Goal: Task Accomplishment & Management: Use online tool/utility

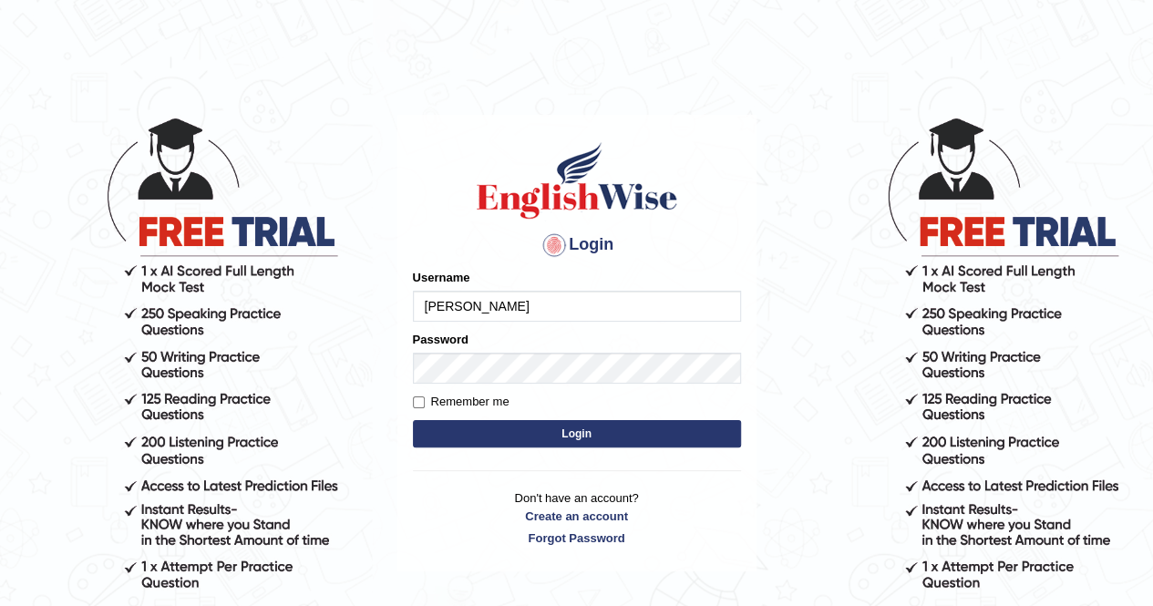
type input "[PERSON_NAME]"
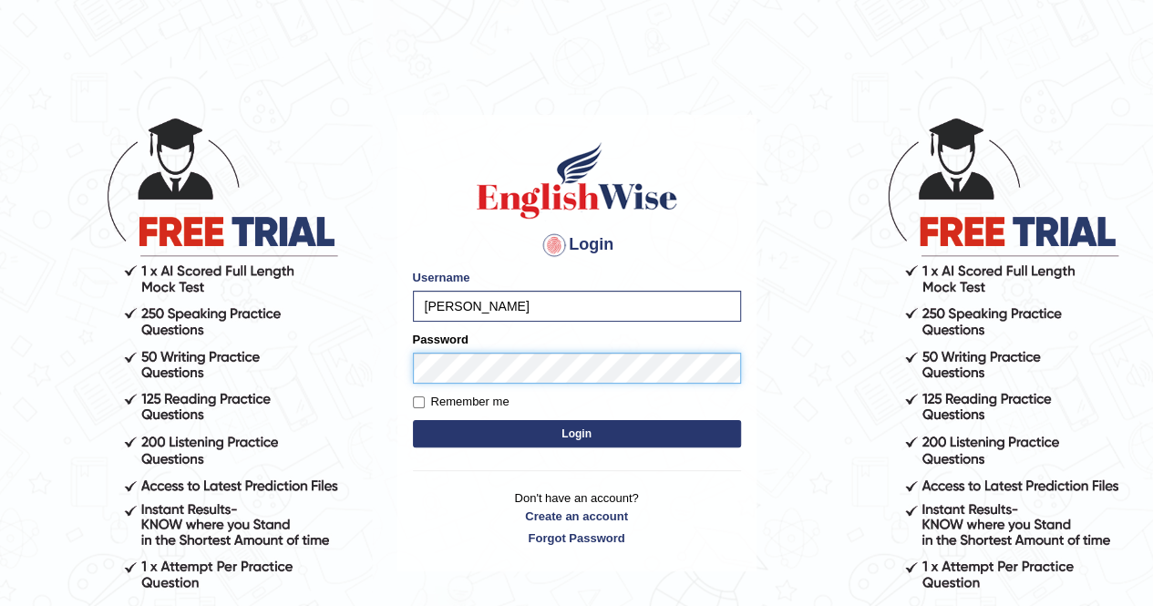
click at [413, 420] on button "Login" at bounding box center [577, 433] width 328 height 27
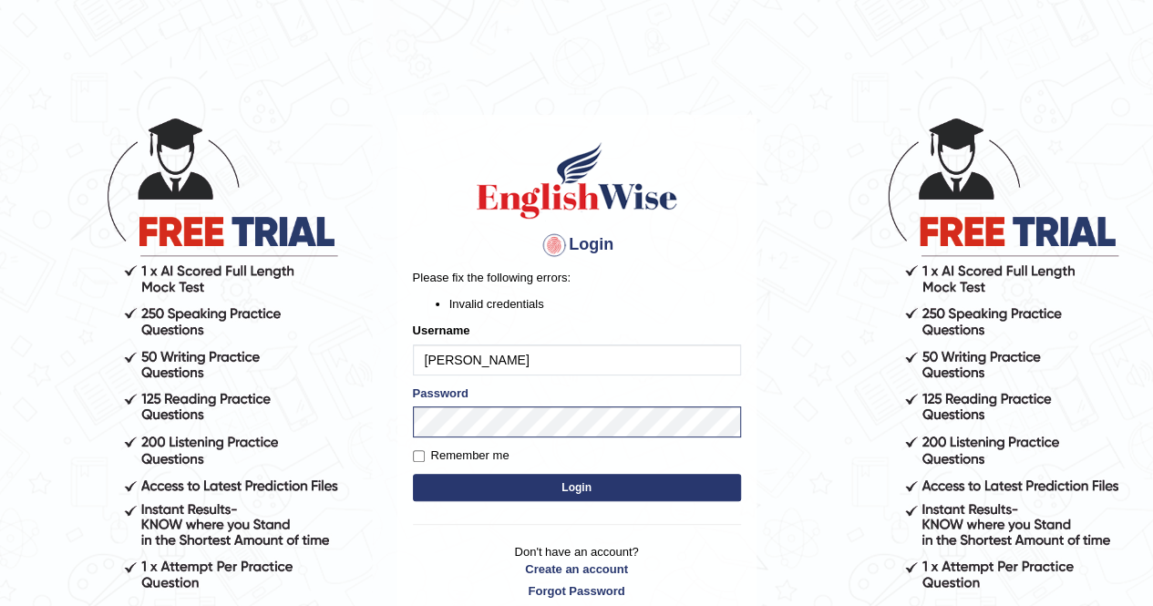
click at [505, 478] on button "Login" at bounding box center [577, 487] width 328 height 27
drag, startPoint x: 510, startPoint y: 363, endPoint x: 164, endPoint y: 360, distance: 346.2
click at [164, 360] on body "Login Please fix the following errors: Invalid credentials Username balveen Pas…" at bounding box center [576, 360] width 1153 height 606
type input "balveen"
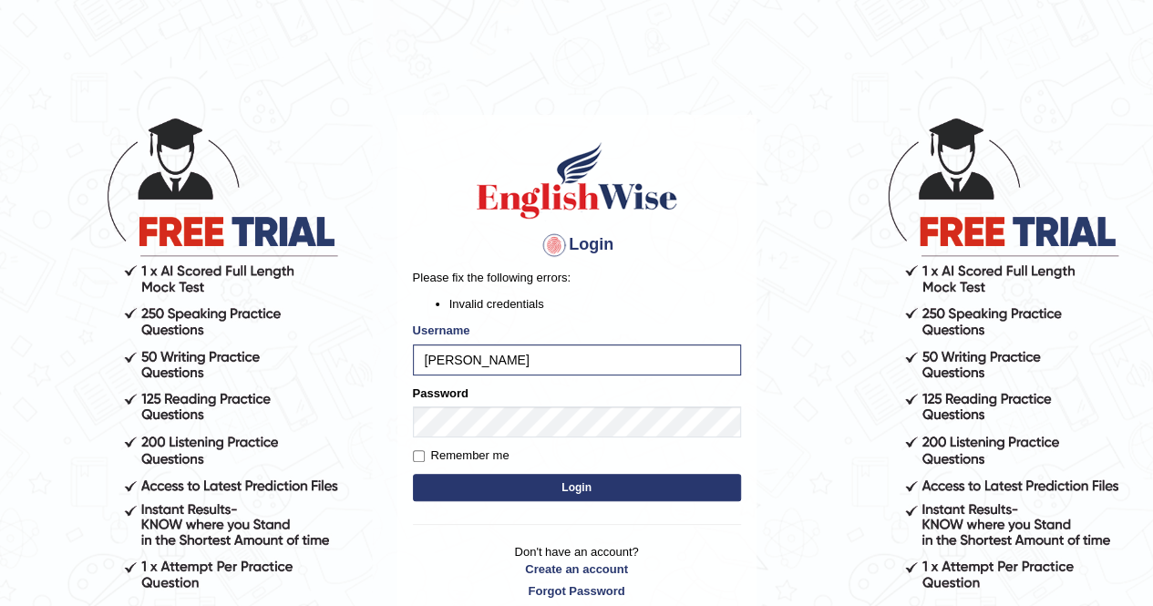
click at [490, 452] on label "Remember me" at bounding box center [461, 455] width 97 height 18
click at [425, 452] on input "Remember me" at bounding box center [419, 456] width 12 height 12
checkbox input "true"
click at [605, 493] on button "Login" at bounding box center [577, 487] width 328 height 27
click at [587, 492] on button "Login" at bounding box center [577, 487] width 328 height 27
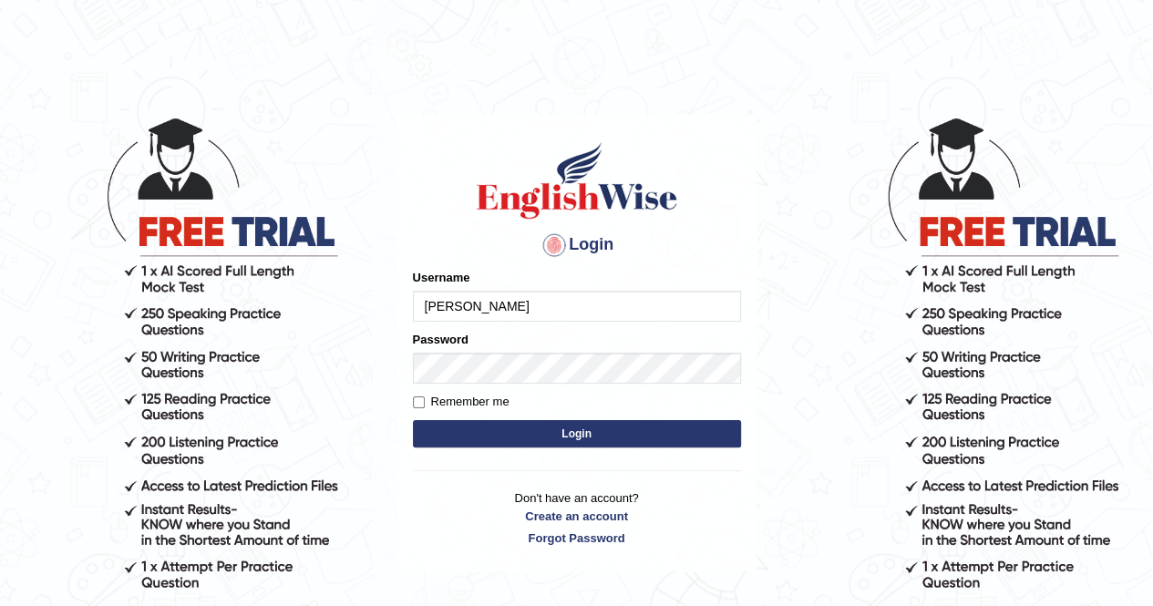
type input "[PERSON_NAME]"
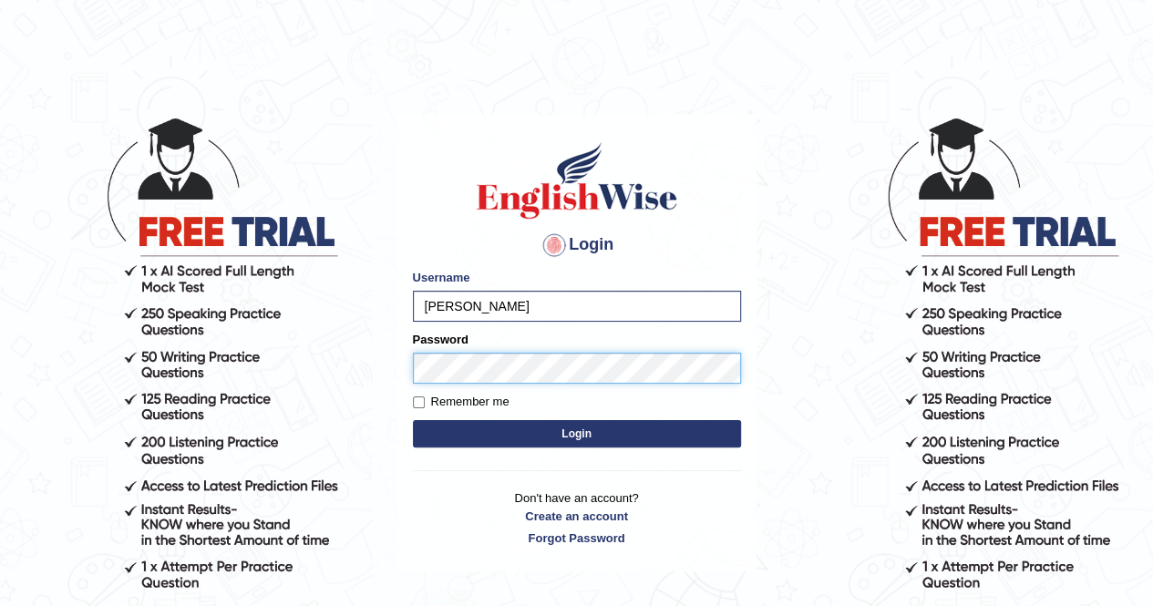
click at [413, 420] on button "Login" at bounding box center [577, 433] width 328 height 27
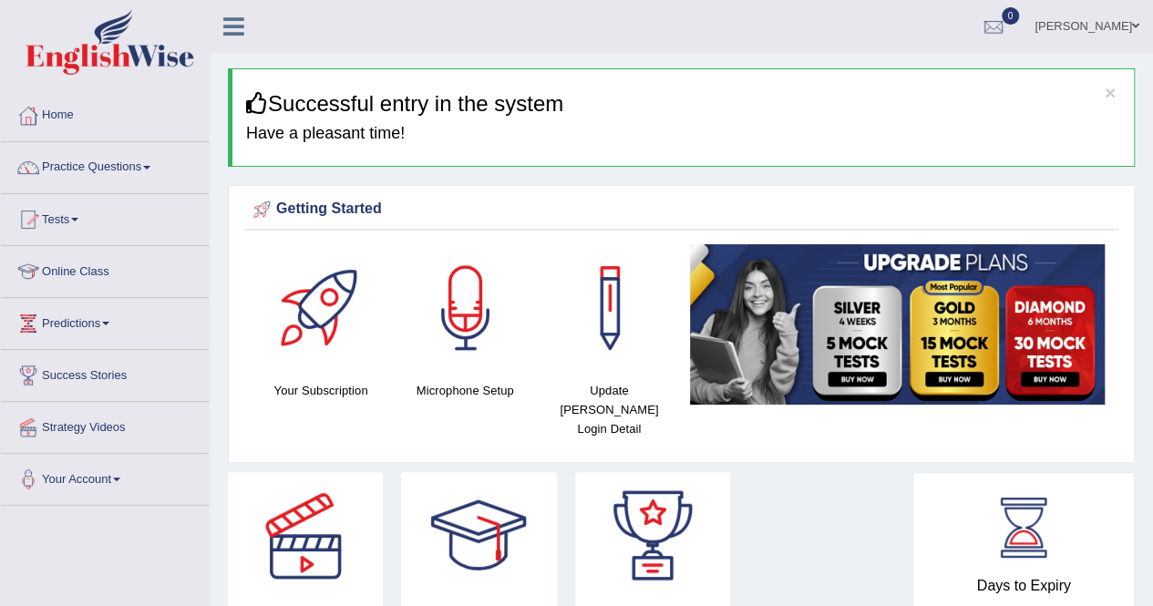
click at [107, 165] on link "Practice Questions" at bounding box center [105, 165] width 208 height 46
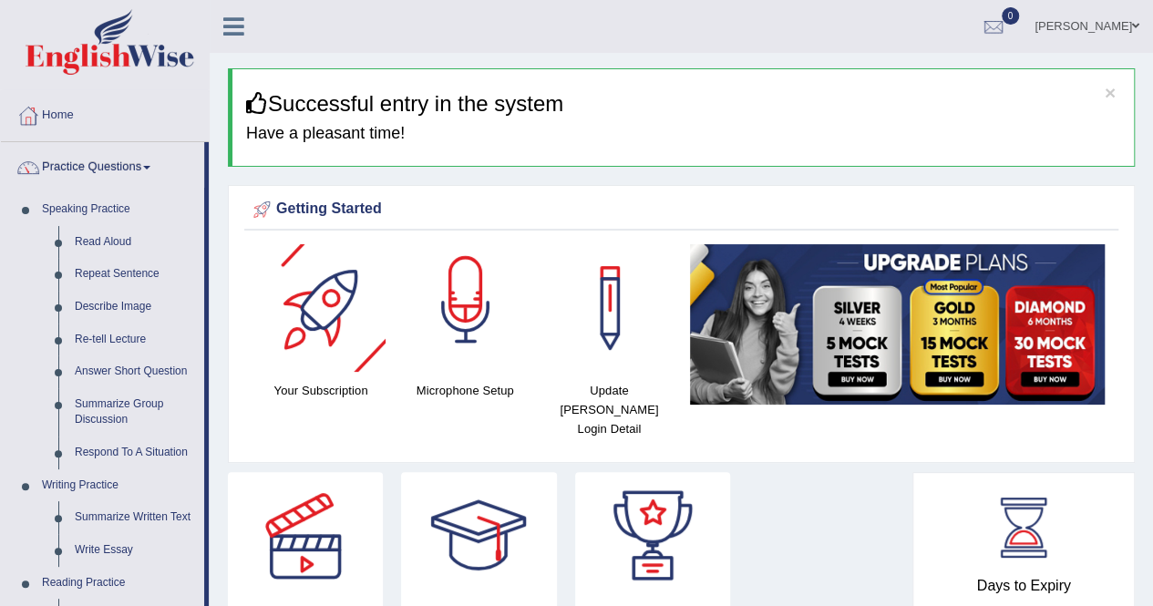
click at [470, 318] on div at bounding box center [466, 308] width 128 height 128
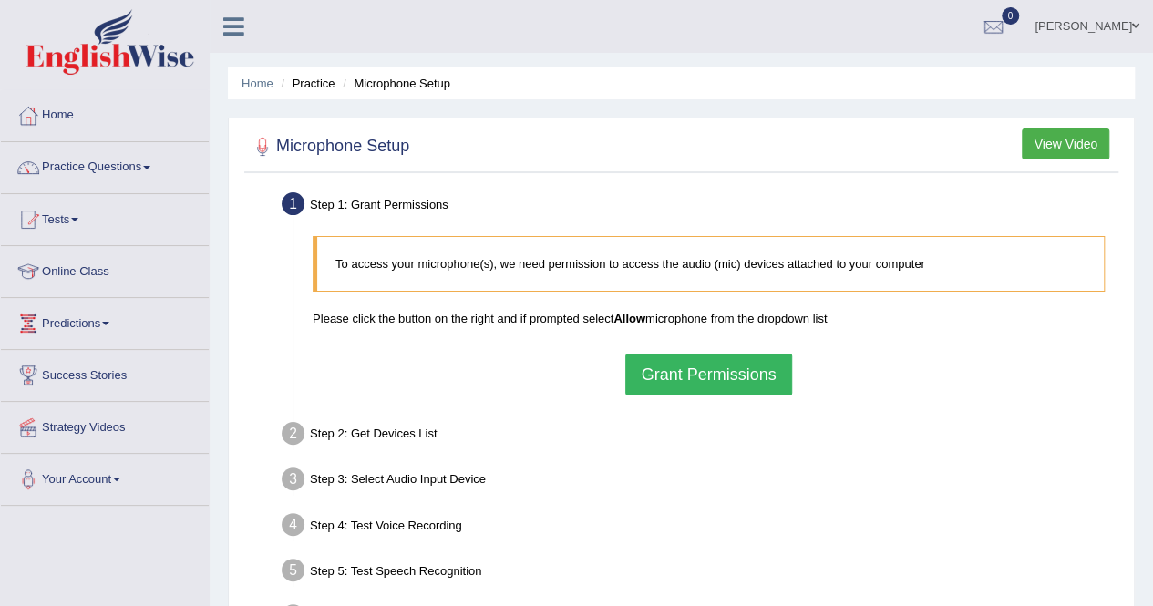
click at [720, 374] on button "Grant Permissions" at bounding box center [708, 375] width 166 height 42
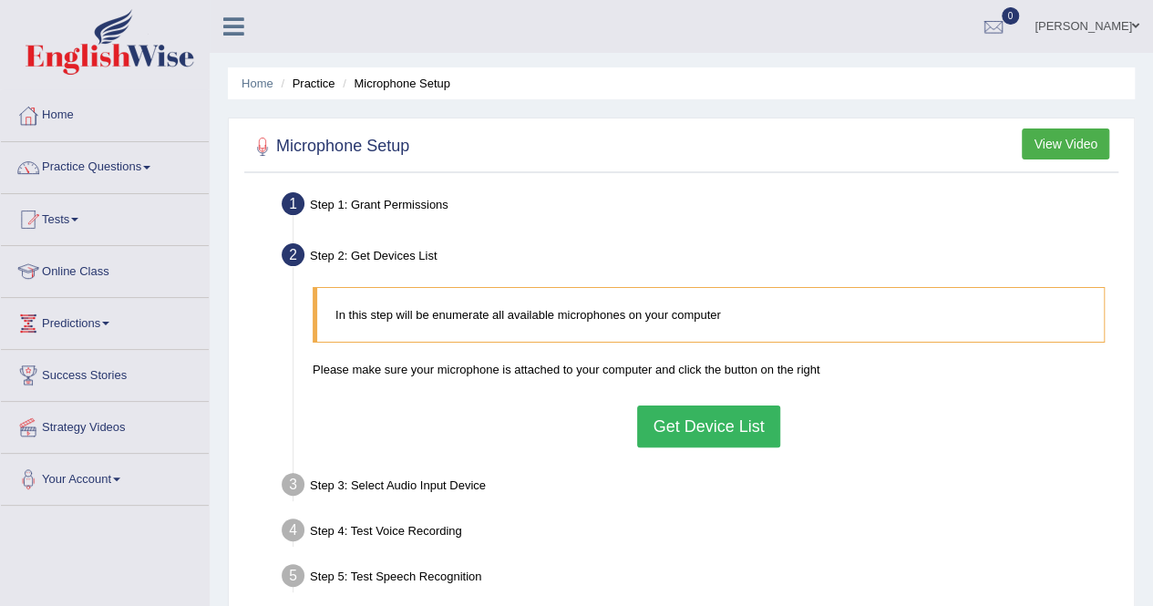
click at [675, 440] on button "Get Device List" at bounding box center [708, 426] width 142 height 42
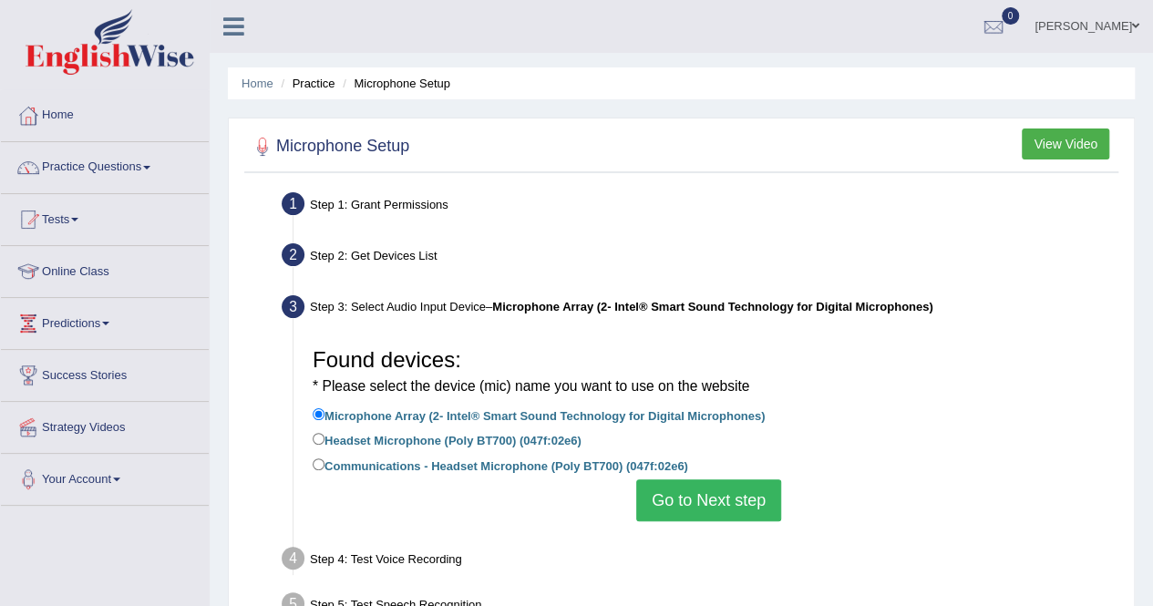
click at [538, 438] on label "Headset Microphone (Poly BT700) (047f:02e6)" at bounding box center [447, 439] width 269 height 20
click at [324, 438] on input "Headset Microphone (Poly BT700) (047f:02e6)" at bounding box center [319, 439] width 12 height 12
radio input "true"
click at [730, 500] on button "Go to Next step" at bounding box center [708, 500] width 145 height 42
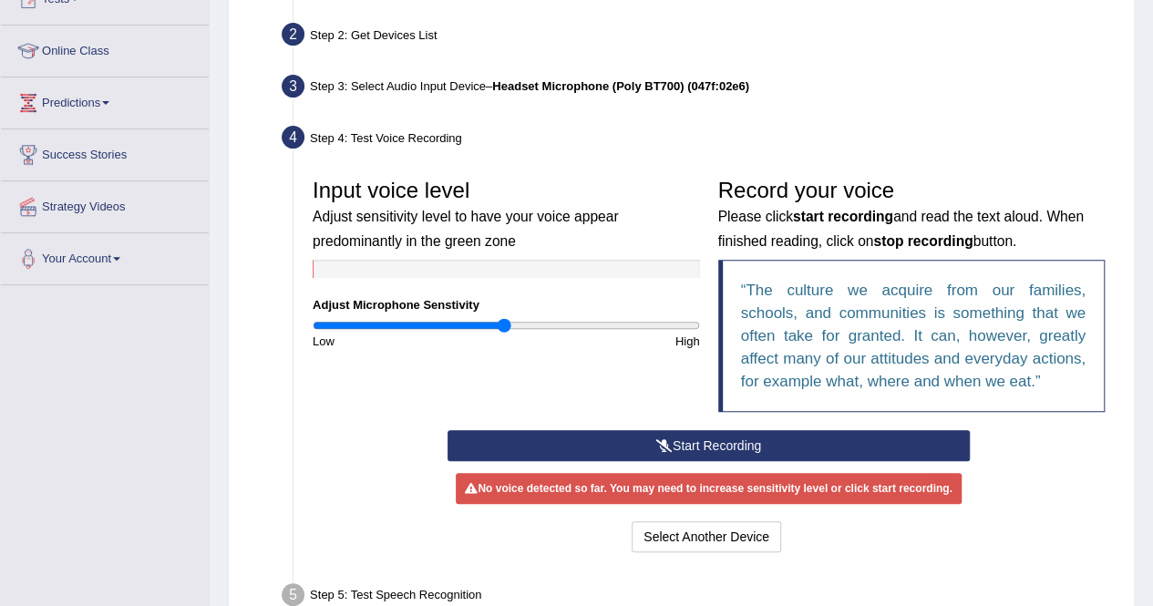
scroll to position [255, 0]
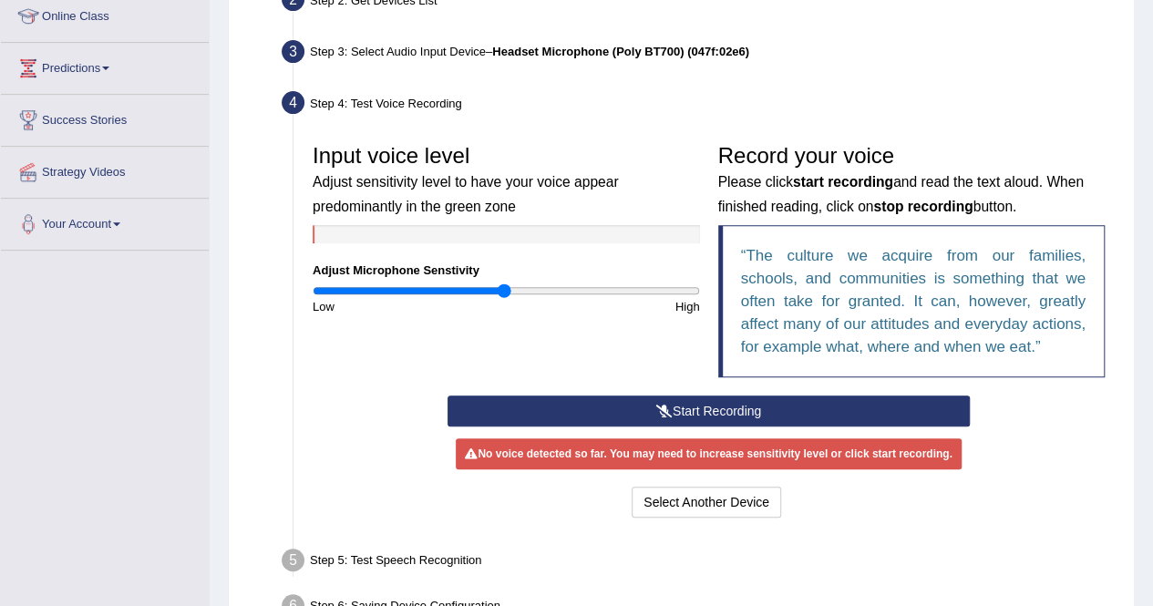
click at [666, 418] on button "Start Recording" at bounding box center [708, 410] width 522 height 31
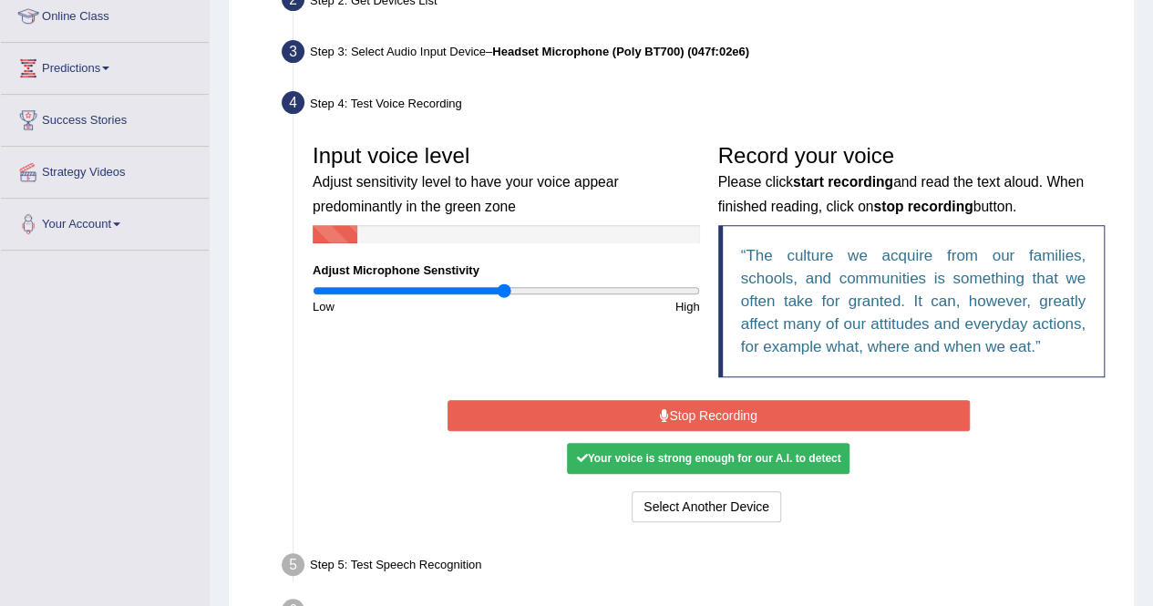
click at [734, 417] on button "Stop Recording" at bounding box center [708, 415] width 522 height 31
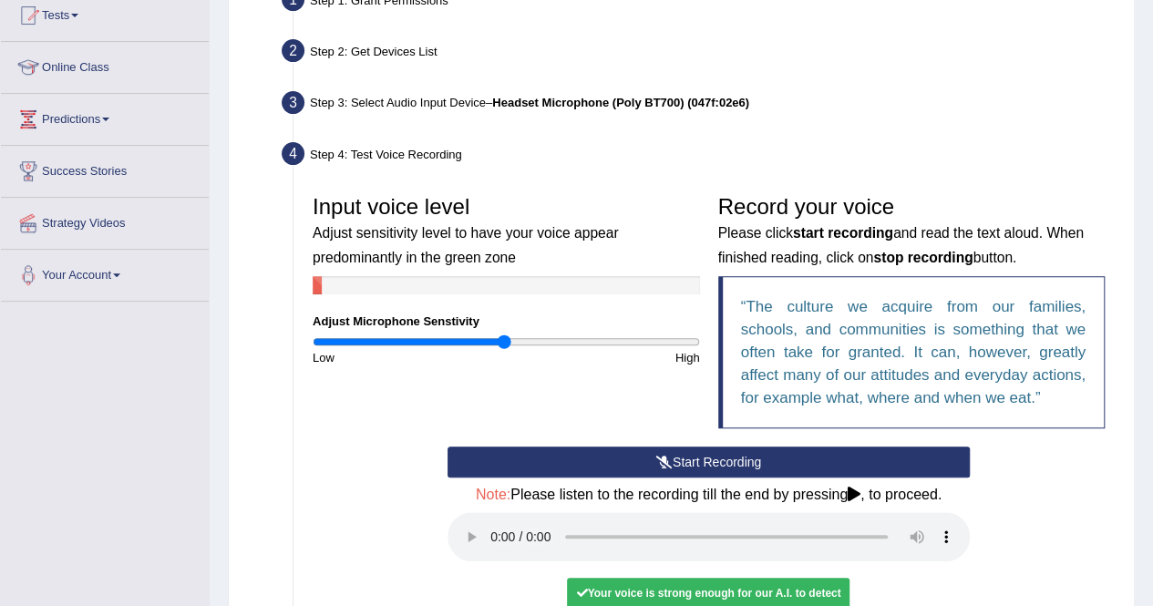
scroll to position [456, 0]
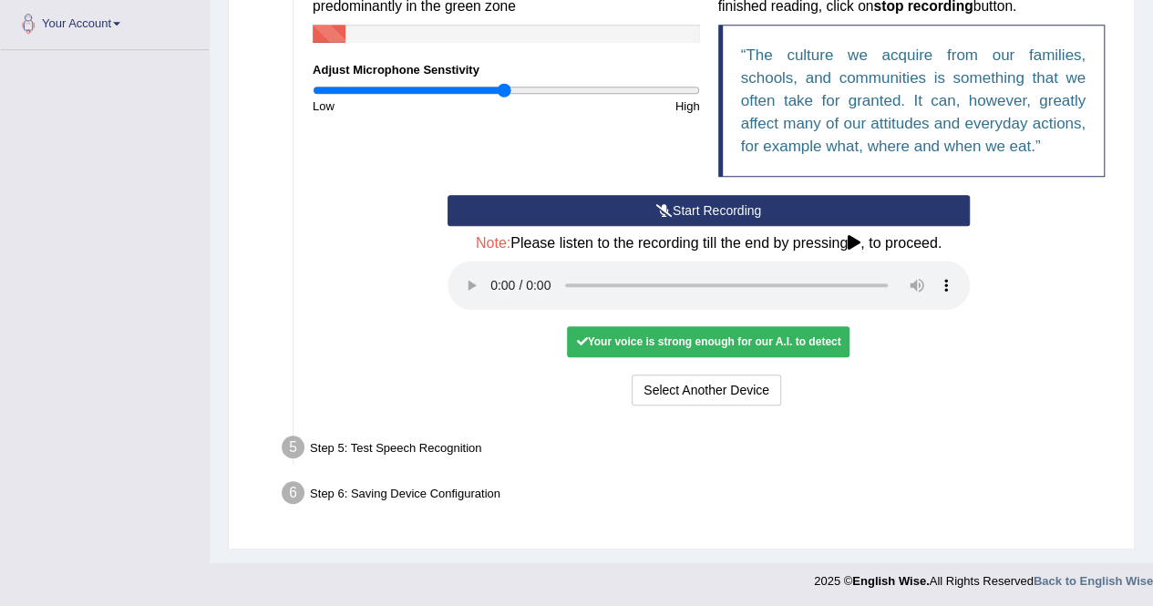
click at [743, 205] on button "Start Recording" at bounding box center [708, 210] width 522 height 31
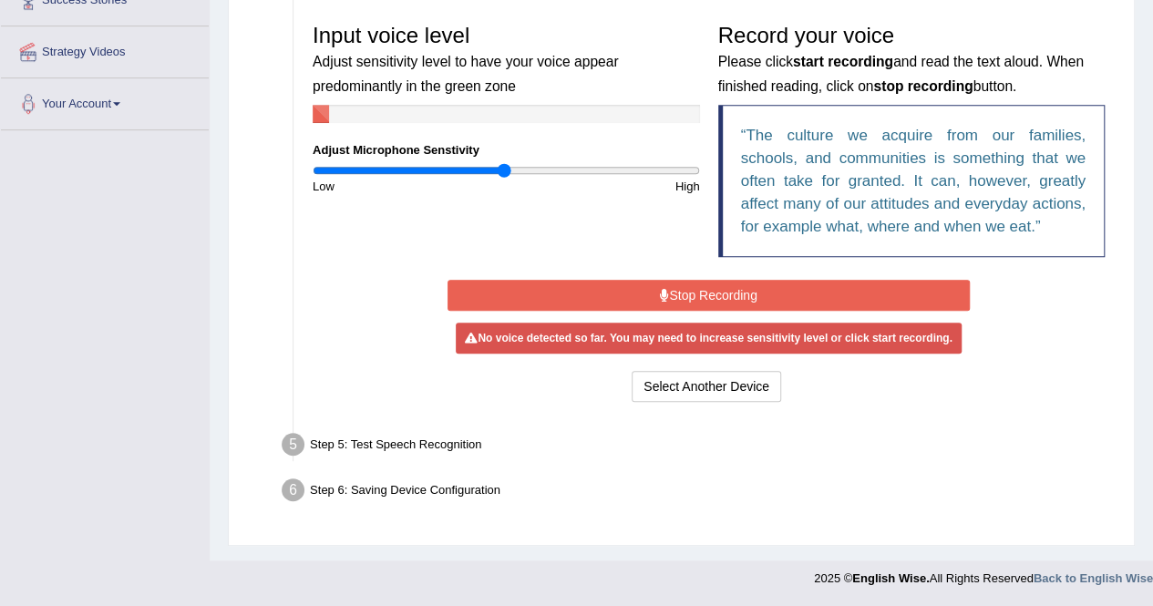
scroll to position [372, 0]
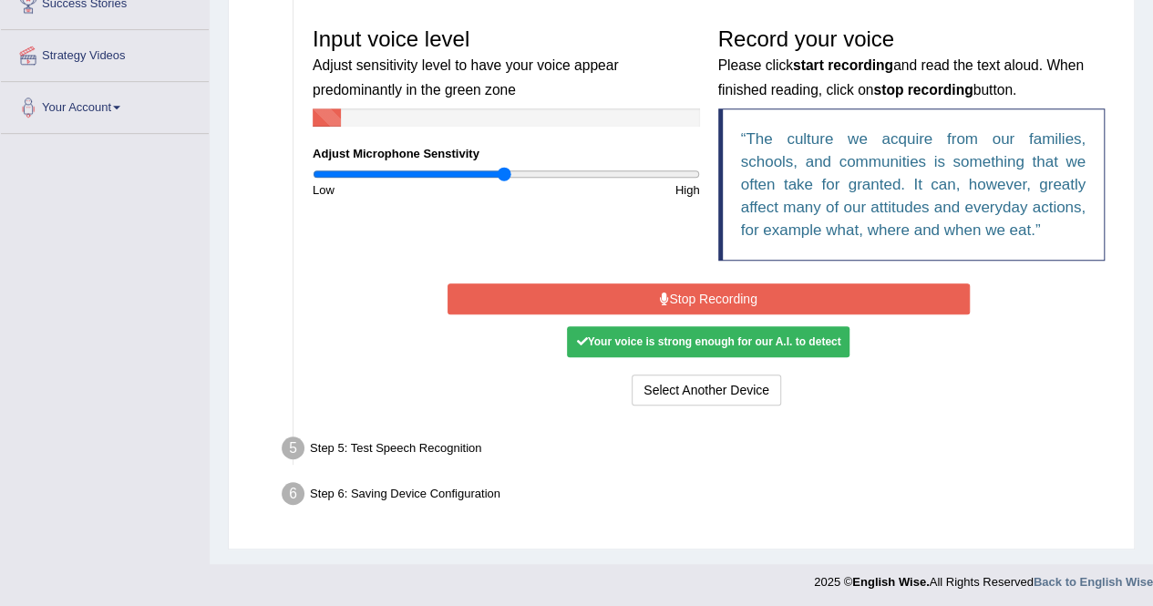
click at [761, 339] on div "Your voice is strong enough for our A.I. to detect" at bounding box center [708, 341] width 282 height 31
click at [780, 293] on button "Stop Recording" at bounding box center [708, 298] width 522 height 31
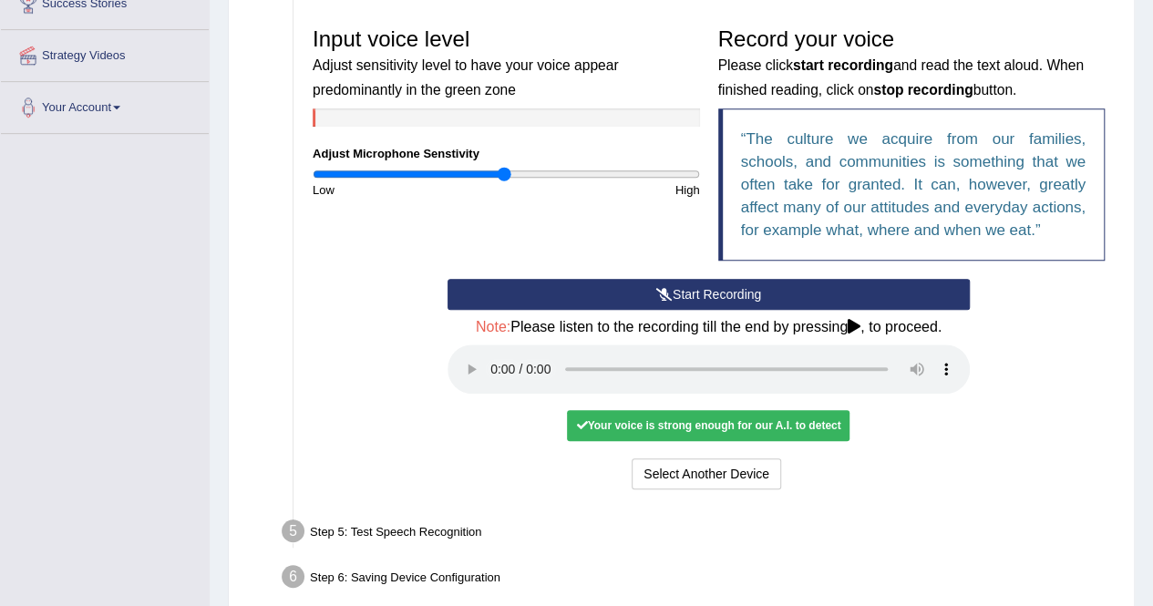
click at [357, 529] on div "Step 5: Test Speech Recognition" at bounding box center [699, 534] width 852 height 40
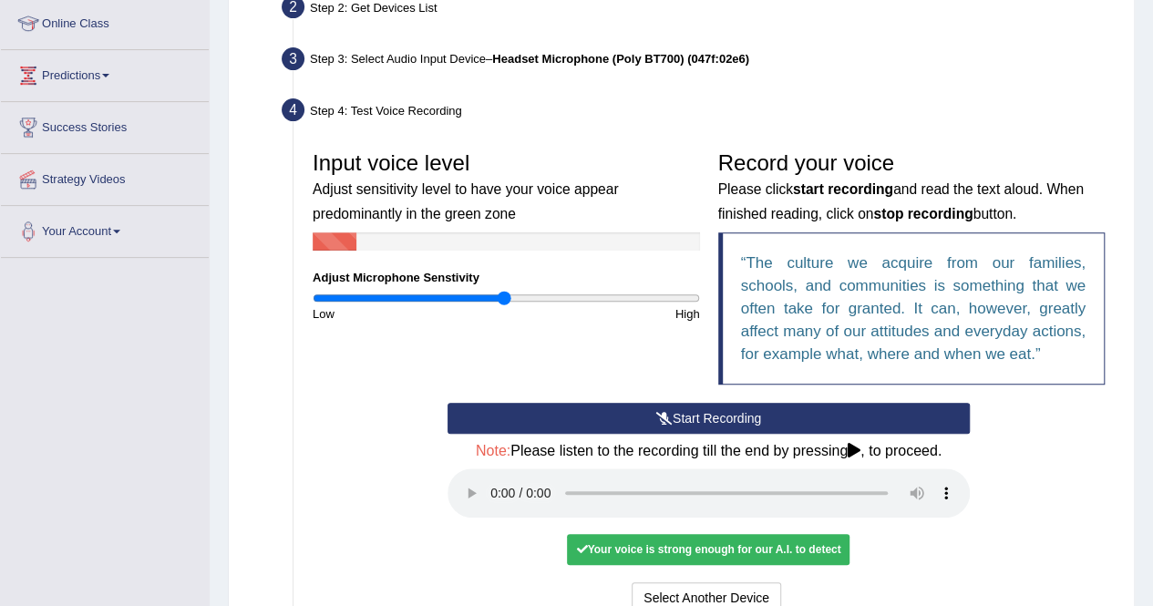
scroll to position [164, 0]
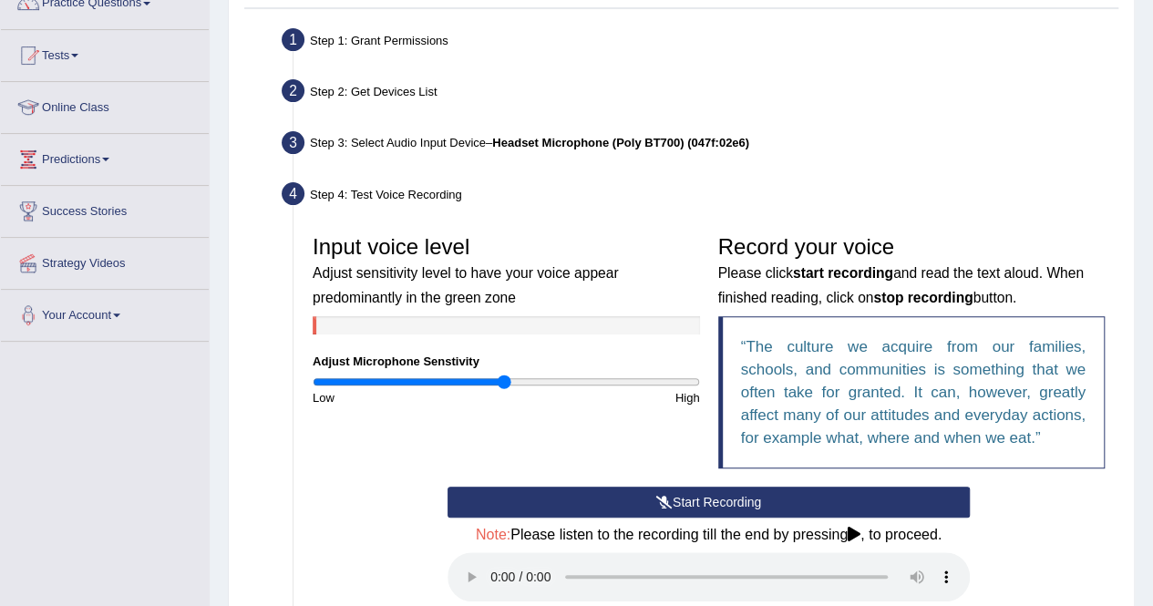
click at [658, 508] on button "Start Recording" at bounding box center [708, 502] width 522 height 31
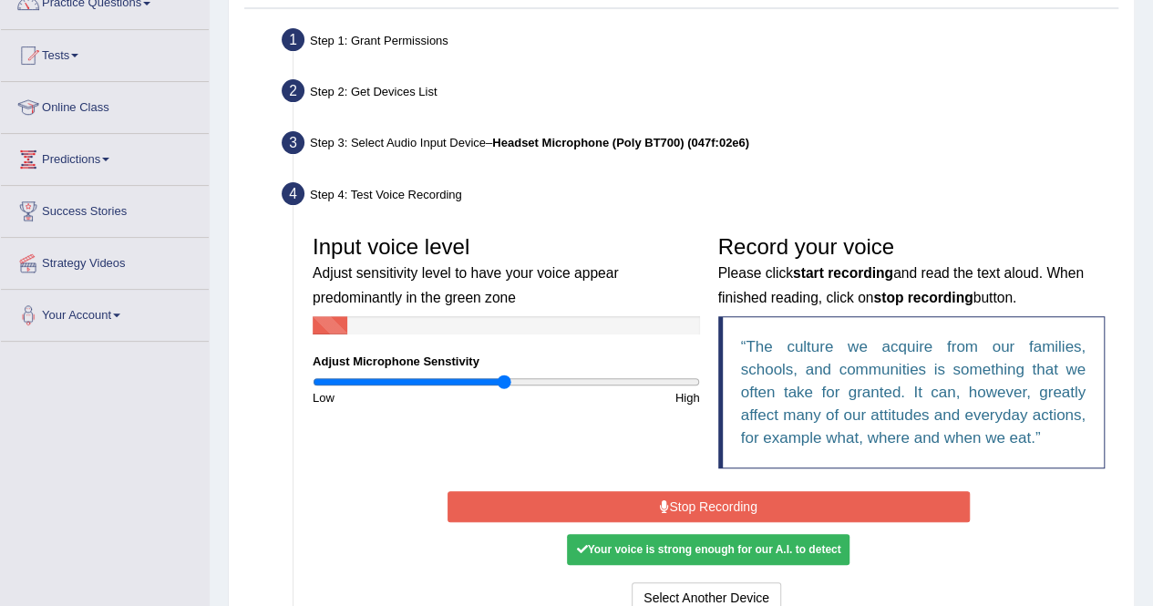
click at [938, 500] on button "Stop Recording" at bounding box center [708, 506] width 522 height 31
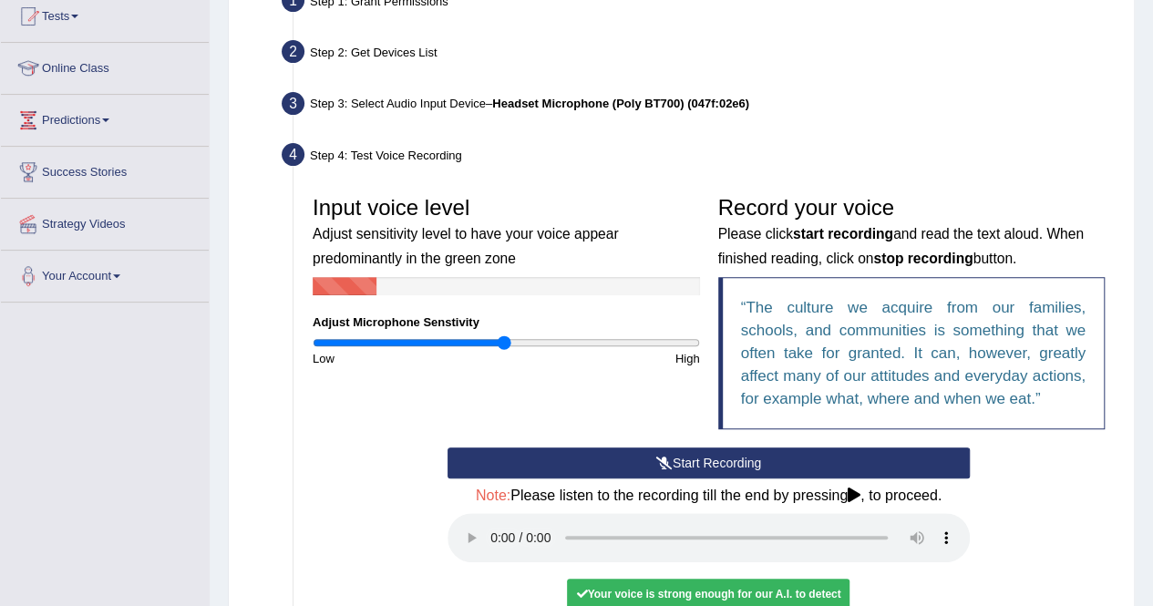
scroll to position [237, 0]
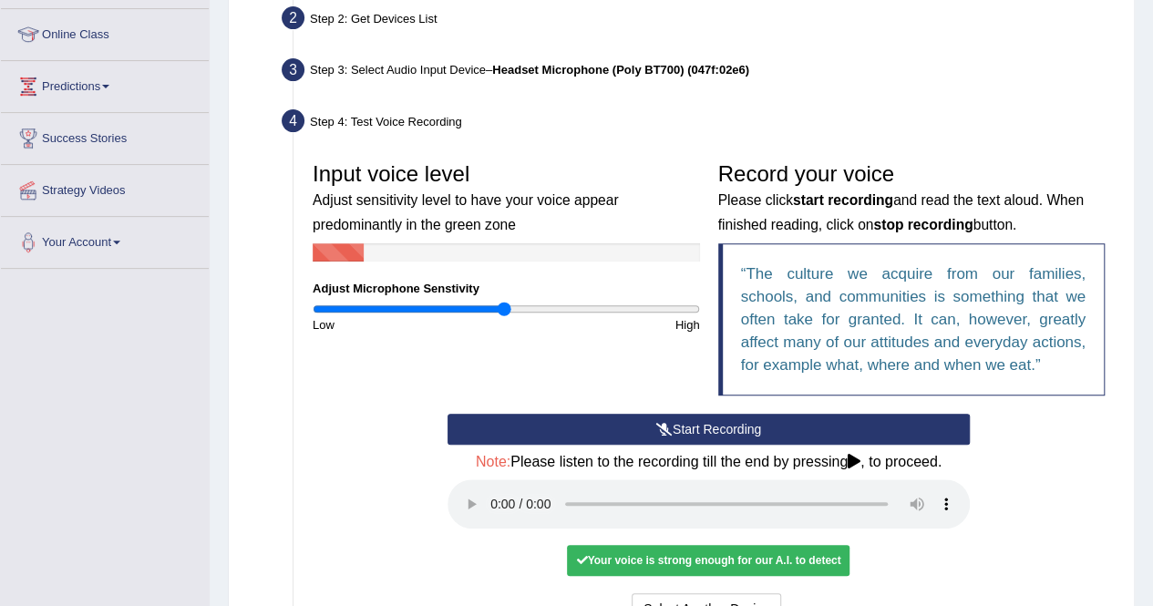
click at [860, 457] on icon at bounding box center [853, 461] width 13 height 15
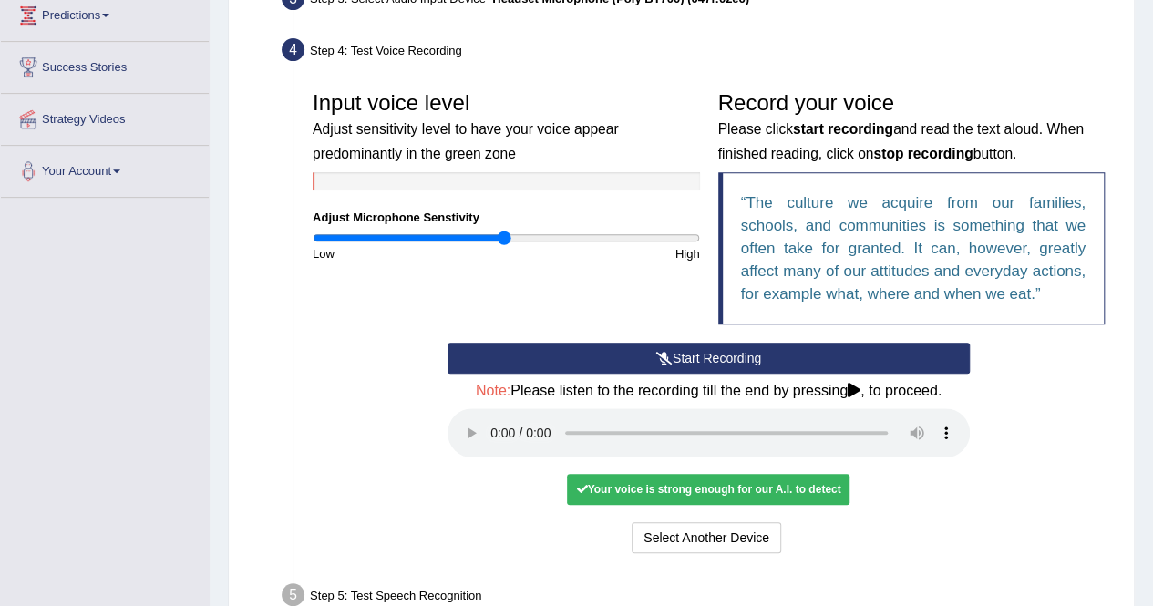
scroll to position [310, 0]
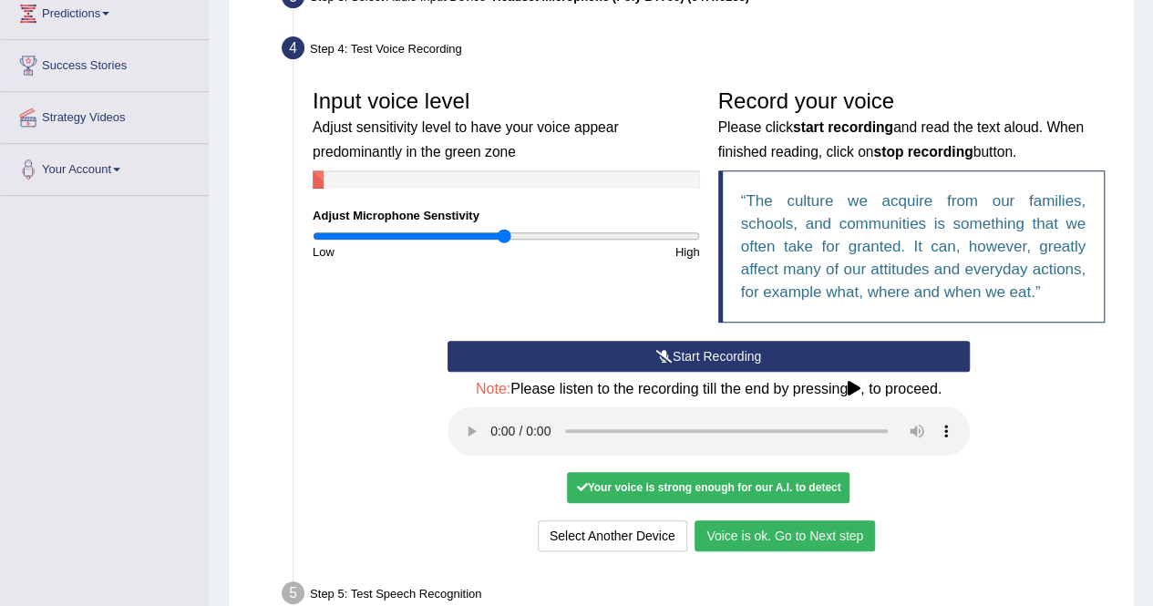
click at [659, 300] on div "Input voice level Adjust sensitivity level to have your voice appear predominan…" at bounding box center [708, 210] width 810 height 261
click at [689, 348] on button "Start Recording" at bounding box center [708, 356] width 522 height 31
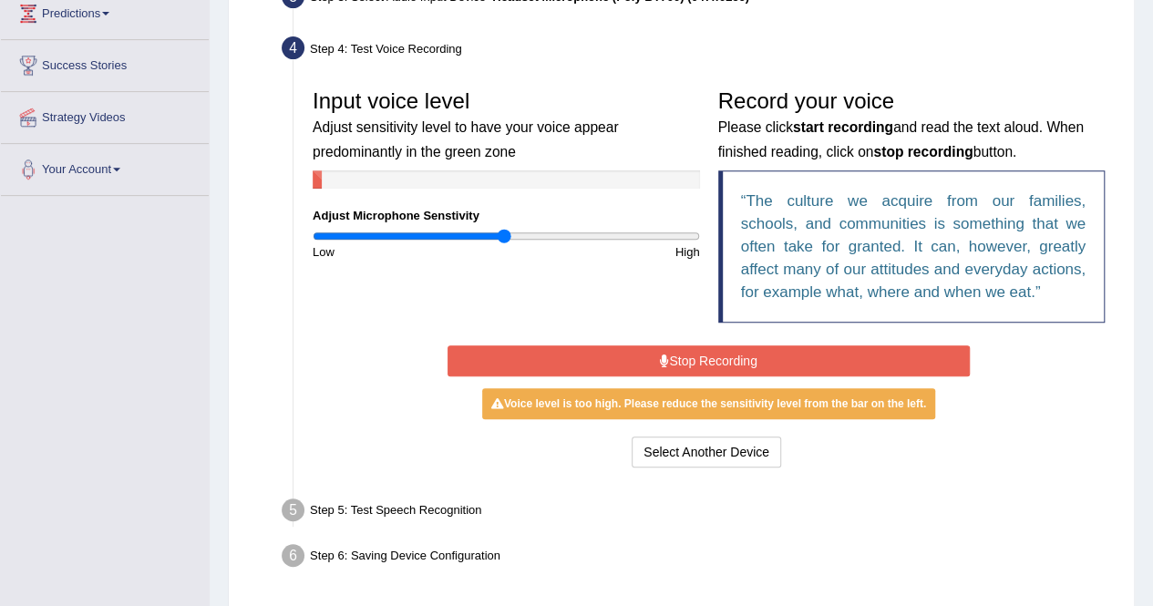
click at [734, 351] on button "Stop Recording" at bounding box center [708, 360] width 522 height 31
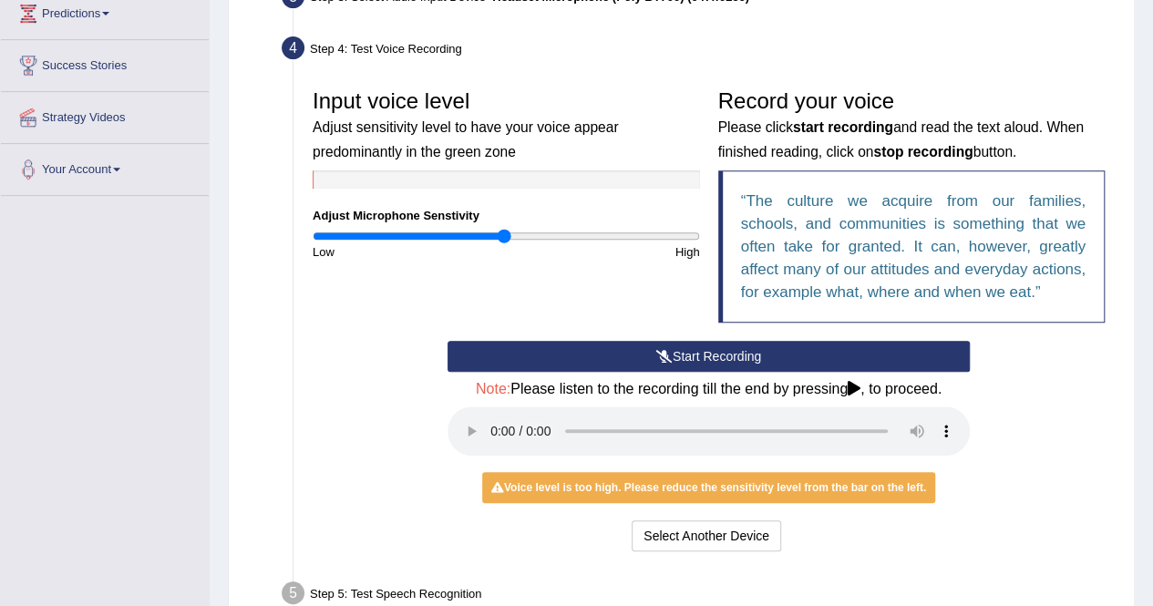
click at [847, 389] on h4 "Note: Please listen to the recording till the end by pressing , to proceed." at bounding box center [708, 389] width 522 height 16
click at [855, 386] on icon at bounding box center [853, 388] width 13 height 15
click at [855, 555] on div "Input voice level Adjust sensitivity level to have your voice appear predominan…" at bounding box center [708, 318] width 810 height 494
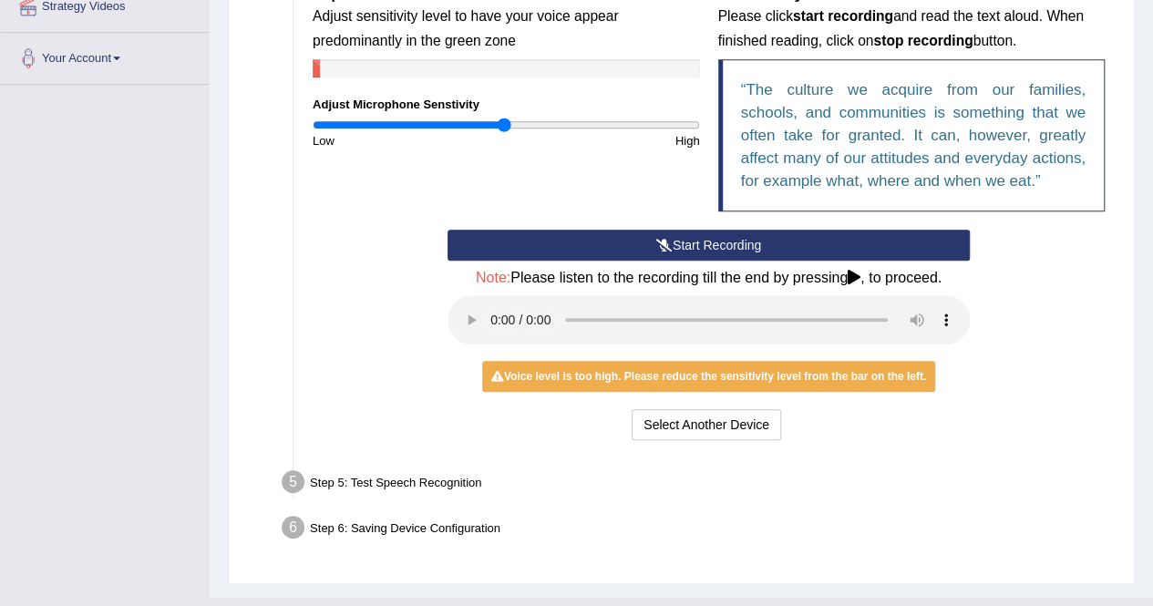
scroll to position [456, 0]
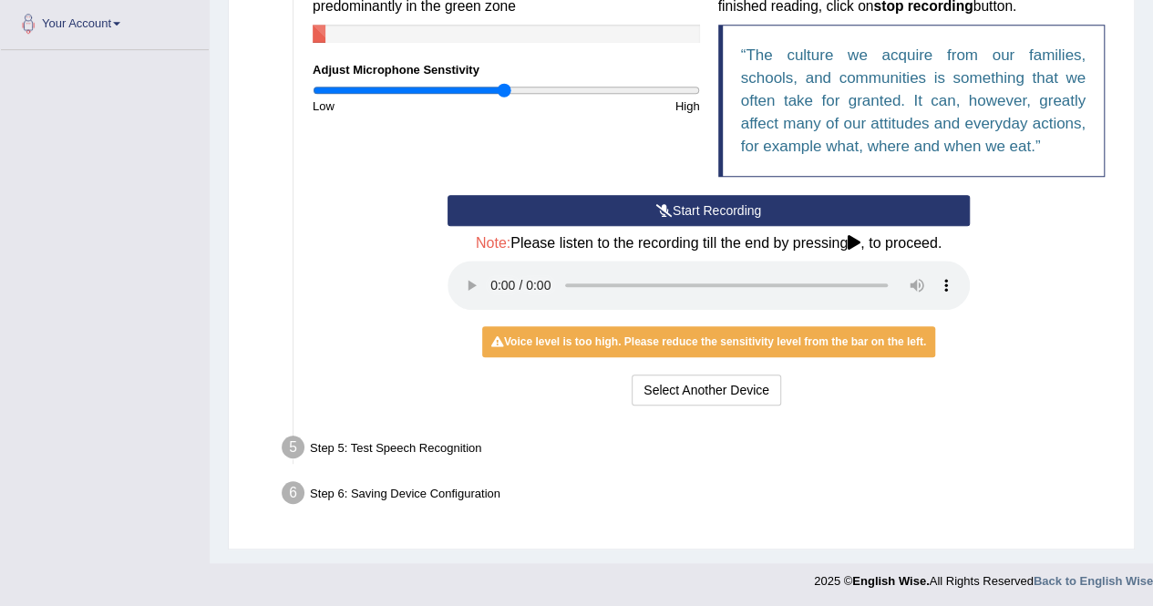
click at [966, 405] on div "Select Another Device Voice is ok. Go to Next step" at bounding box center [708, 392] width 522 height 36
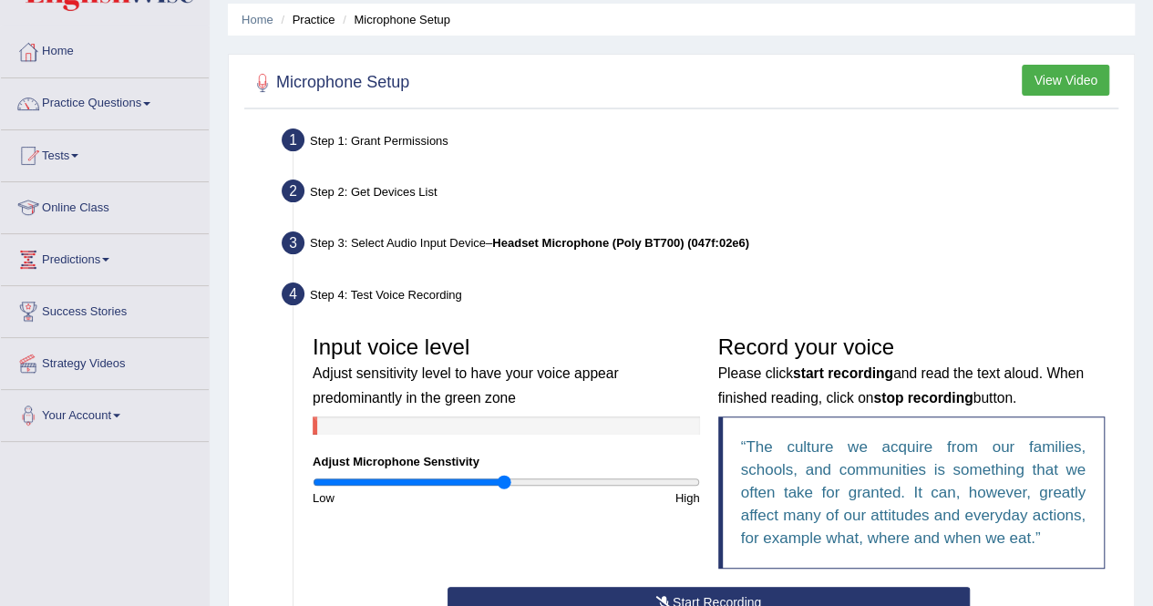
scroll to position [0, 0]
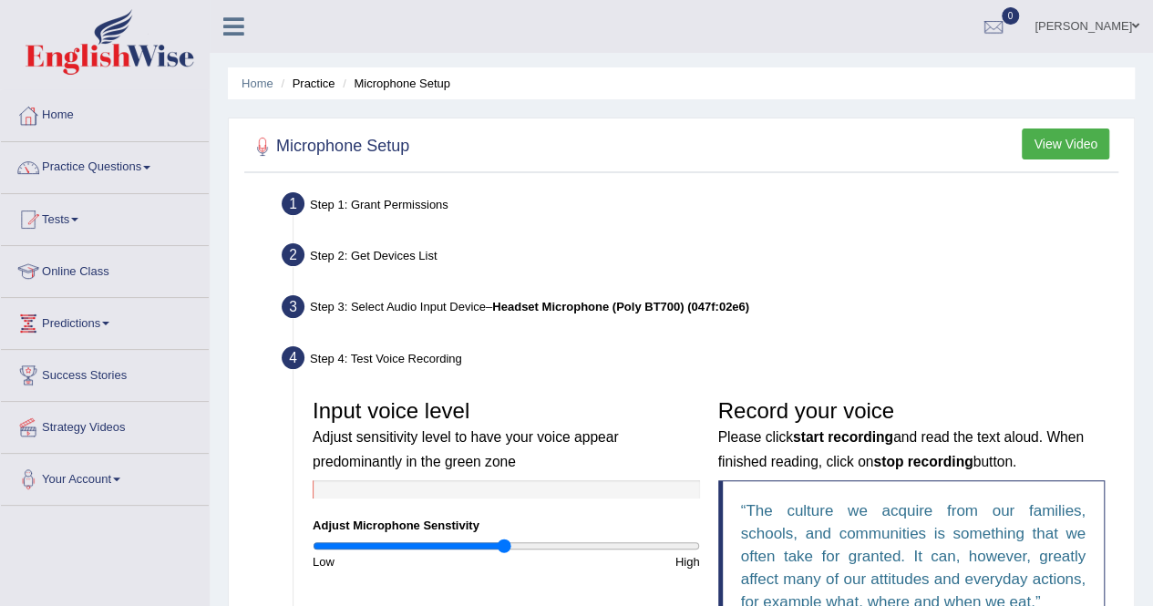
click at [877, 320] on div "Step 3: Select Audio Input Device – Headset Microphone (Poly BT700) (047f:02e6)" at bounding box center [699, 310] width 852 height 40
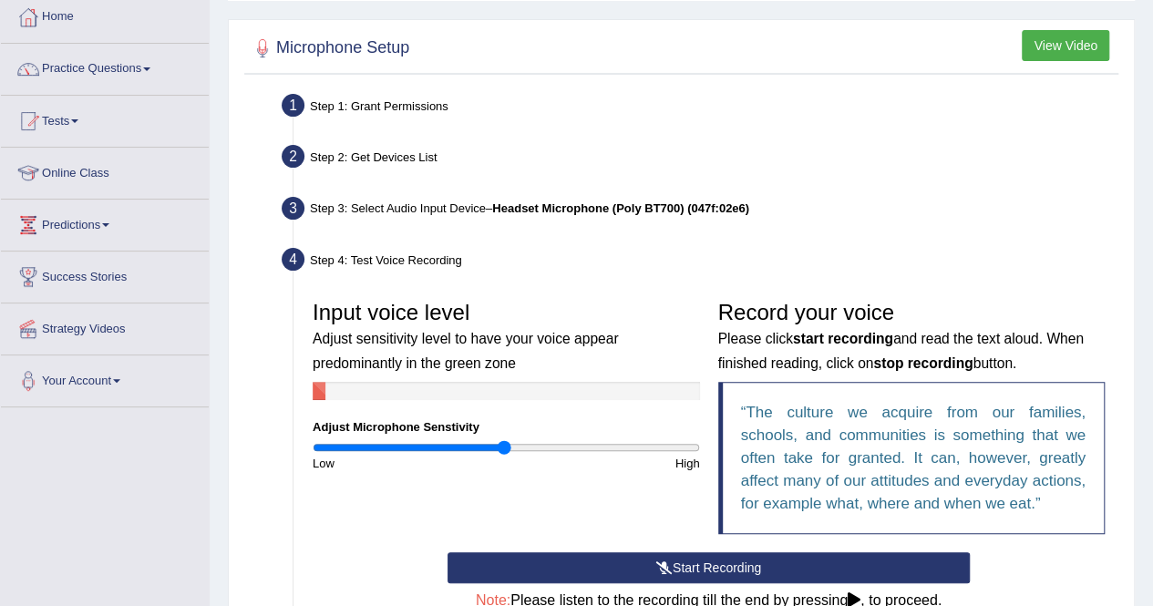
scroll to position [328, 0]
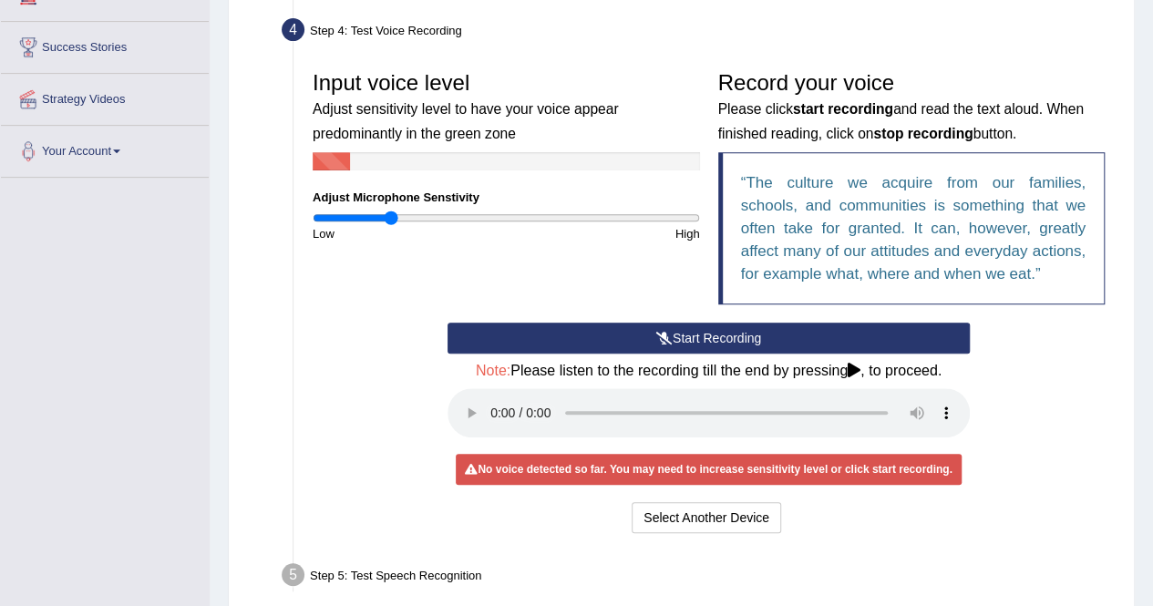
drag, startPoint x: 505, startPoint y: 220, endPoint x: 390, endPoint y: 227, distance: 115.0
click at [390, 225] on input "range" at bounding box center [506, 217] width 387 height 15
drag, startPoint x: 388, startPoint y: 216, endPoint x: 424, endPoint y: 220, distance: 35.8
type input "0.58"
click at [424, 220] on input "range" at bounding box center [506, 217] width 387 height 15
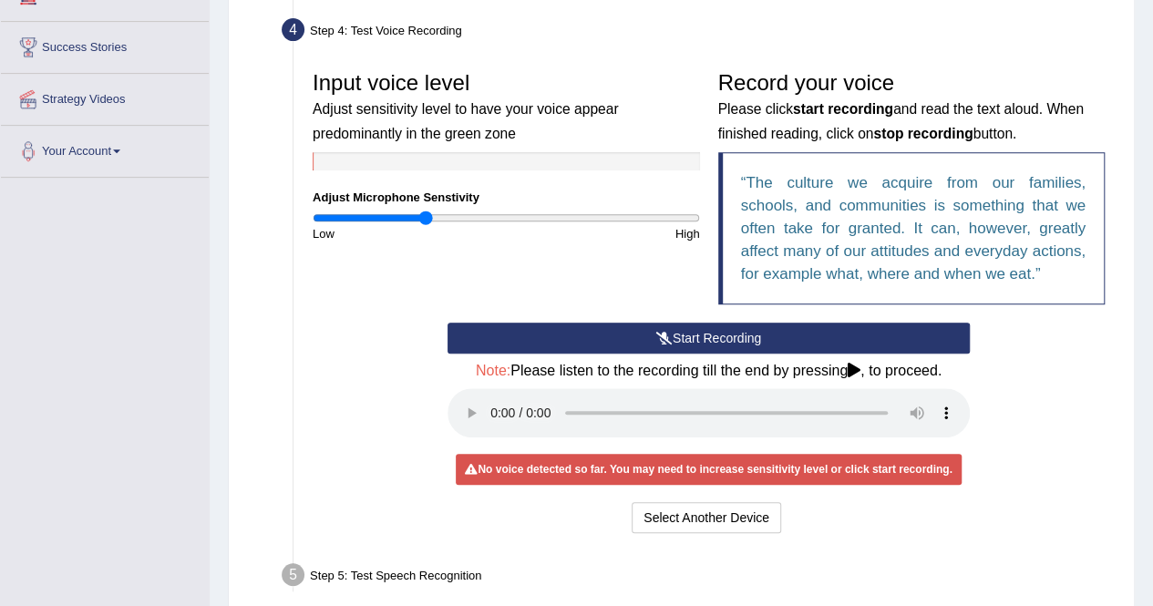
click at [667, 337] on icon at bounding box center [664, 338] width 16 height 13
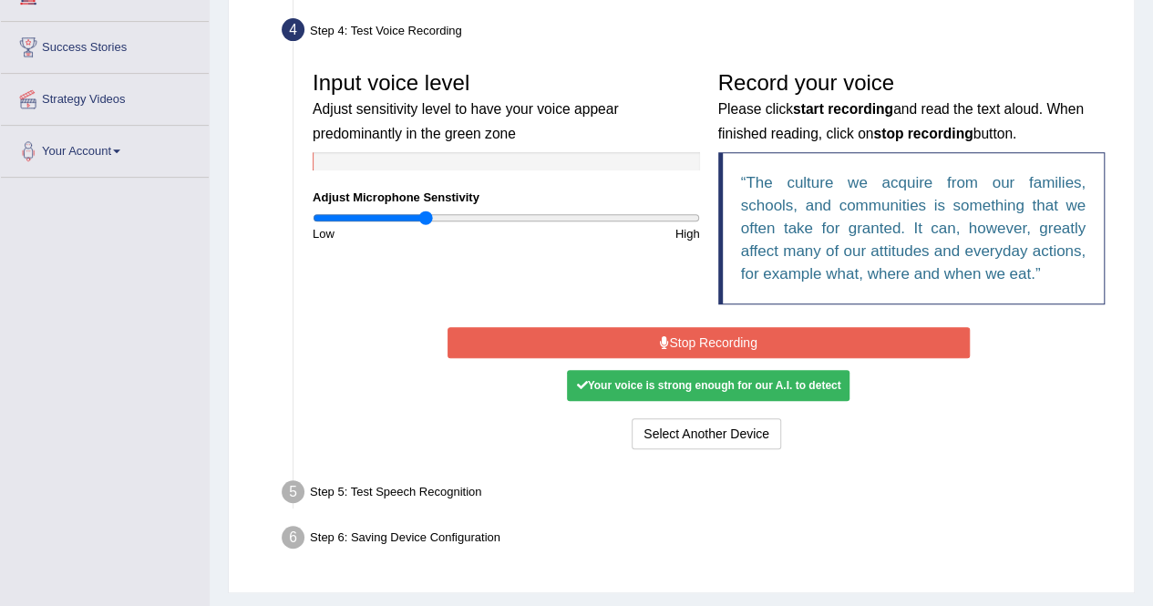
click at [670, 344] on button "Stop Recording" at bounding box center [708, 342] width 522 height 31
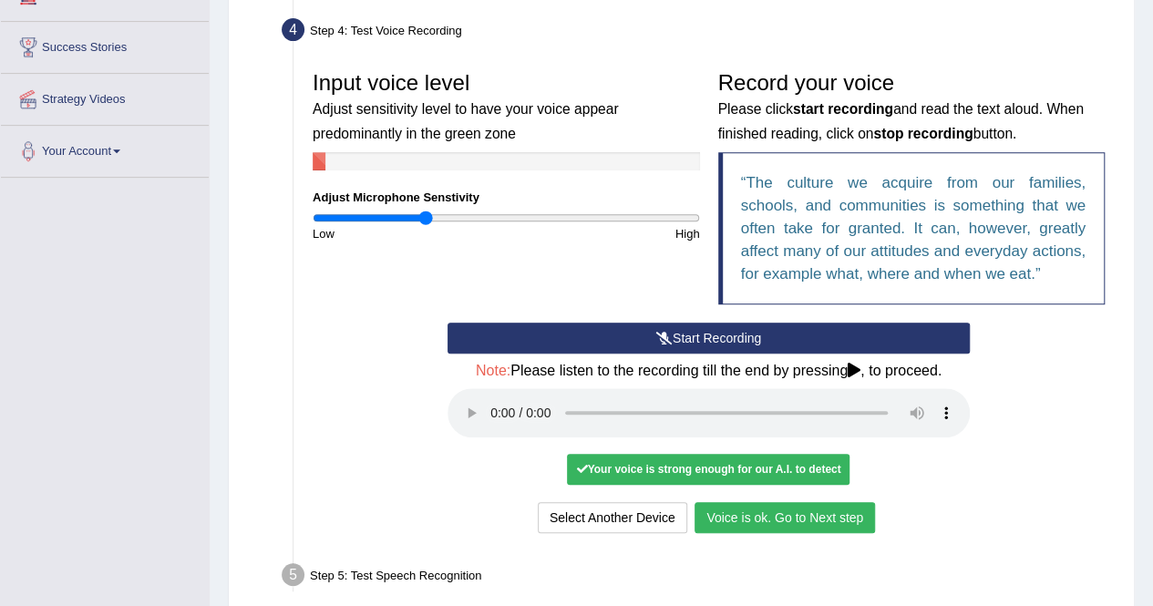
click at [804, 518] on button "Voice is ok. Go to Next step" at bounding box center [784, 517] width 180 height 31
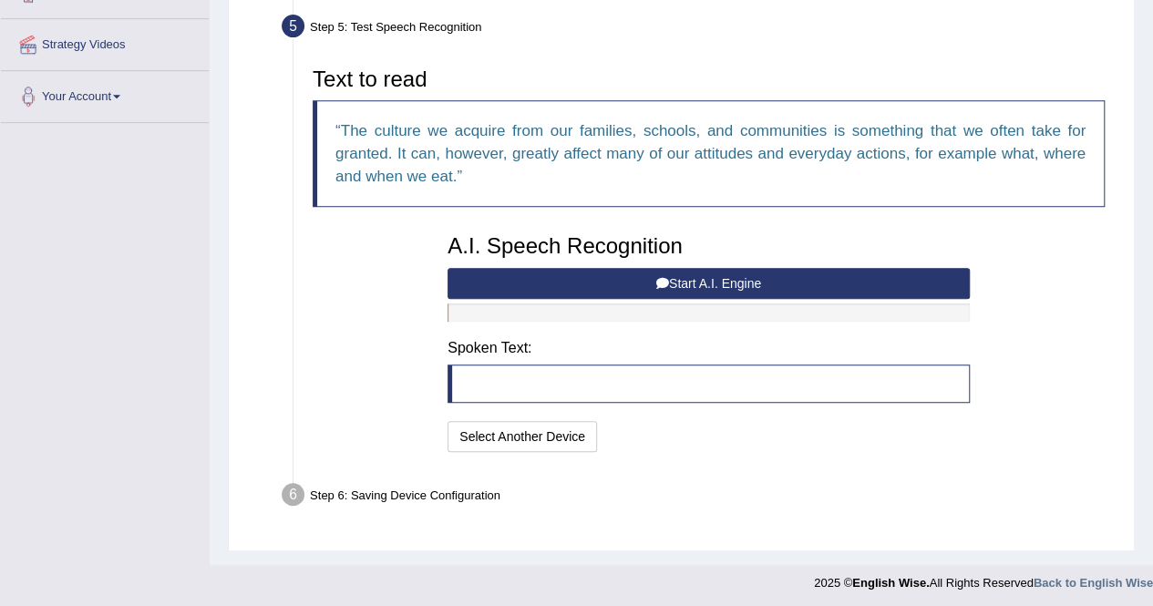
scroll to position [384, 0]
click at [709, 272] on button "Start A.I. Engine" at bounding box center [708, 282] width 522 height 31
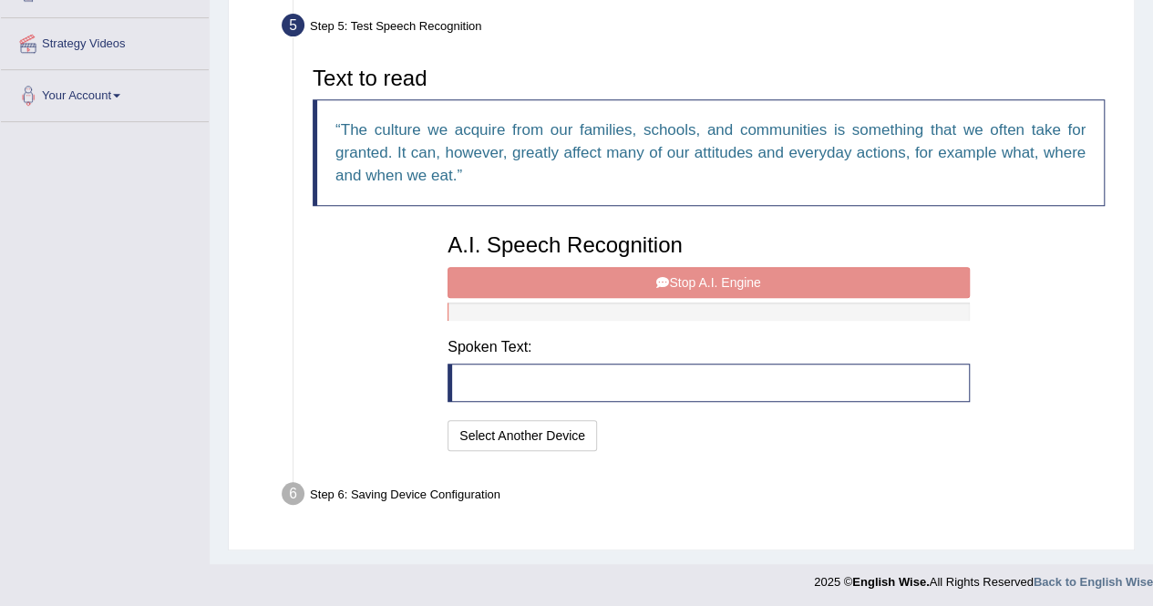
click at [669, 267] on div "A.I. Speech Recognition Start A.I. Engine Stop A.I. Engine Note: Please listen …" at bounding box center [708, 339] width 540 height 231
click at [688, 284] on div "A.I. Speech Recognition Start A.I. Engine Stop A.I. Engine Note: Please listen …" at bounding box center [708, 339] width 540 height 231
click at [534, 386] on blockquote at bounding box center [708, 383] width 522 height 38
click at [728, 285] on div "A.I. Speech Recognition Start A.I. Engine Stop A.I. Engine Note: Please listen …" at bounding box center [708, 339] width 540 height 231
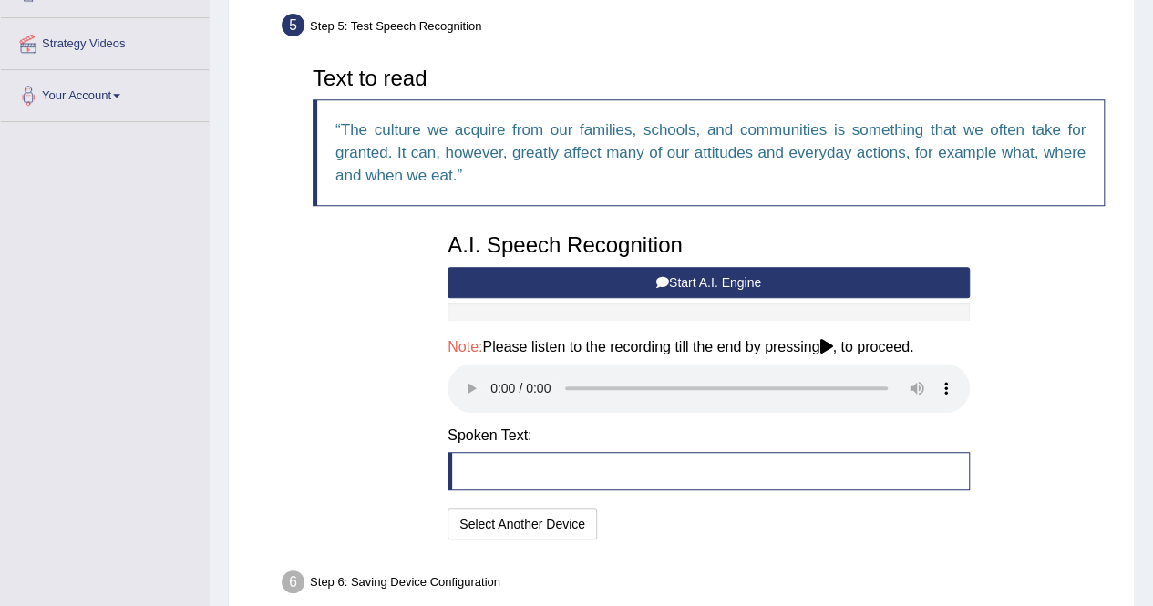
click at [650, 427] on h4 "Spoken Text:" at bounding box center [708, 435] width 522 height 16
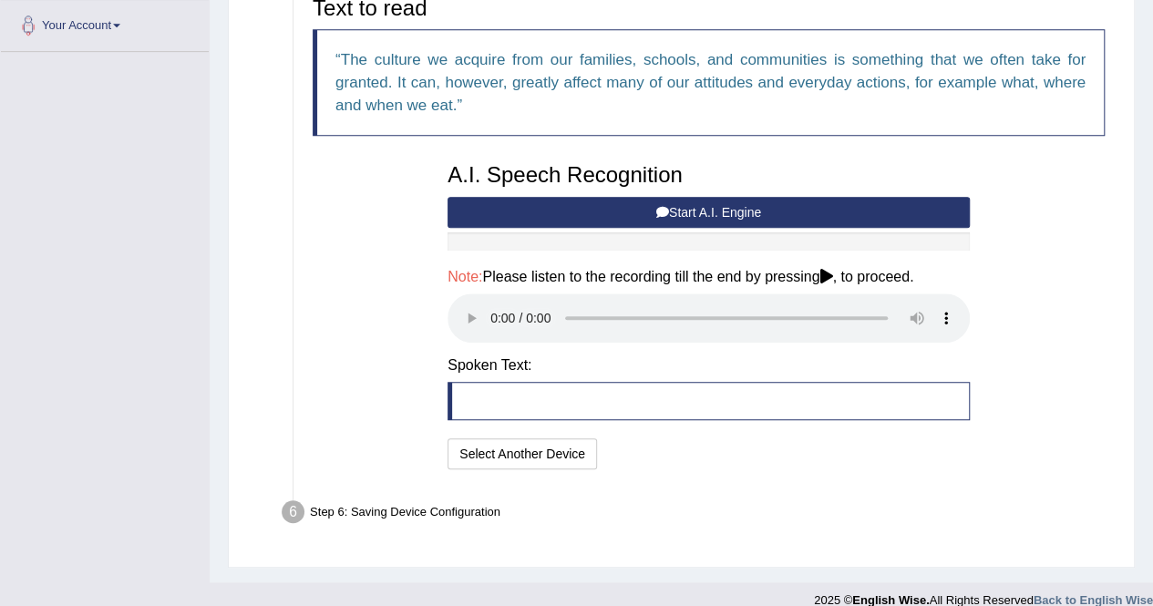
scroll to position [456, 0]
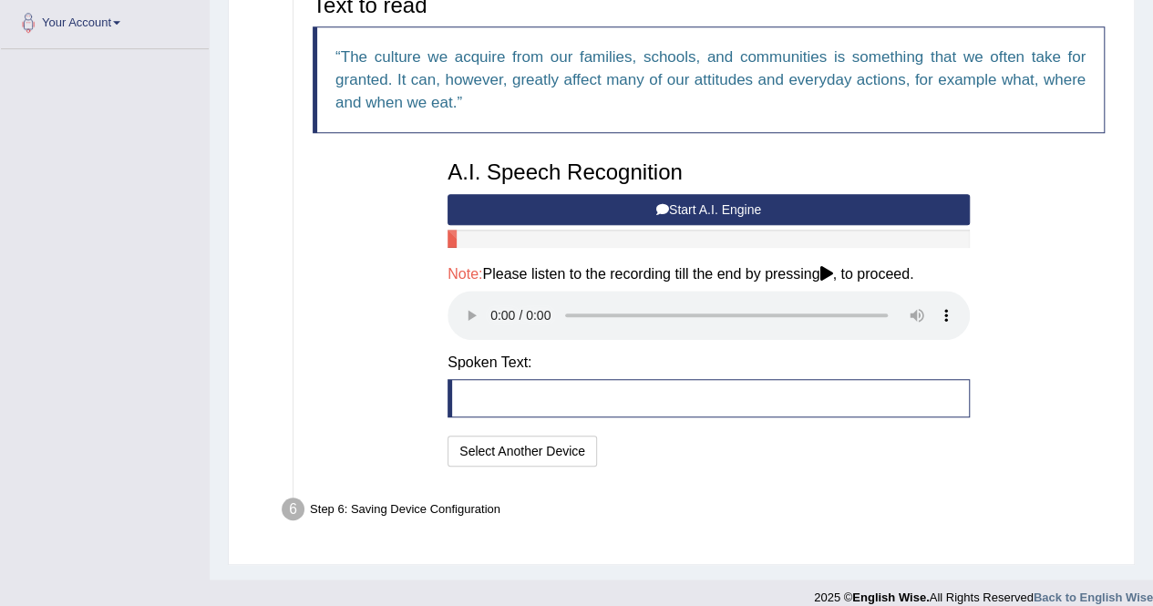
click at [686, 216] on button "Start A.I. Engine" at bounding box center [708, 209] width 522 height 31
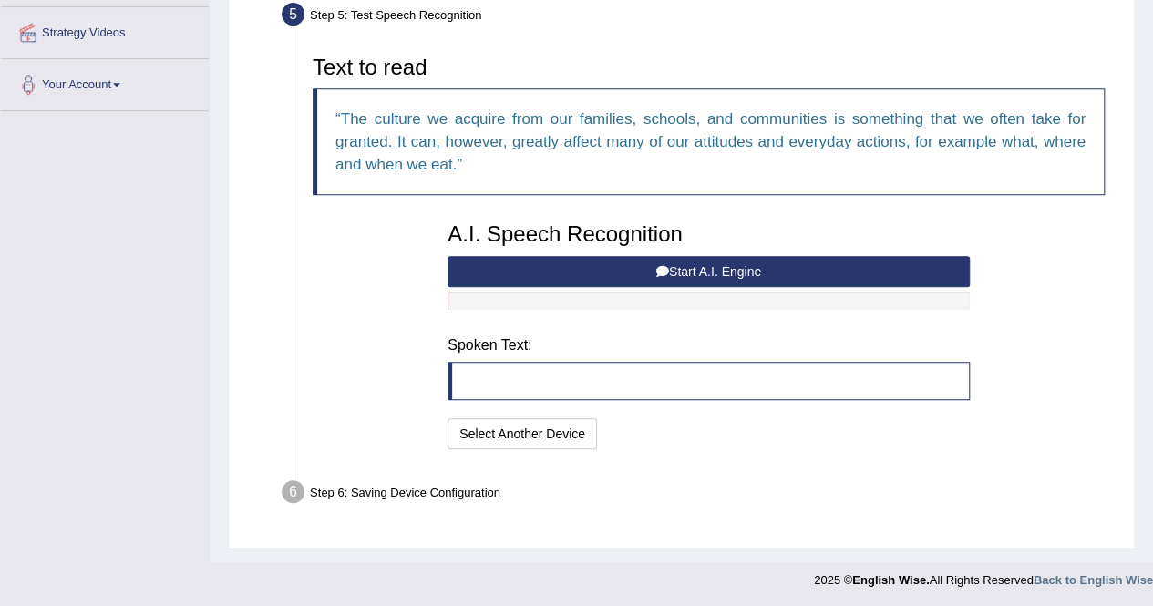
scroll to position [384, 0]
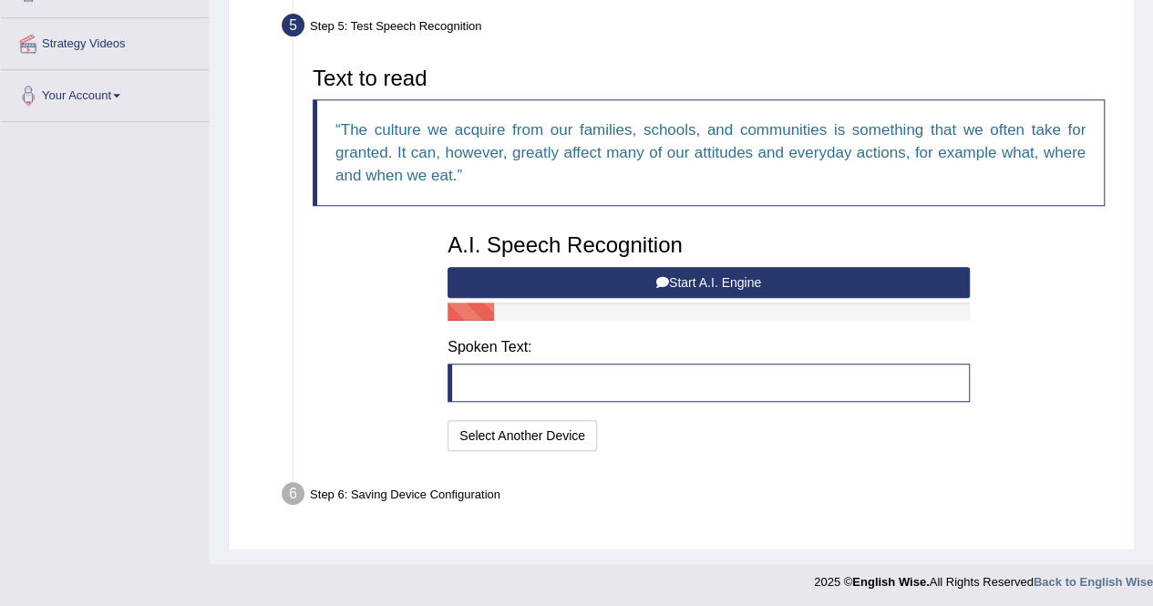
click at [682, 273] on button "Start A.I. Engine" at bounding box center [708, 282] width 522 height 31
click at [663, 285] on icon at bounding box center [662, 282] width 13 height 13
click at [673, 280] on button "Start A.I. Engine" at bounding box center [708, 282] width 522 height 31
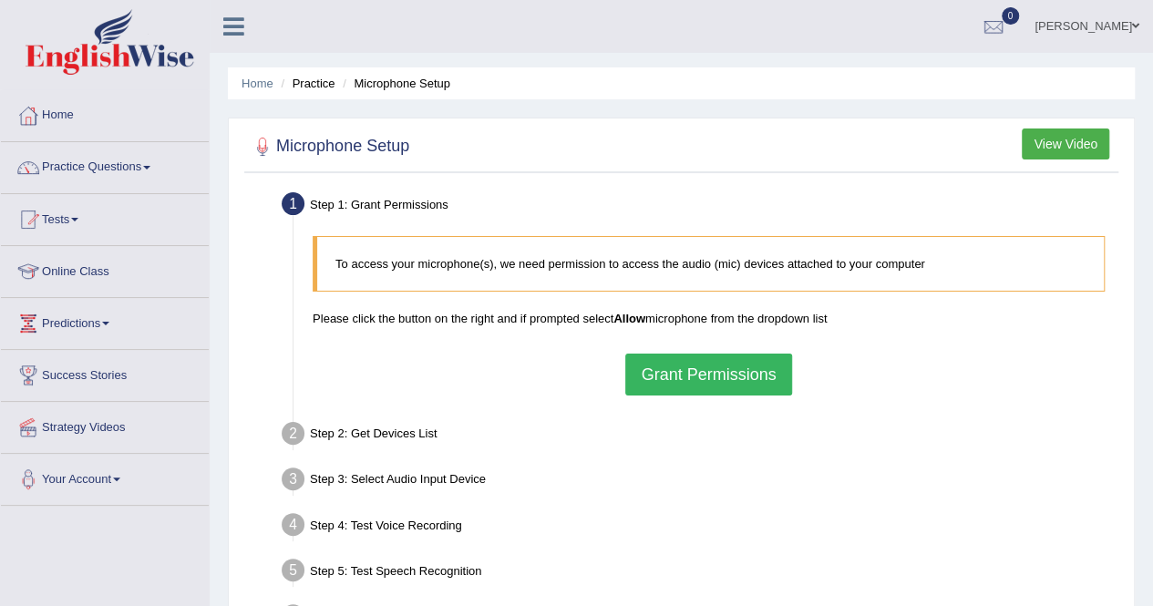
click at [721, 369] on button "Grant Permissions" at bounding box center [708, 375] width 166 height 42
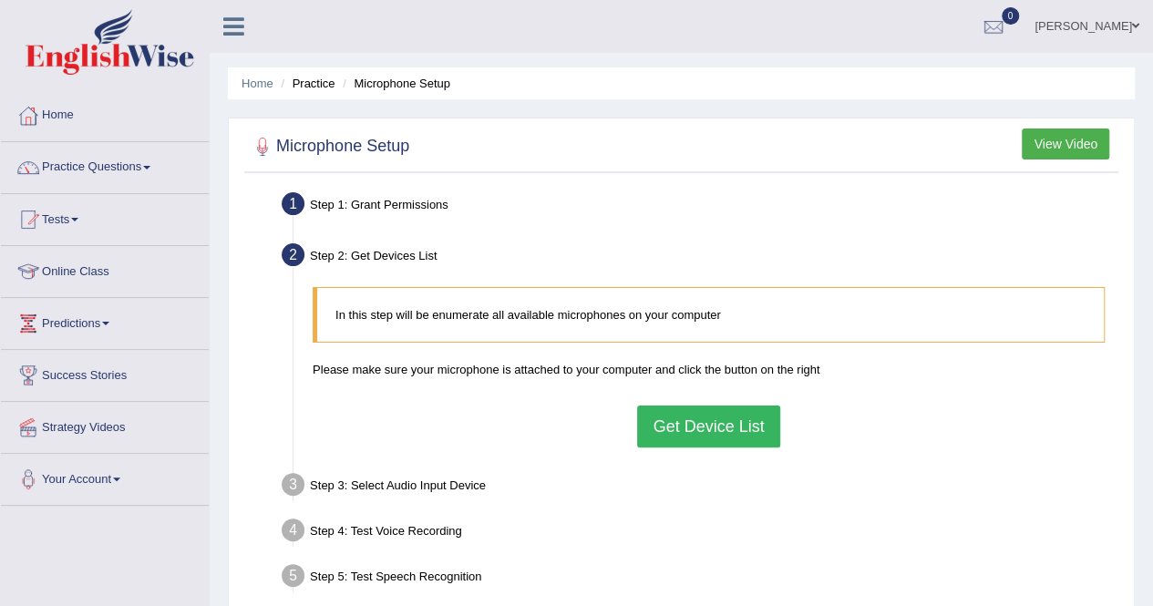
click at [732, 436] on button "Get Device List" at bounding box center [708, 426] width 142 height 42
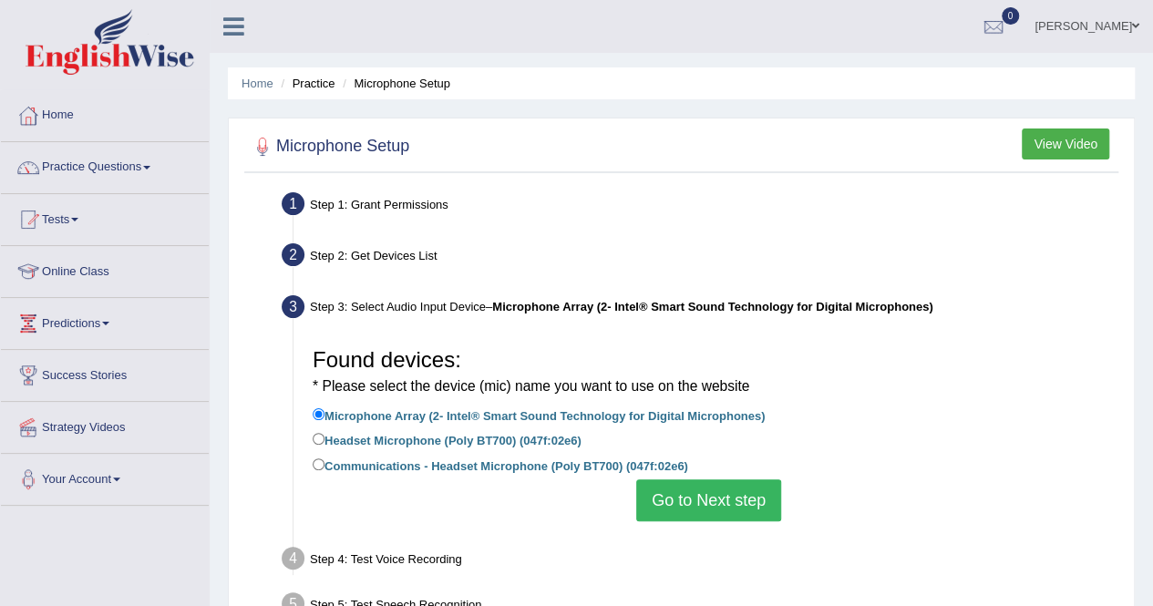
click at [513, 441] on label "Headset Microphone (Poly BT700) (047f:02e6)" at bounding box center [447, 439] width 269 height 20
click at [324, 441] on input "Headset Microphone (Poly BT700) (047f:02e6)" at bounding box center [319, 439] width 12 height 12
radio input "true"
click at [735, 501] on button "Go to Next step" at bounding box center [708, 500] width 145 height 42
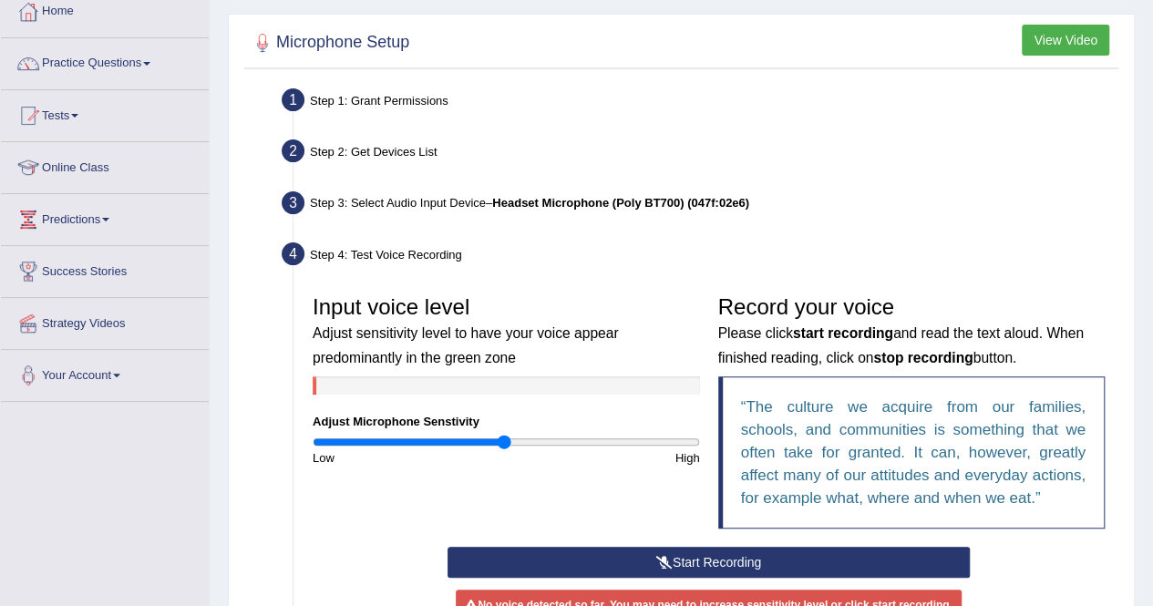
scroll to position [367, 0]
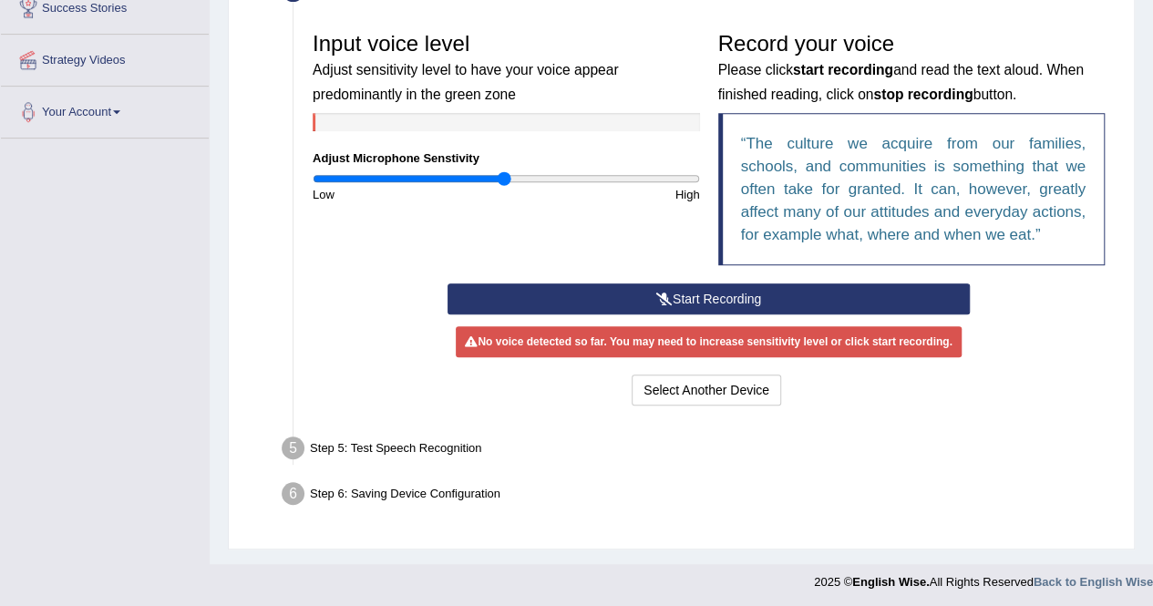
click at [642, 292] on button "Start Recording" at bounding box center [708, 298] width 522 height 31
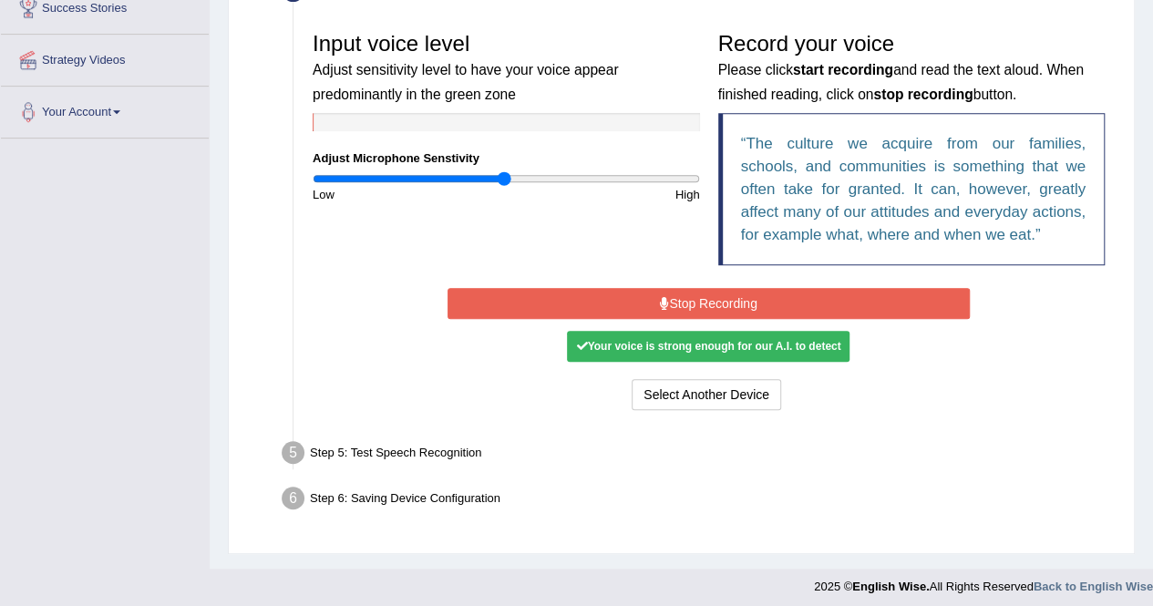
click at [746, 343] on div "Your voice is strong enough for our A.I. to detect" at bounding box center [708, 346] width 282 height 31
click at [710, 304] on button "Stop Recording" at bounding box center [708, 303] width 522 height 31
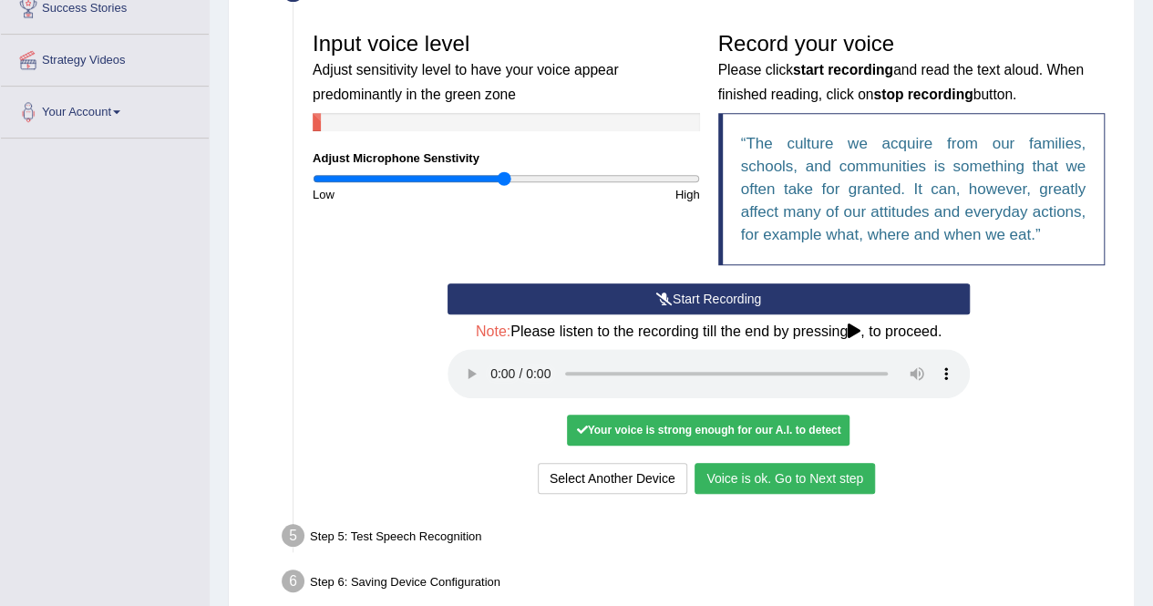
click at [751, 482] on button "Voice is ok. Go to Next step" at bounding box center [784, 478] width 180 height 31
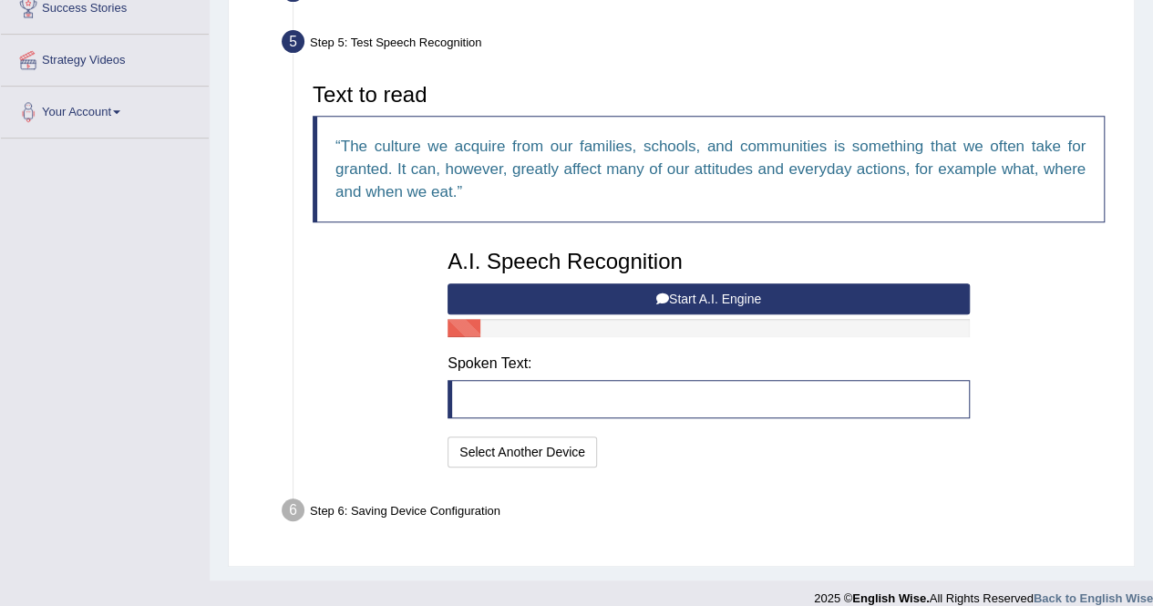
scroll to position [384, 0]
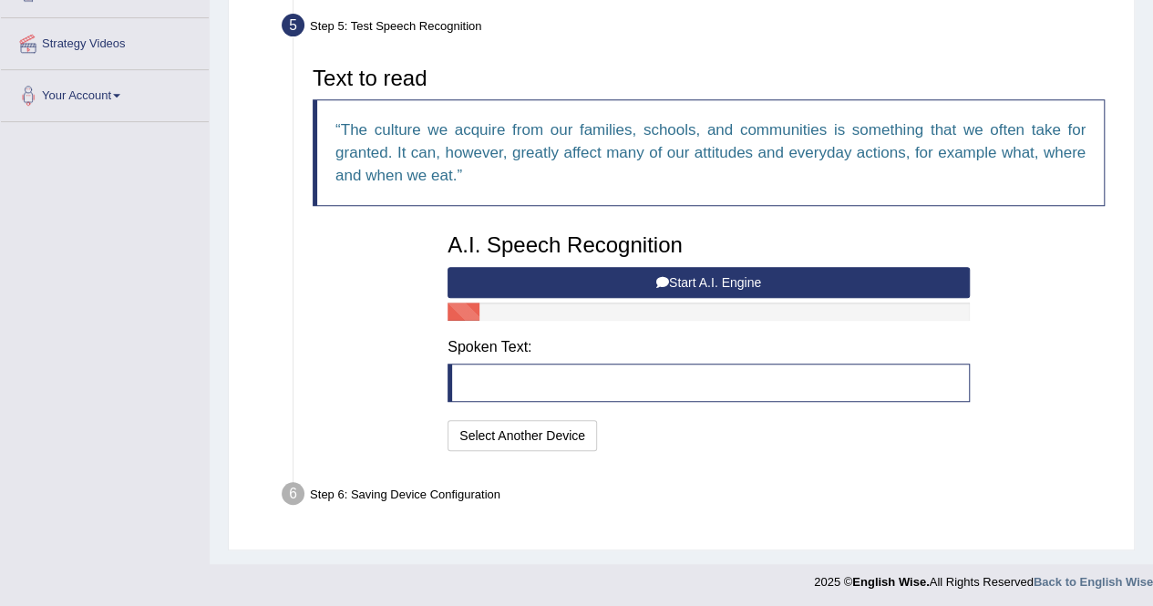
click at [665, 282] on icon at bounding box center [662, 282] width 13 height 13
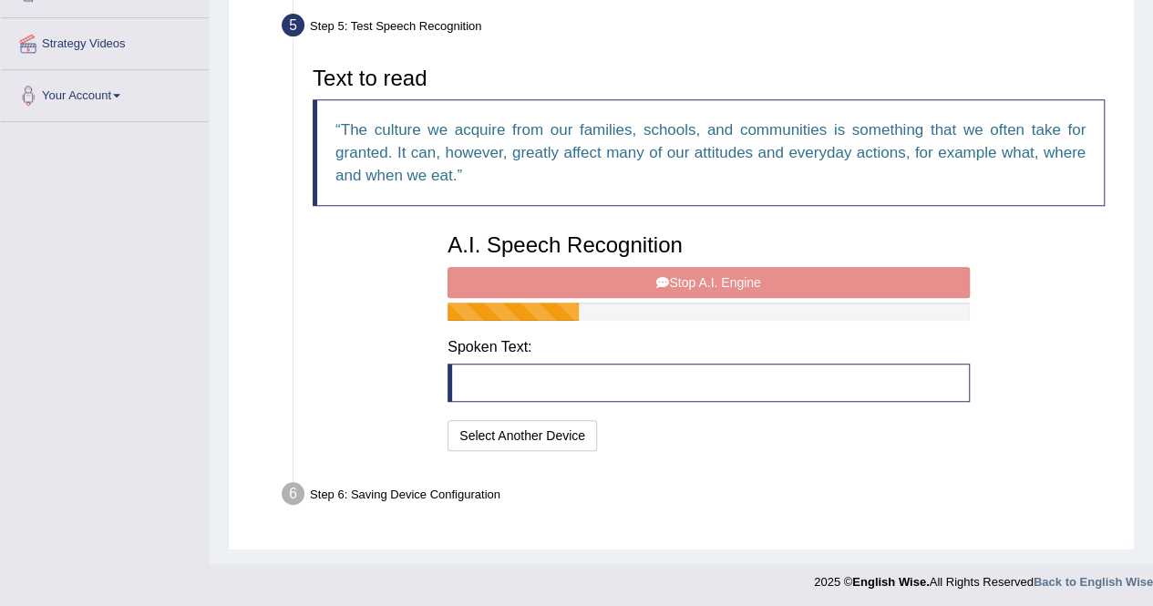
click at [696, 278] on div "A.I. Speech Recognition Start A.I. Engine Stop A.I. Engine Note: Please listen …" at bounding box center [708, 339] width 540 height 231
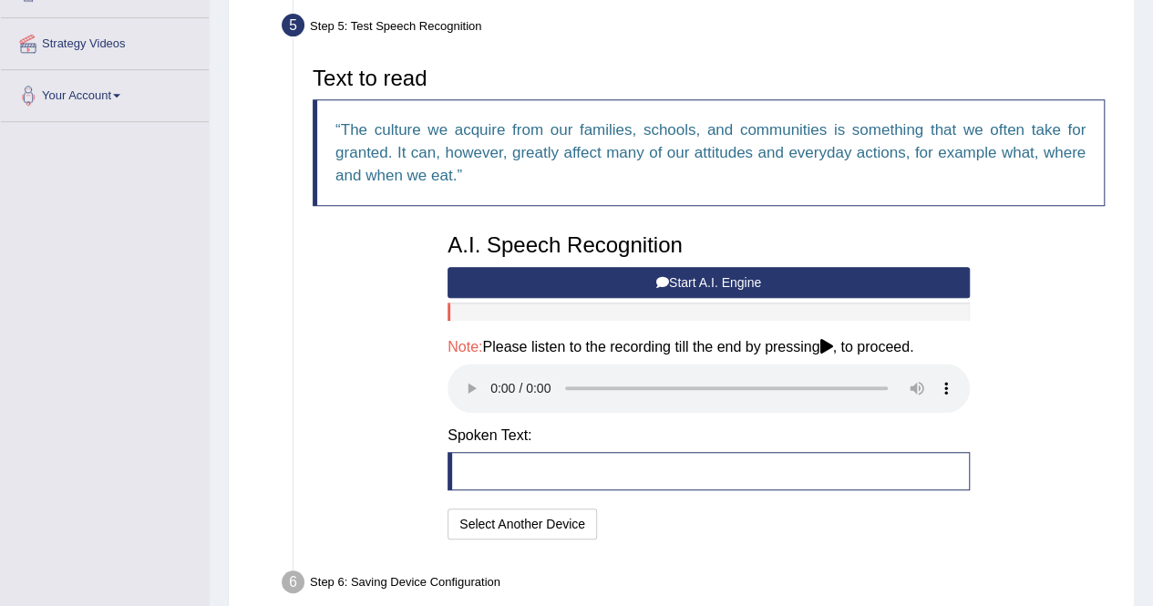
scroll to position [368, 0]
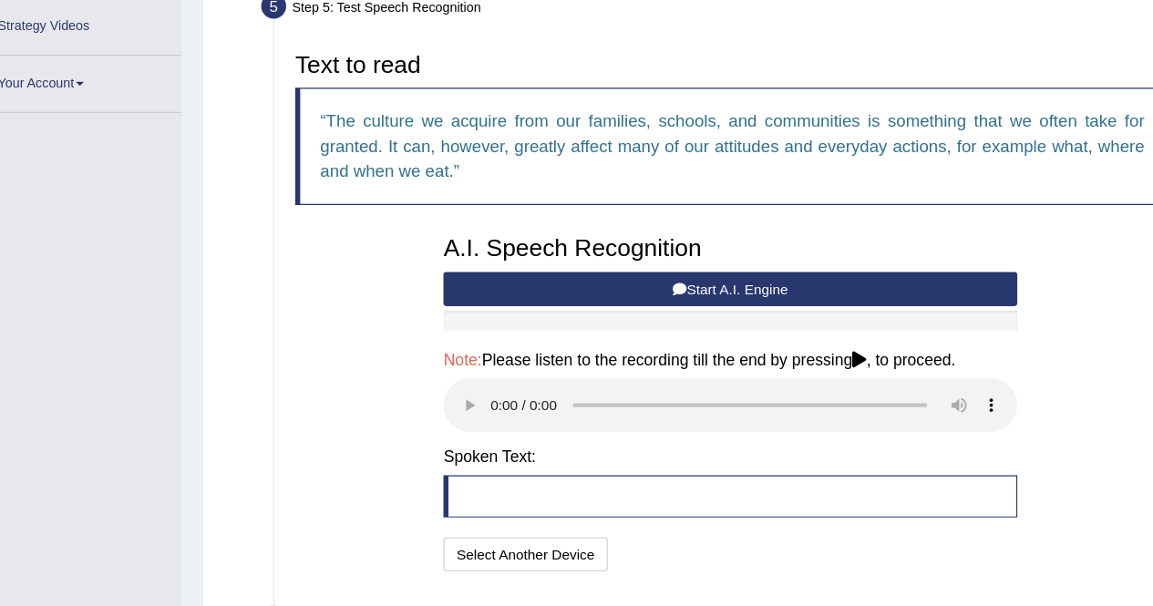
click at [1000, 261] on div "Text to read The culture we acquire from our families, schools, and communities…" at bounding box center [708, 316] width 810 height 487
click at [173, 316] on div "Toggle navigation Home Practice Questions Speaking Practice Read Aloud Repeat S…" at bounding box center [576, 168] width 1153 height 1072
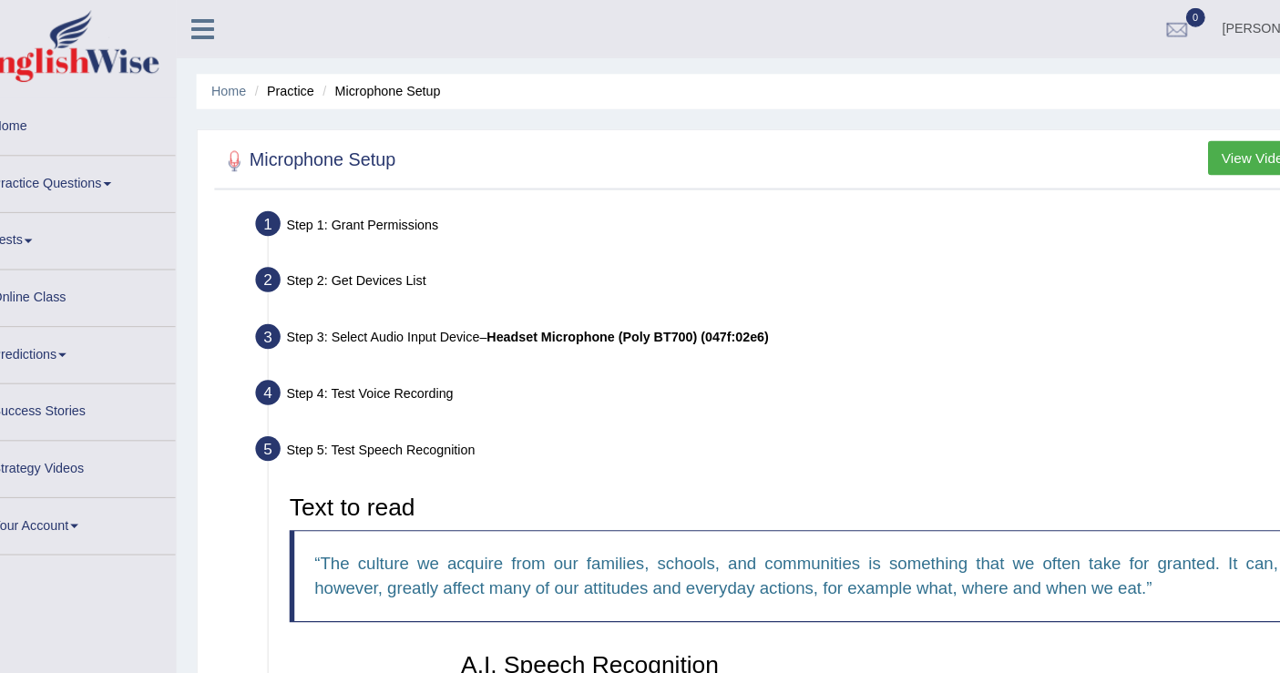
scroll to position [0, 0]
click at [926, 374] on div "Step 4: Test Voice Recording" at bounding box center [762, 361] width 979 height 40
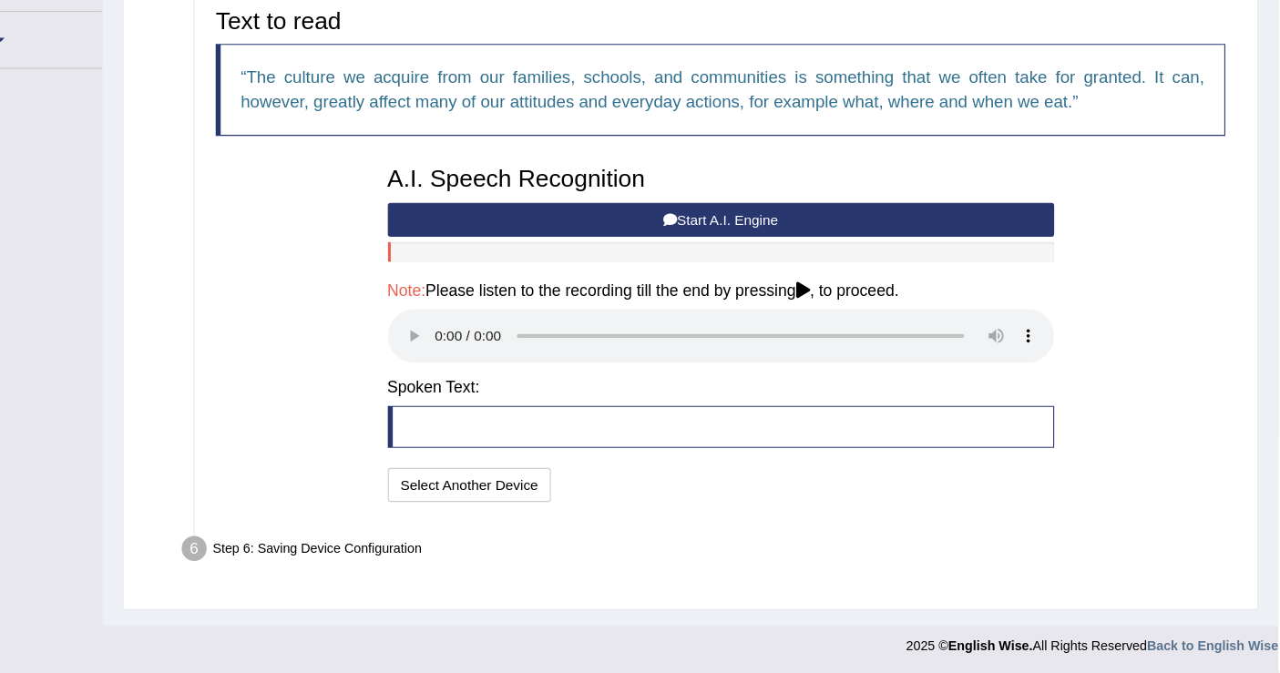
scroll to position [383, 0]
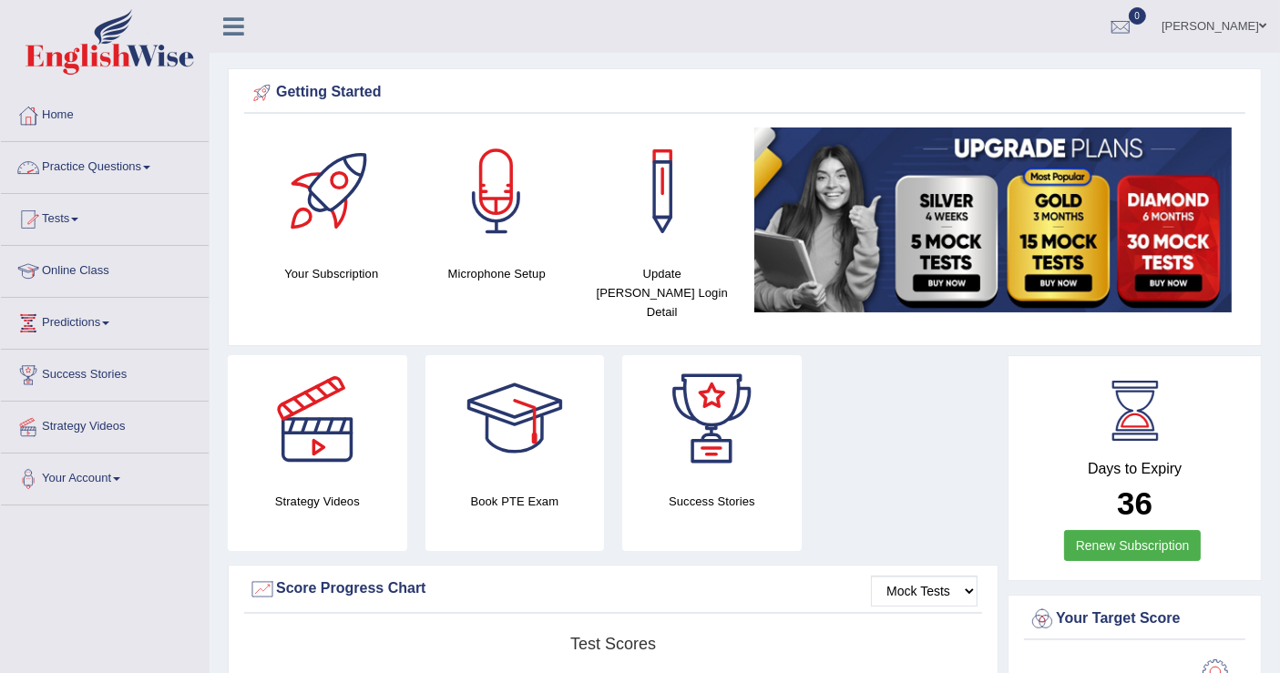
click at [115, 159] on link "Practice Questions" at bounding box center [105, 165] width 208 height 46
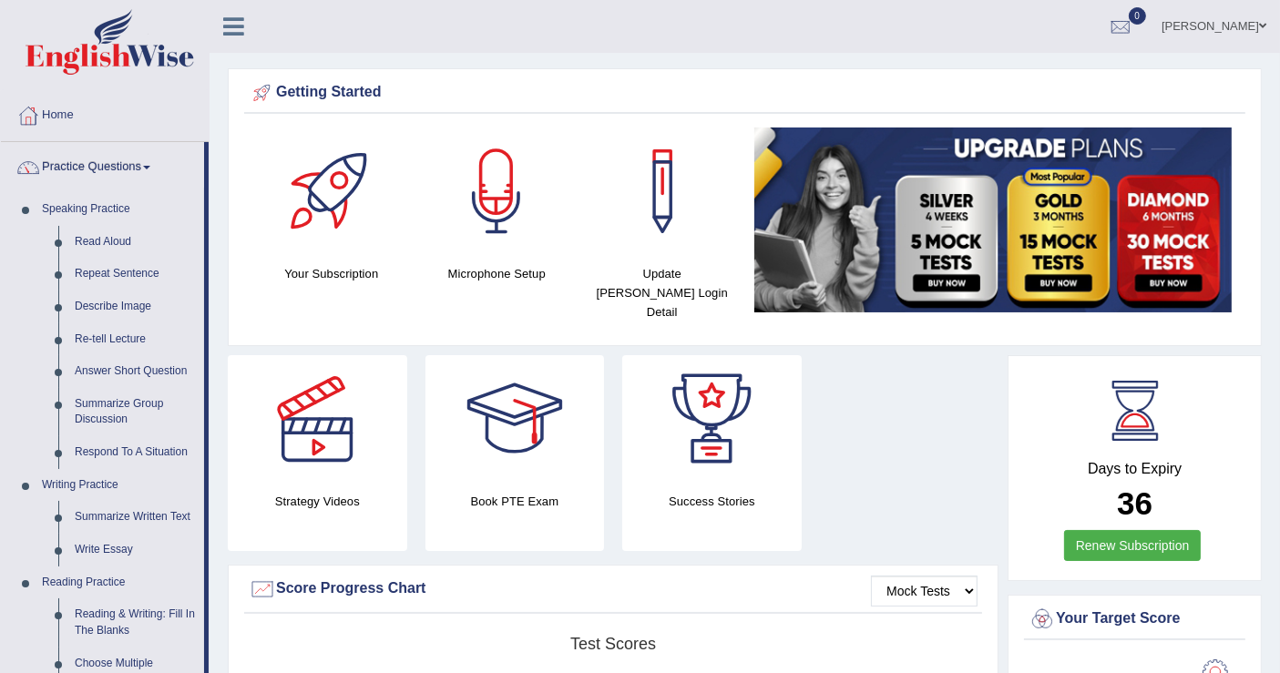
click at [226, 476] on div "Strategy Videos" at bounding box center [318, 453] width 198 height 196
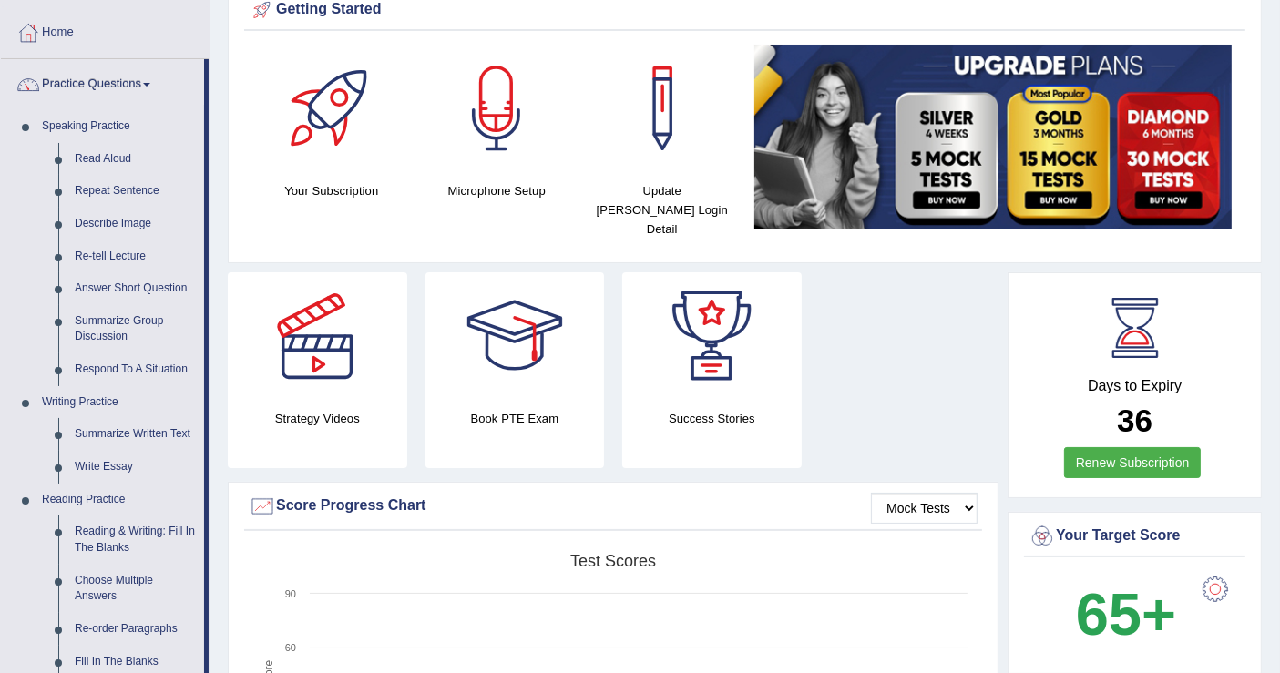
scroll to position [80, 0]
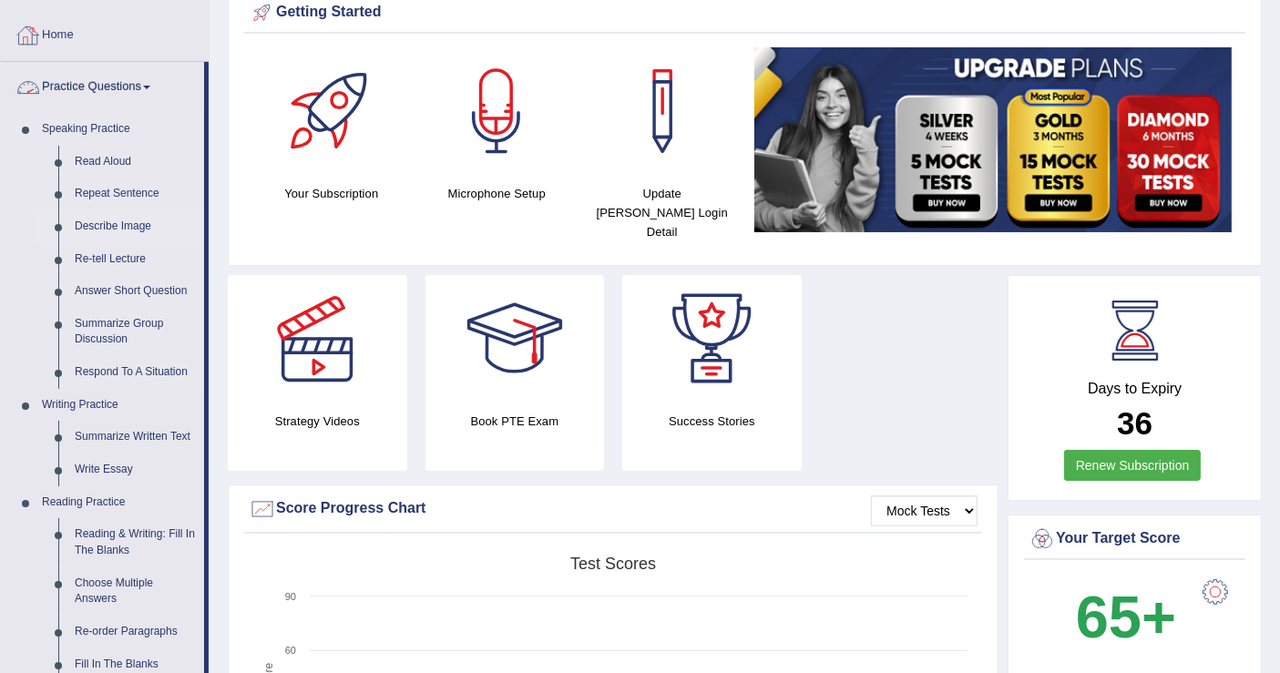
click at [128, 222] on link "Describe Image" at bounding box center [136, 226] width 138 height 33
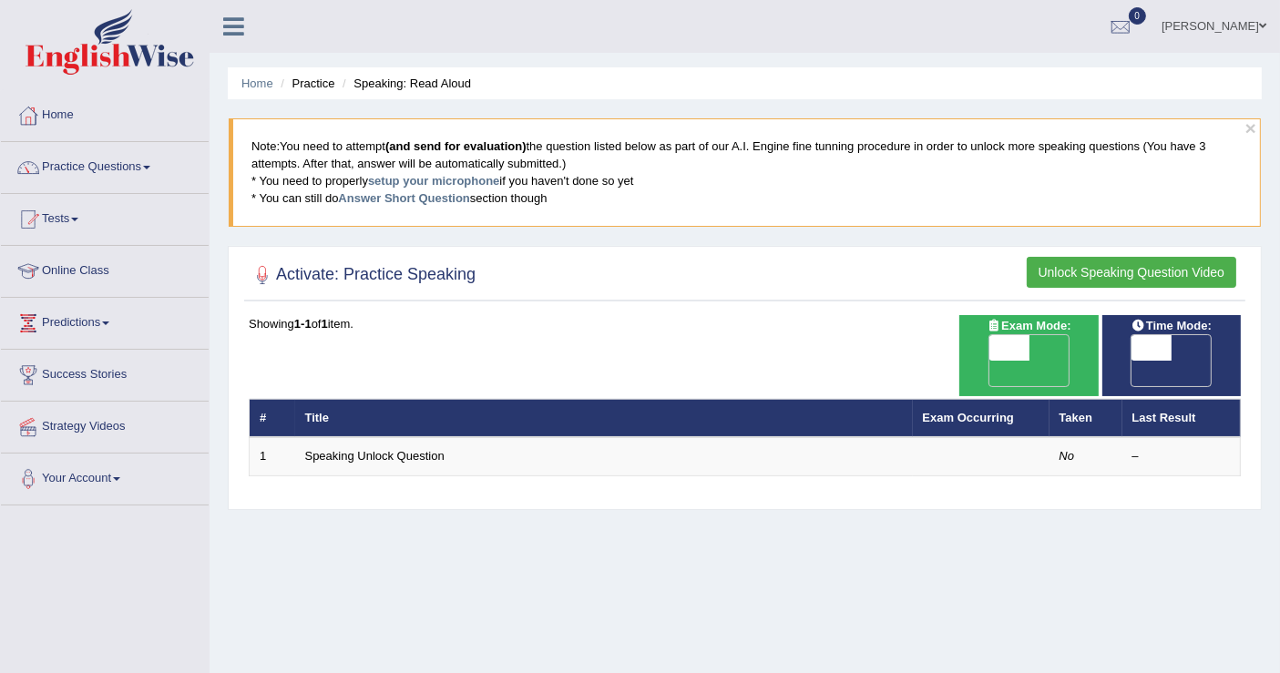
click at [990, 361] on span "OFF" at bounding box center [969, 374] width 40 height 26
checkbox input "true"
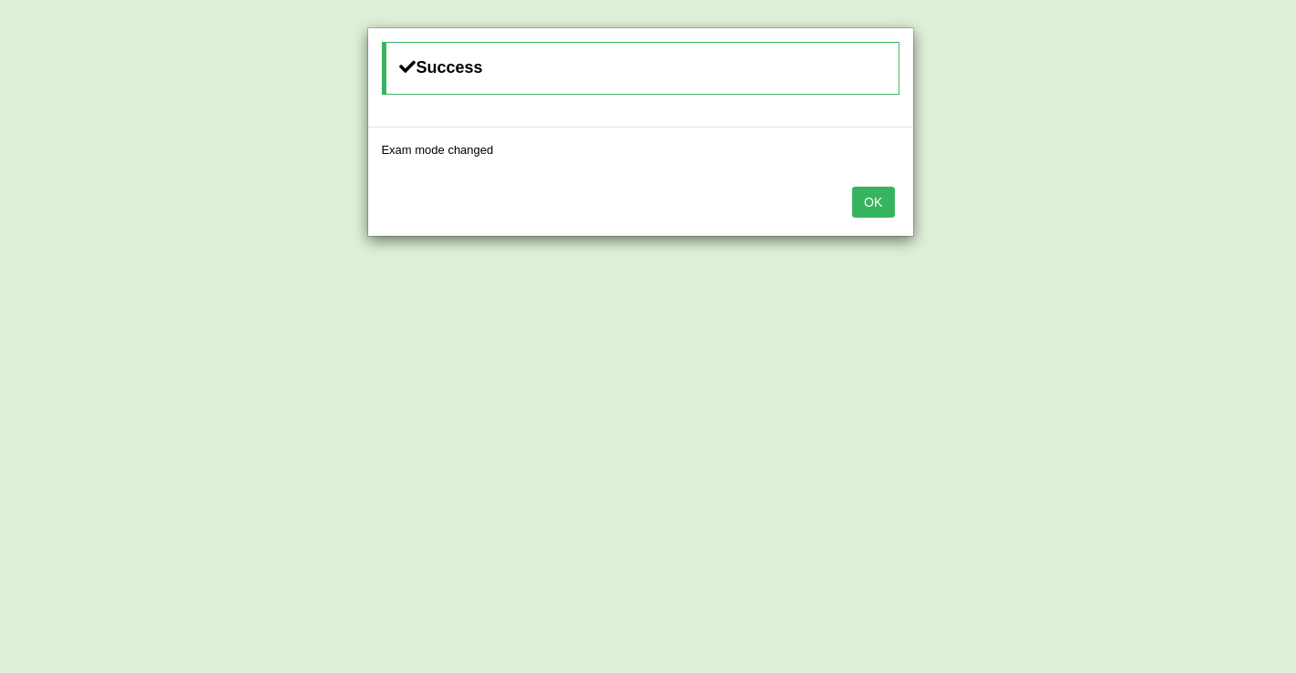
click at [867, 199] on button "OK" at bounding box center [873, 202] width 42 height 31
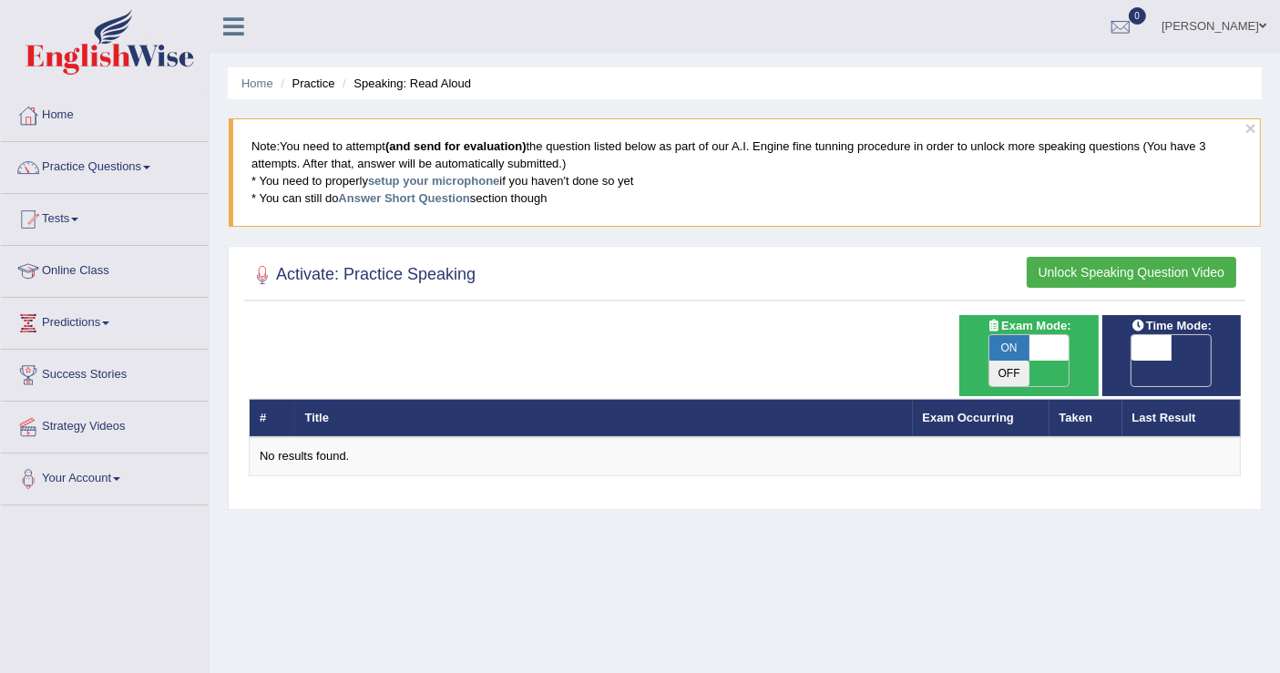
click at [495, 341] on div "# Title Exam Occurring Taken Last Result No results found." at bounding box center [745, 395] width 992 height 161
click at [1132, 361] on span "OFF" at bounding box center [1112, 374] width 40 height 26
checkbox input "true"
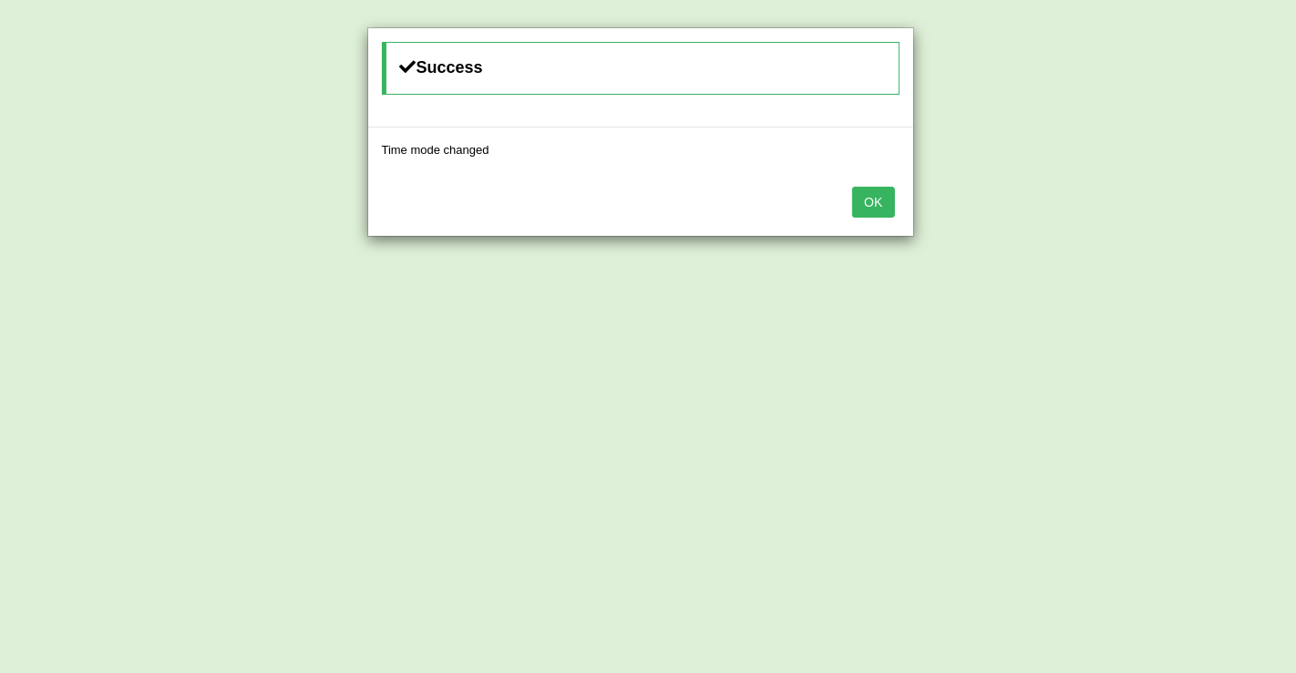
click at [862, 194] on button "OK" at bounding box center [873, 202] width 42 height 31
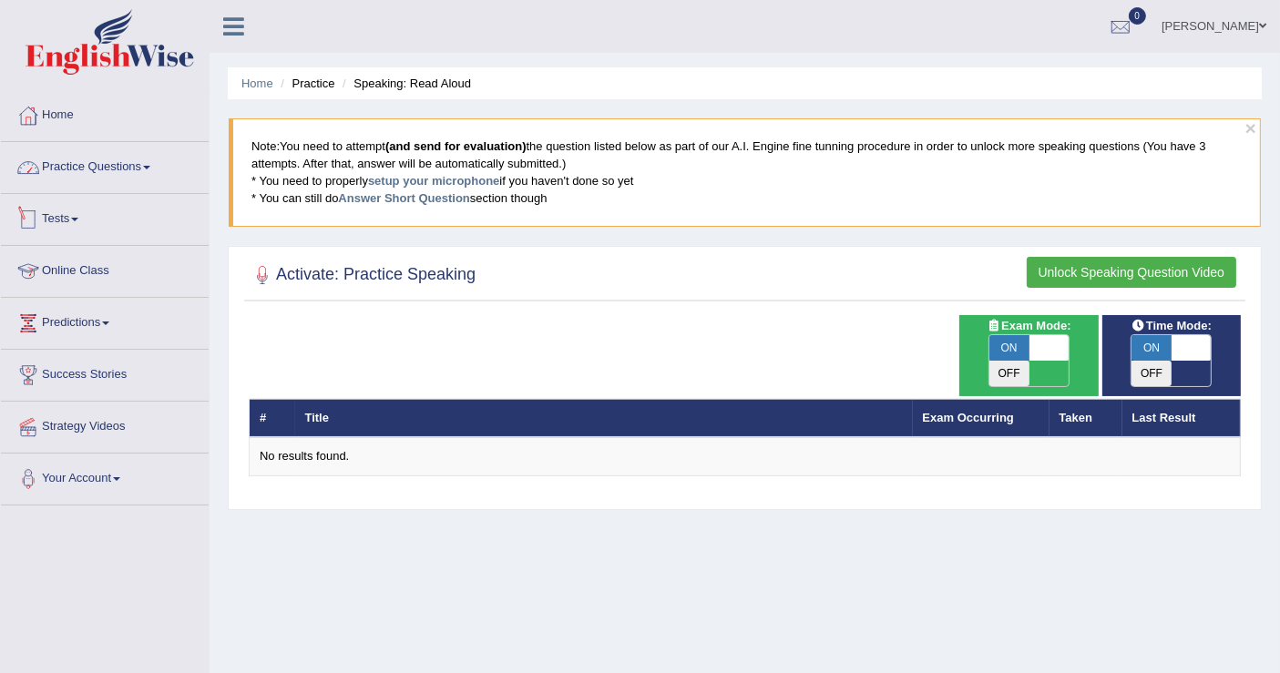
click at [86, 162] on link "Practice Questions" at bounding box center [105, 165] width 208 height 46
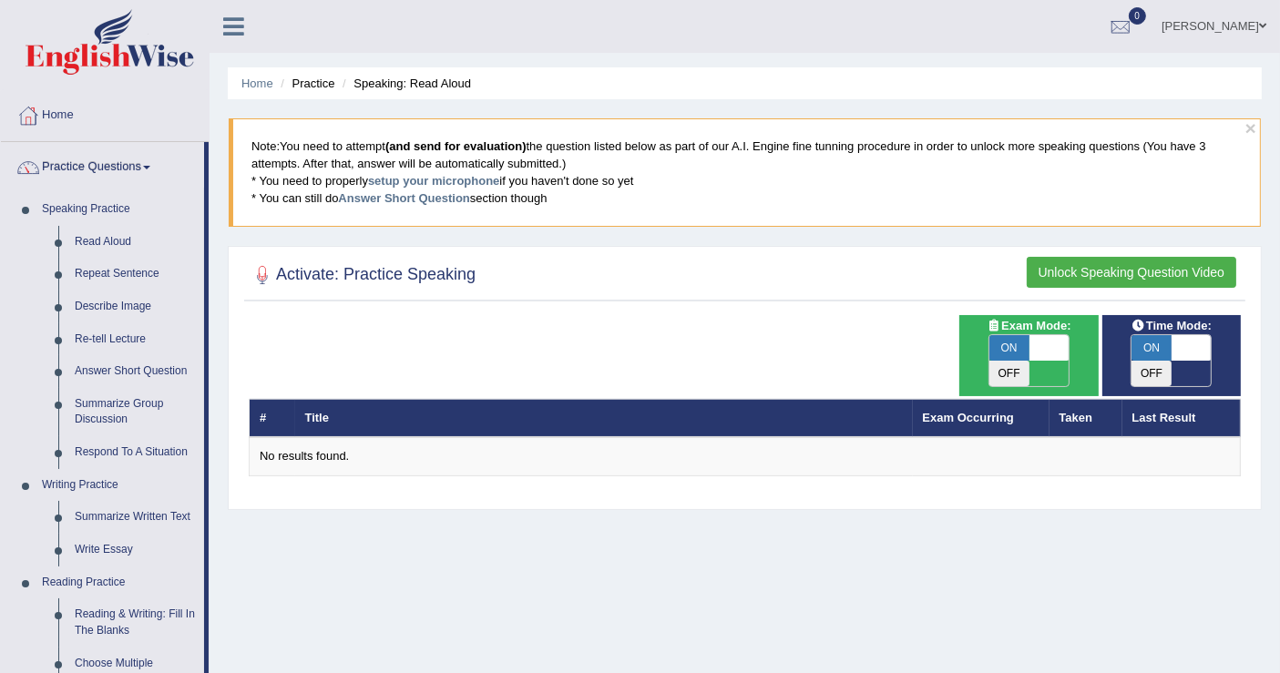
click at [205, 353] on li "Practice Questions Speaking Practice Read Aloud Repeat Sentence Describe Image …" at bounding box center [105, 654] width 208 height 1025
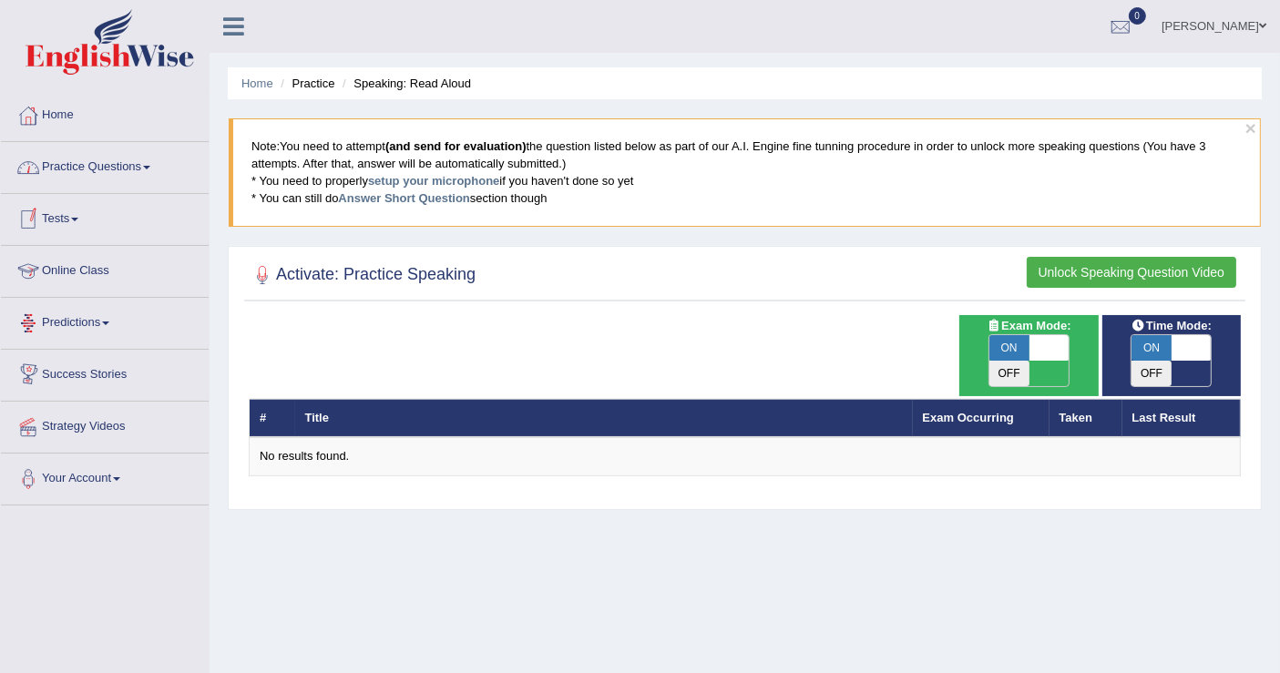
click at [108, 153] on link "Practice Questions" at bounding box center [105, 165] width 208 height 46
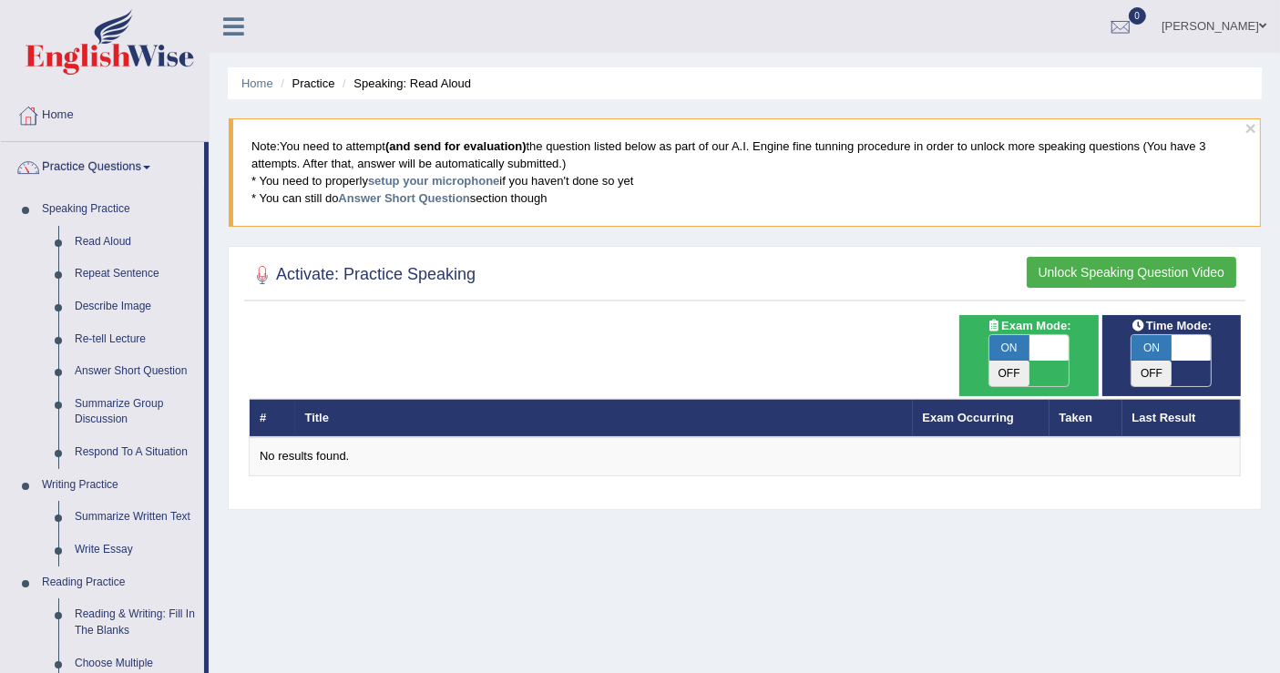
click at [225, 329] on div "Home Practice Speaking: Read Aloud × Note: You need to attempt (and send for ev…" at bounding box center [745, 455] width 1071 height 911
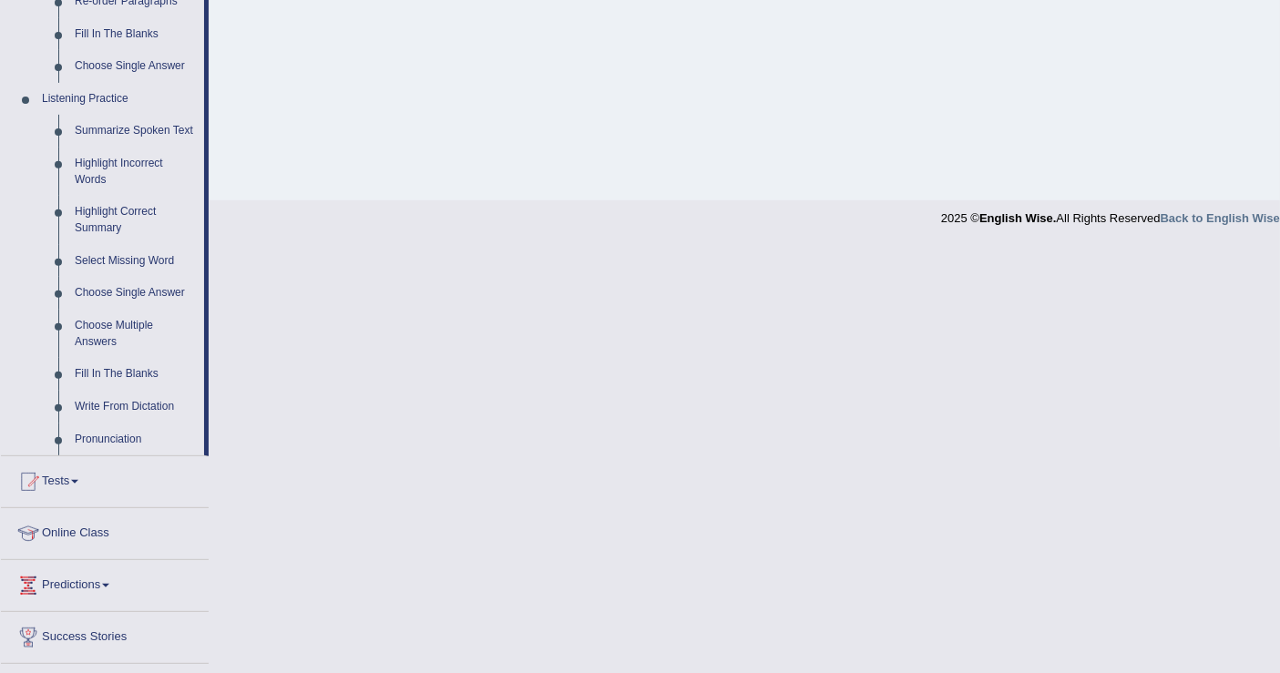
scroll to position [729, 0]
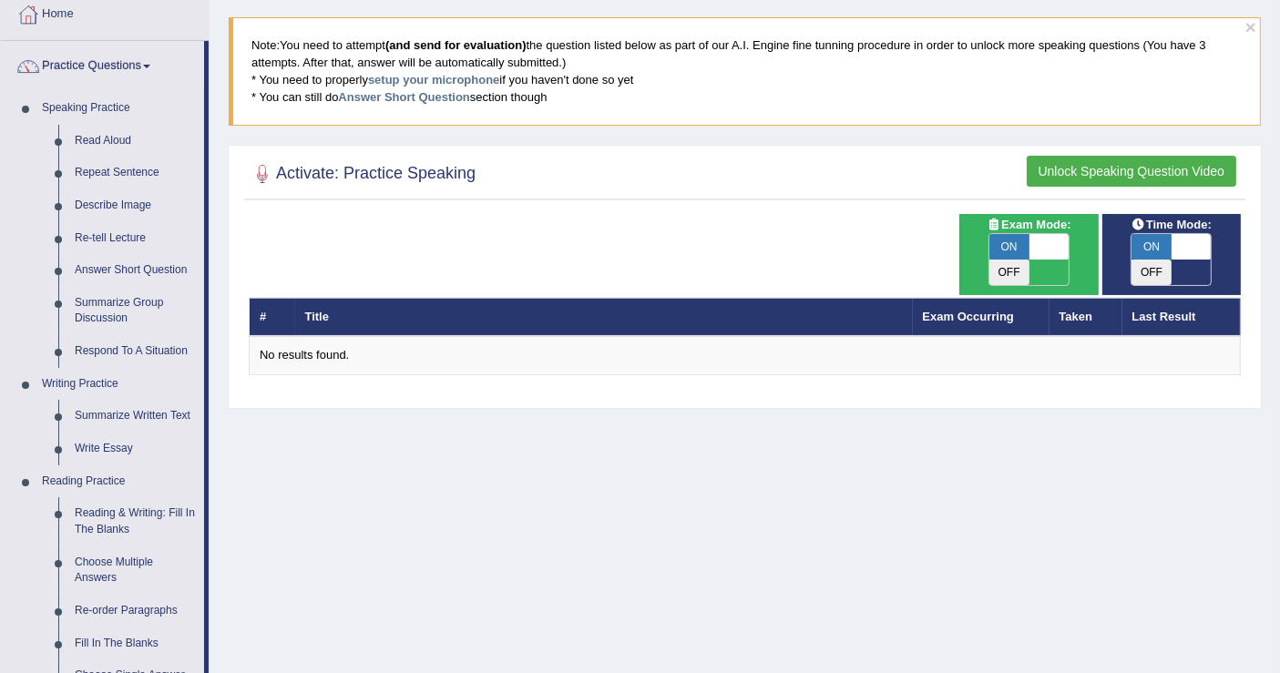
scroll to position [80, 0]
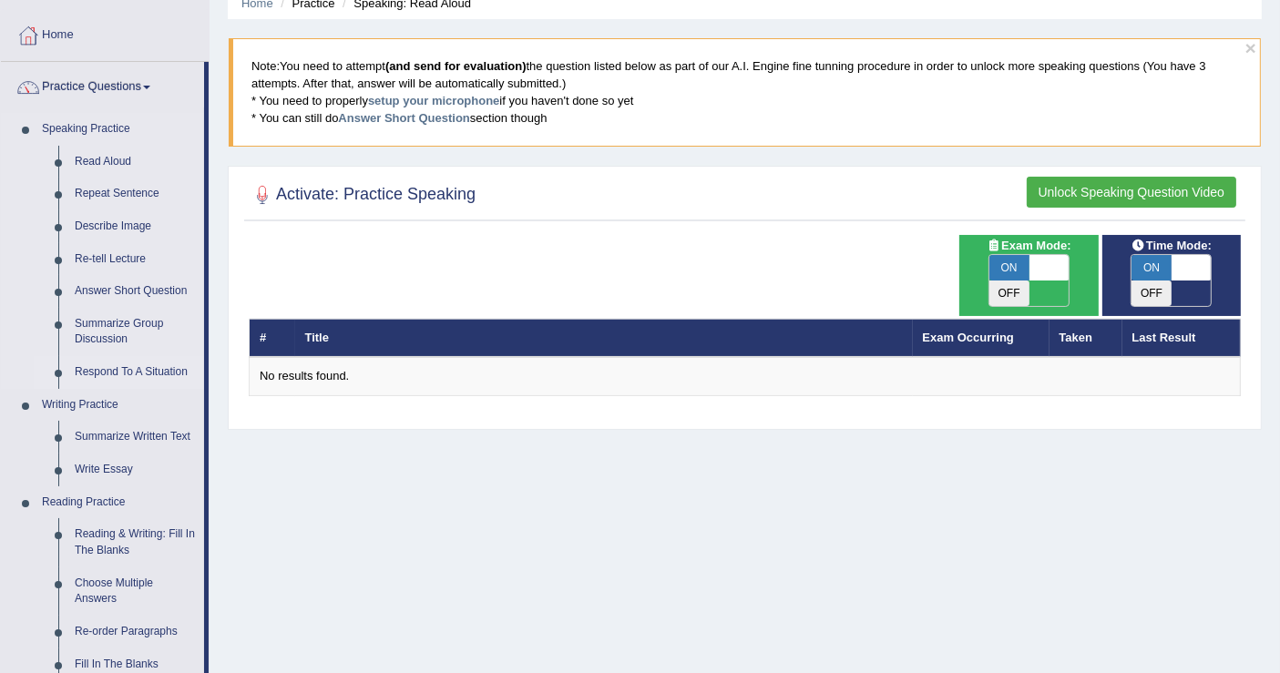
click at [123, 371] on link "Respond To A Situation" at bounding box center [136, 372] width 138 height 33
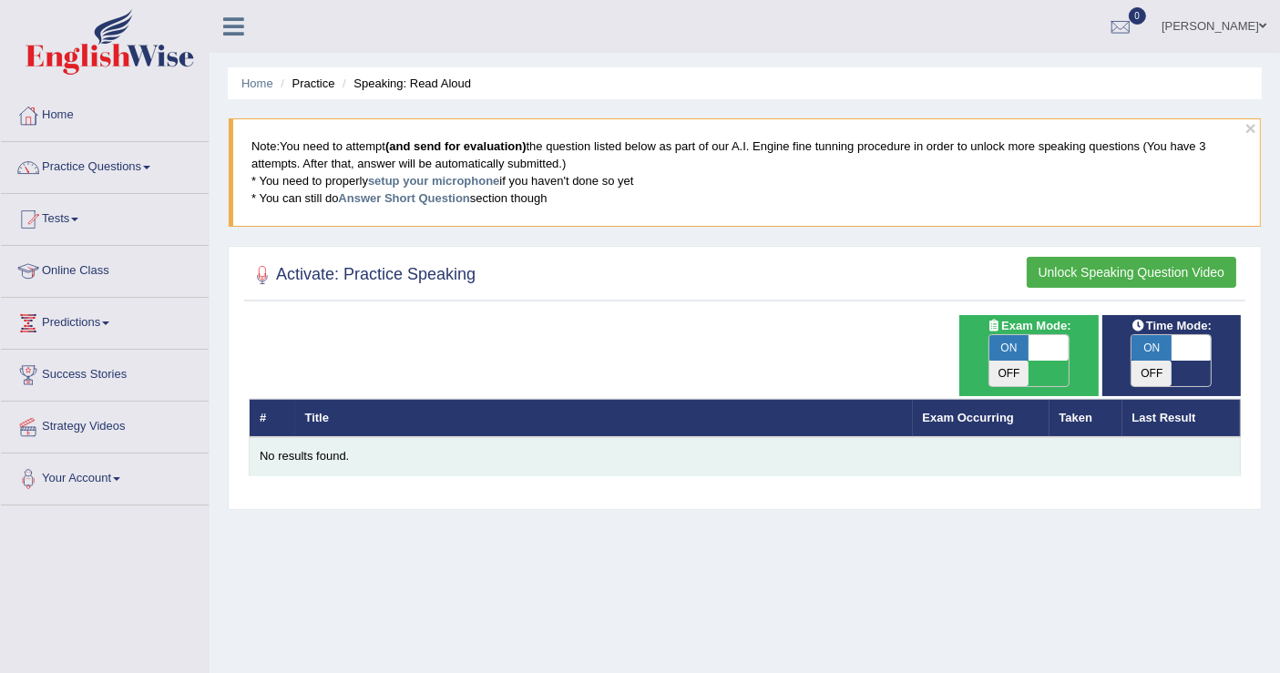
click at [703, 437] on td "No results found." at bounding box center [745, 456] width 991 height 38
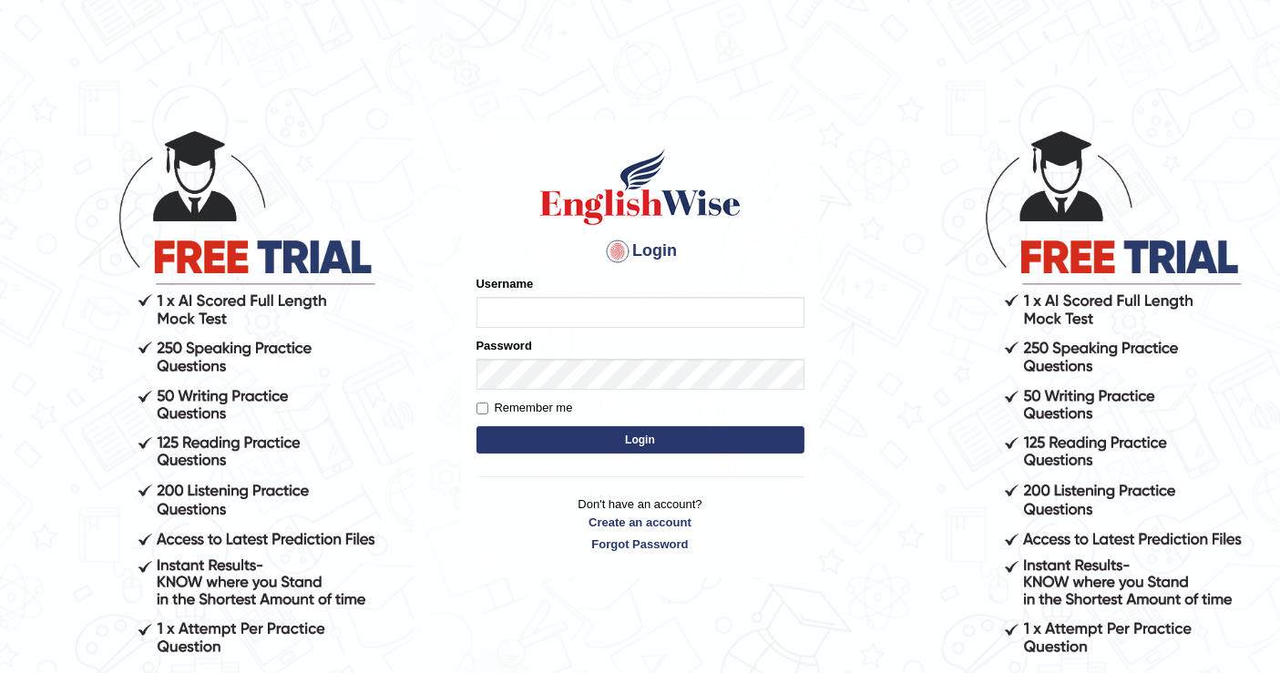
type input "[PERSON_NAME]"
click at [563, 451] on button "Login" at bounding box center [641, 439] width 328 height 27
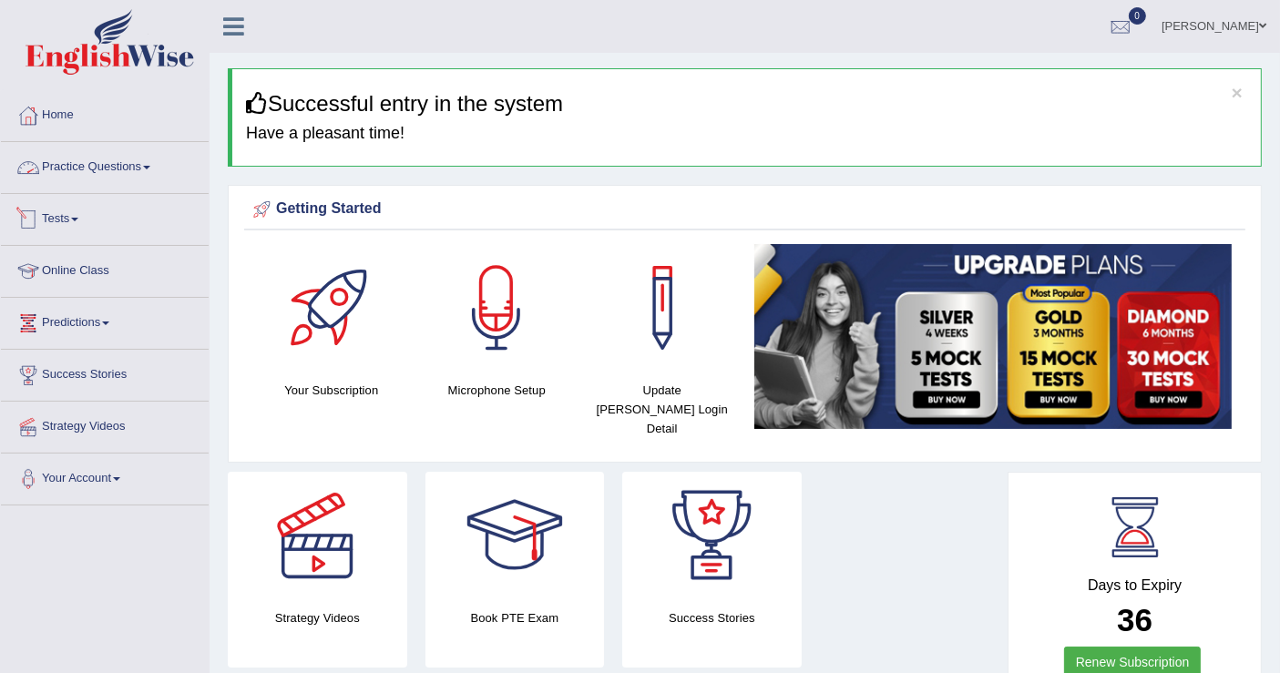
click at [118, 166] on link "Practice Questions" at bounding box center [105, 165] width 208 height 46
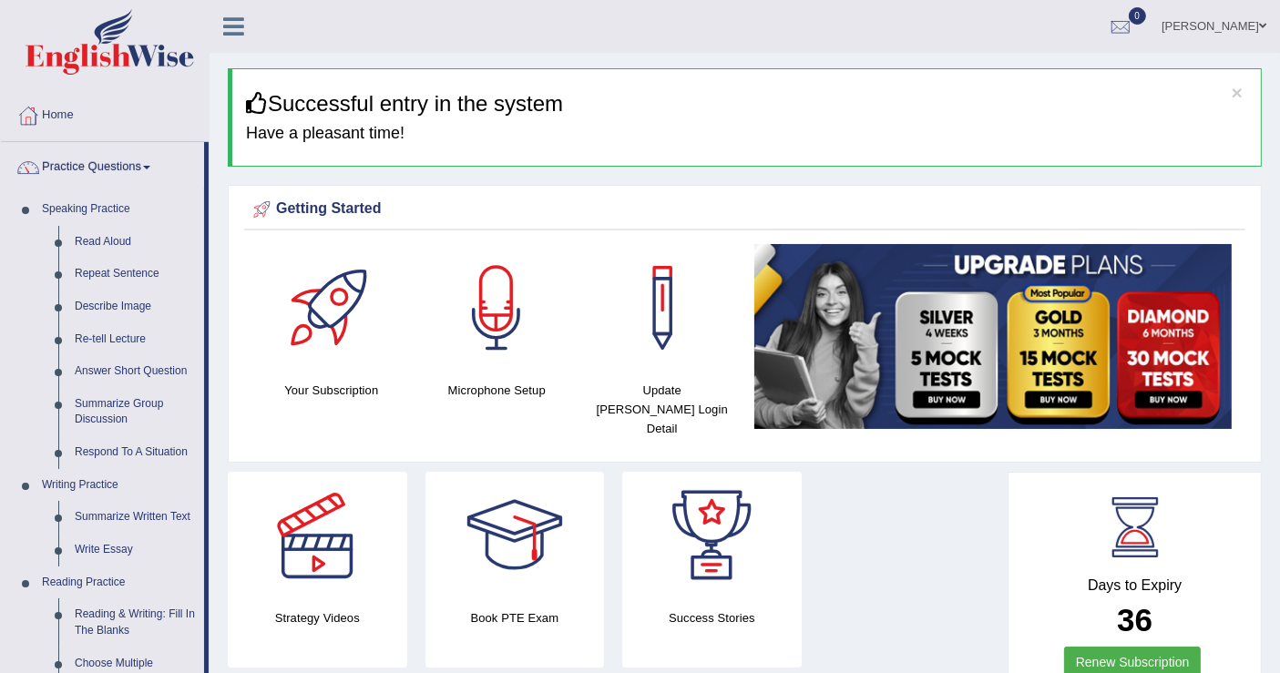
click at [508, 316] on div at bounding box center [497, 308] width 128 height 128
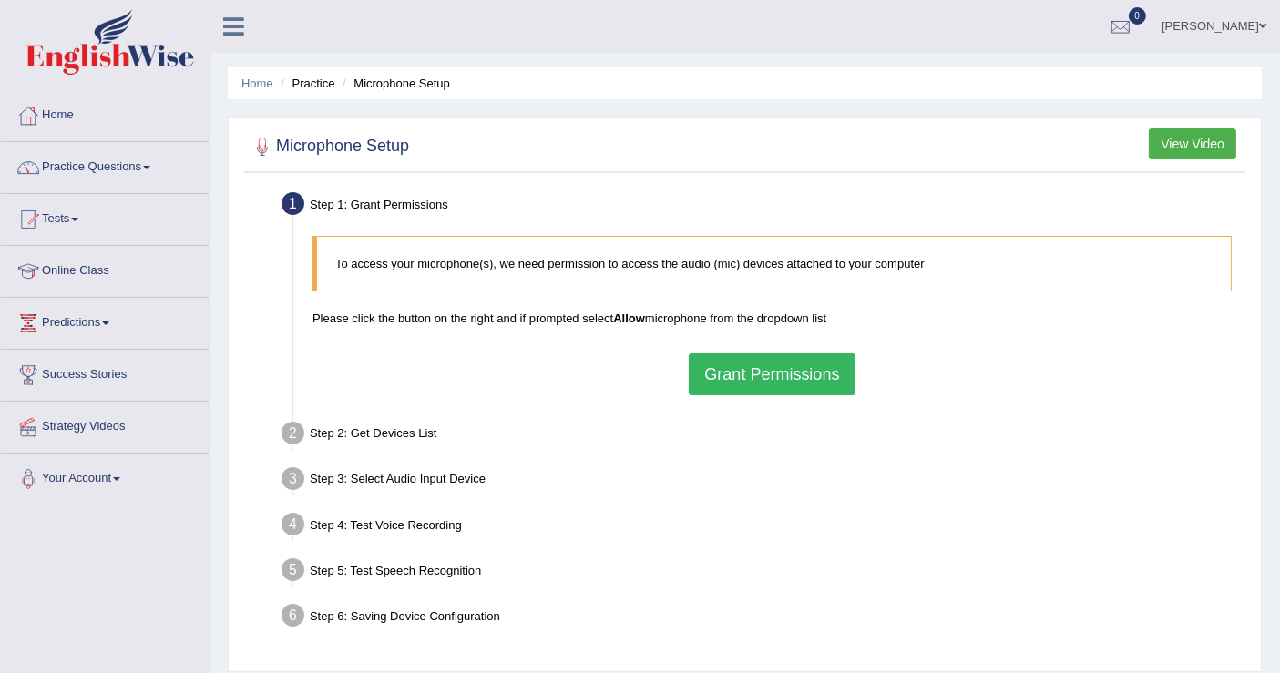
click at [913, 426] on div "Step 2: Get Devices List" at bounding box center [762, 436] width 979 height 40
click at [772, 369] on button "Grant Permissions" at bounding box center [772, 375] width 166 height 42
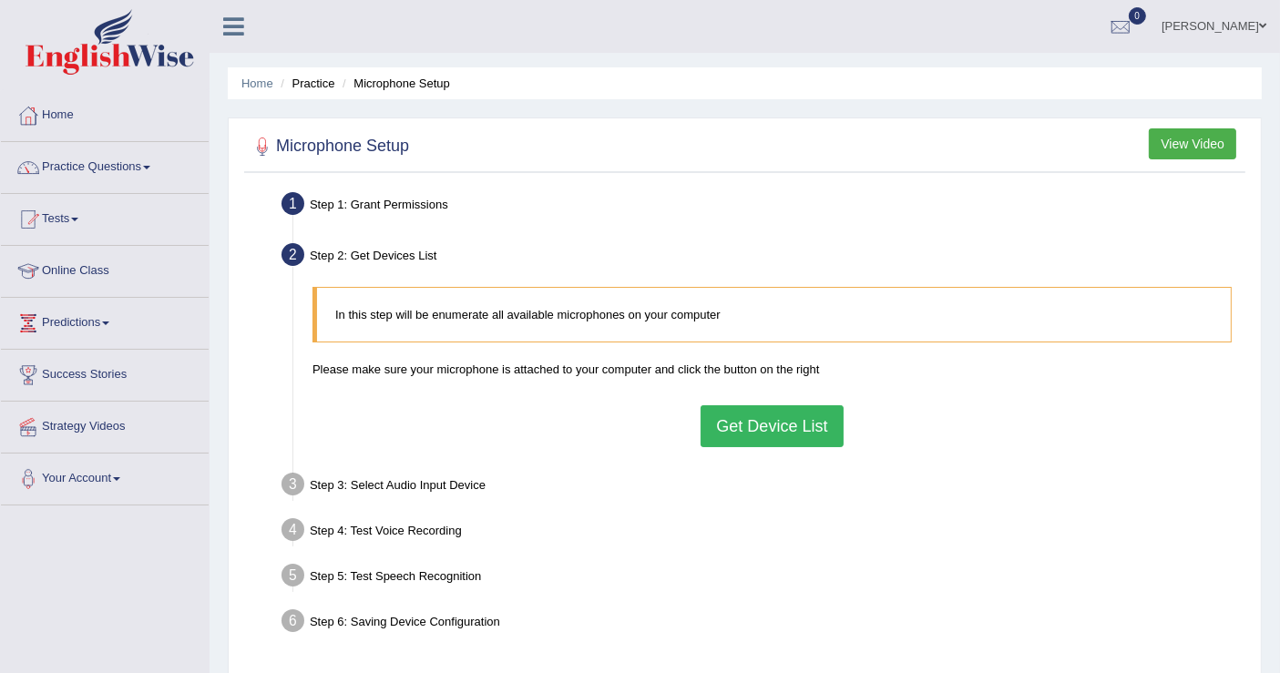
click at [766, 430] on button "Get Device List" at bounding box center [772, 426] width 142 height 42
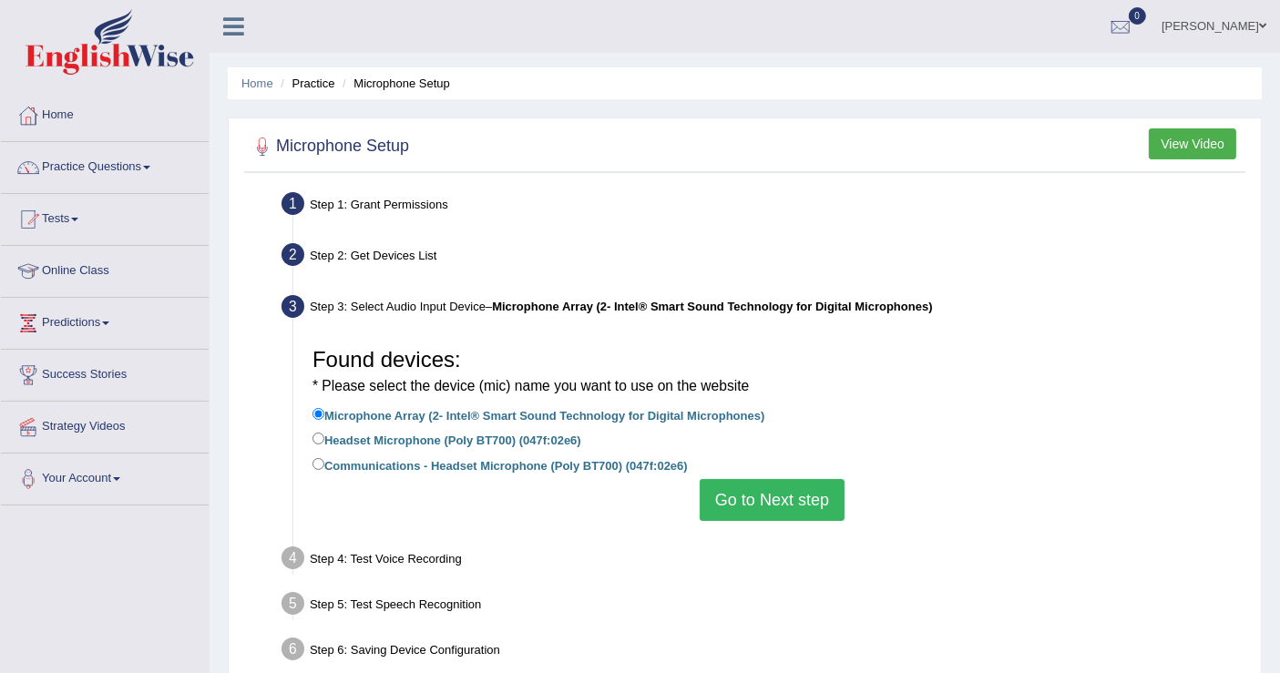
click at [549, 444] on label "Headset Microphone (Poly BT700) (047f:02e6)" at bounding box center [447, 439] width 269 height 20
click at [324, 444] on input "Headset Microphone (Poly BT700) (047f:02e6)" at bounding box center [319, 439] width 12 height 12
radio input "true"
click at [611, 462] on label "Communications - Headset Microphone (Poly BT700) (047f:02e6)" at bounding box center [500, 465] width 375 height 20
click at [324, 462] on input "Communications - Headset Microphone (Poly BT700) (047f:02e6)" at bounding box center [319, 464] width 12 height 12
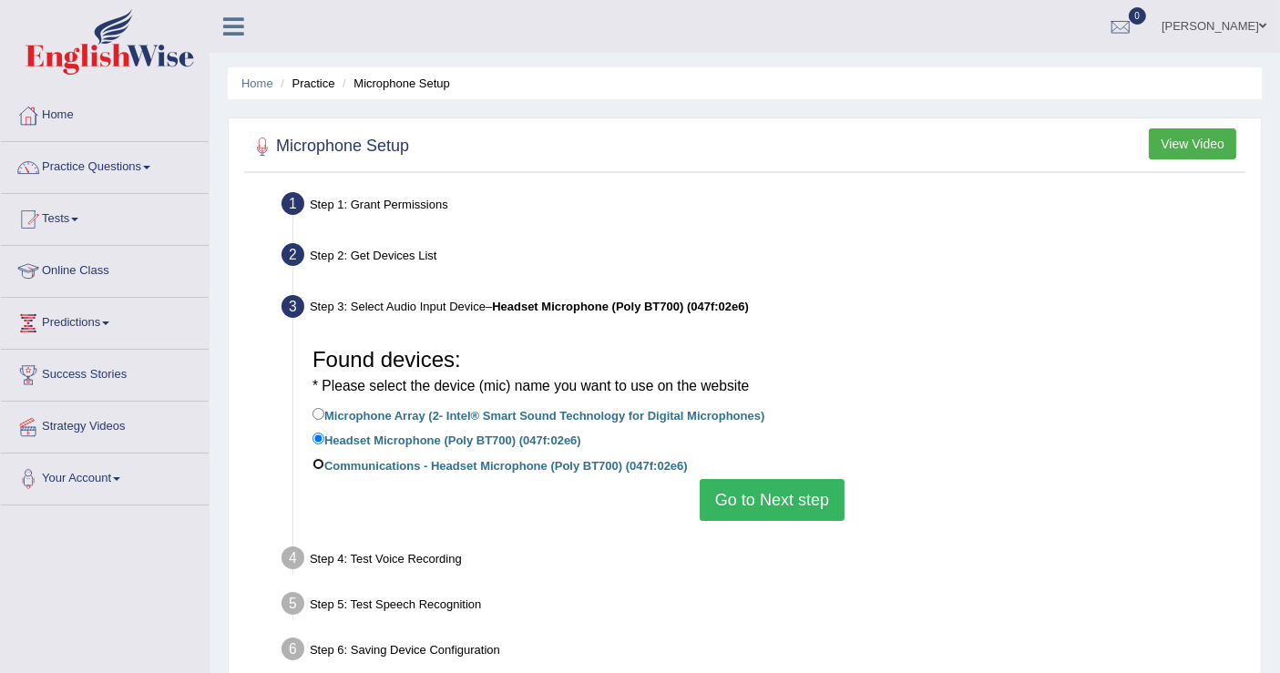
radio input "true"
click at [770, 512] on button "Go to Next step" at bounding box center [772, 500] width 145 height 42
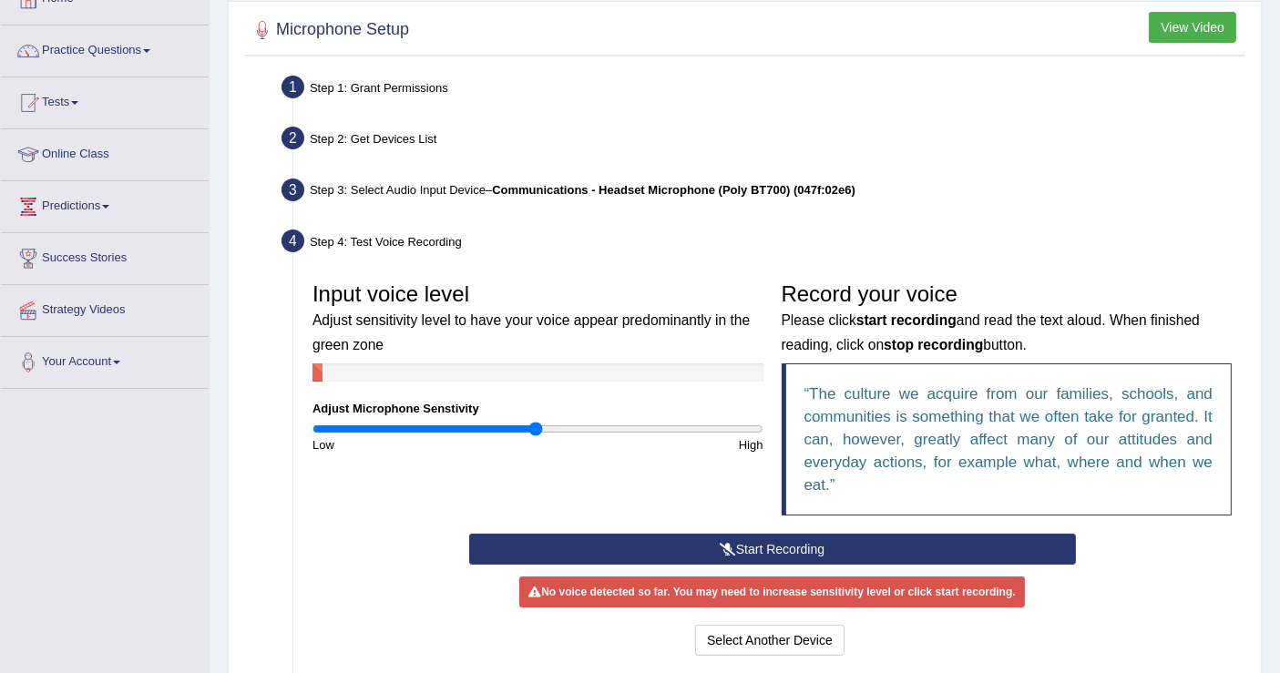
scroll to position [300, 0]
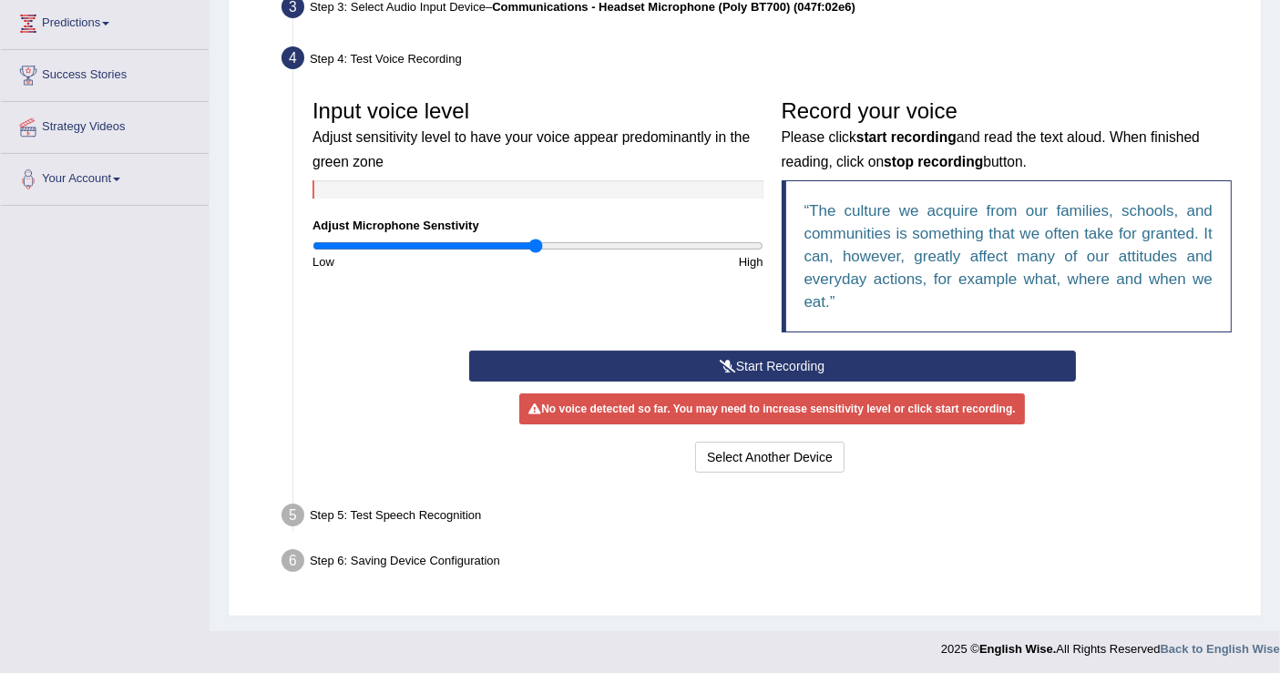
click at [710, 364] on button "Start Recording" at bounding box center [772, 366] width 607 height 31
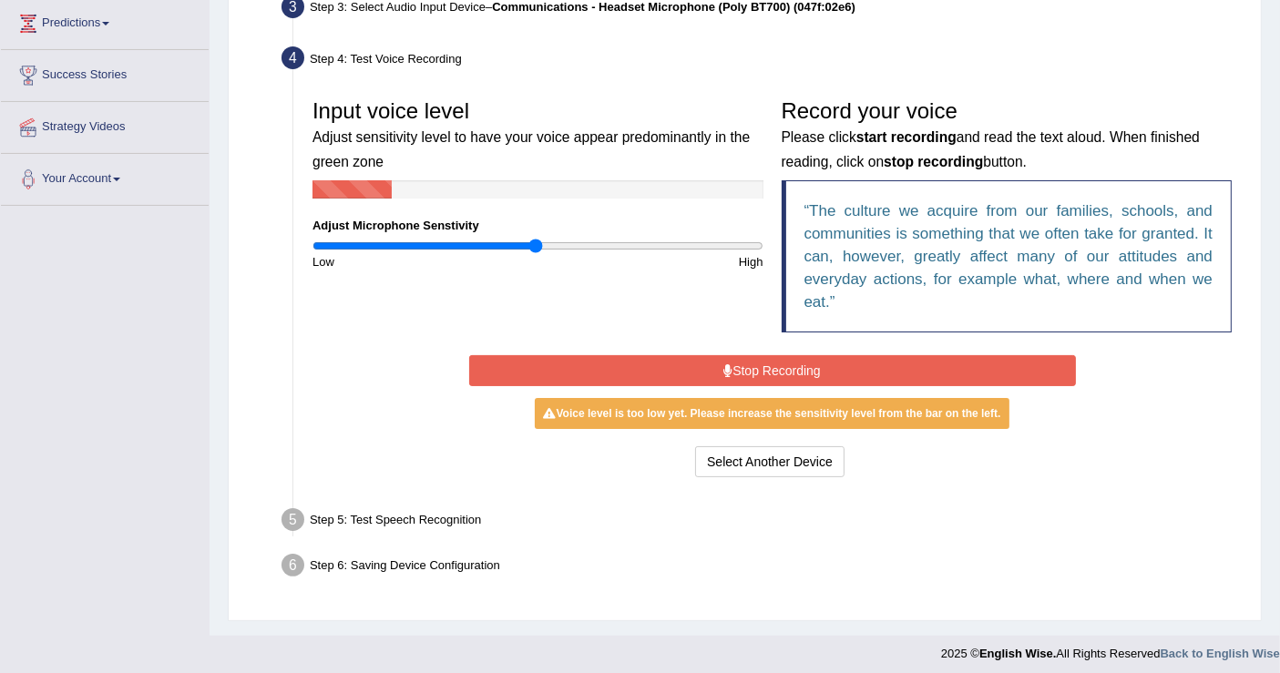
click at [781, 369] on button "Stop Recording" at bounding box center [772, 370] width 607 height 31
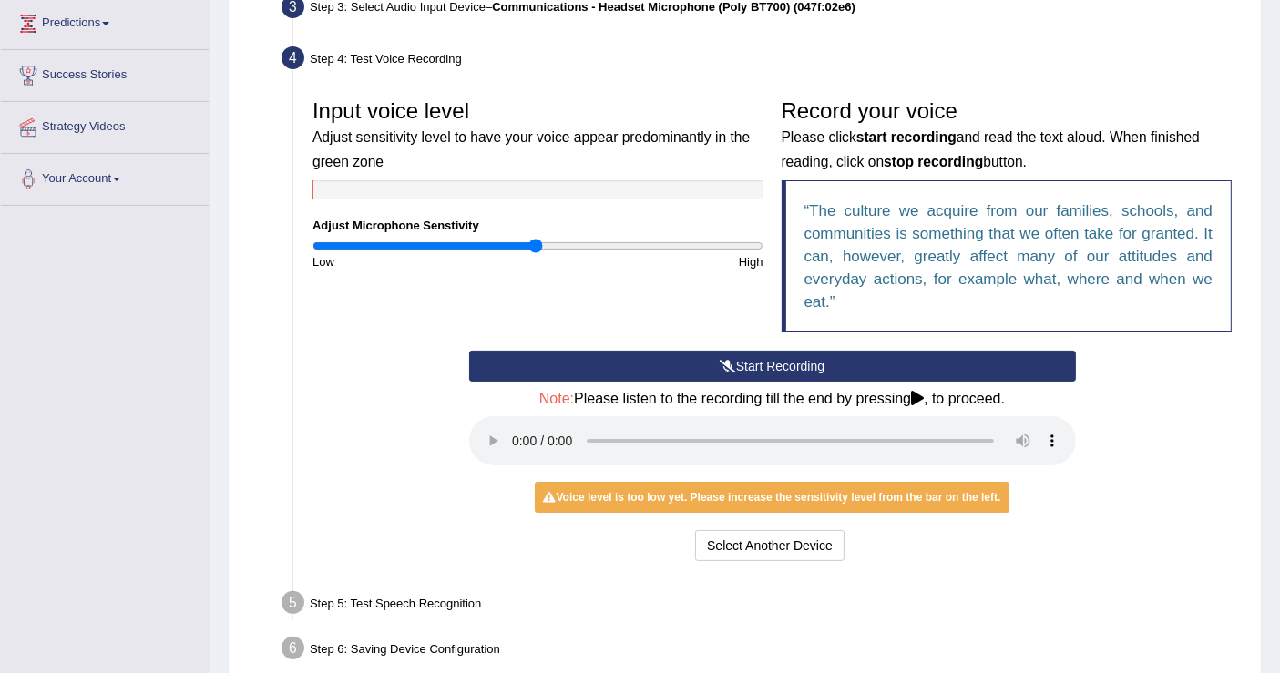
click at [924, 392] on icon at bounding box center [917, 398] width 13 height 15
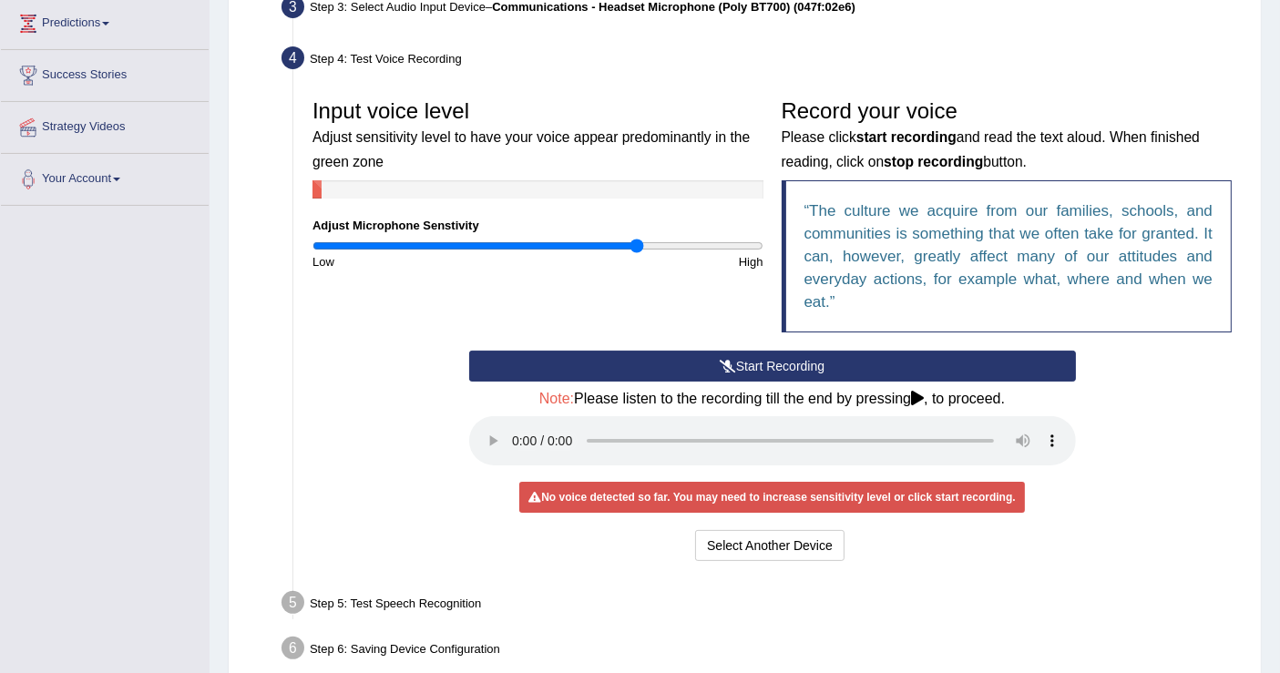
drag, startPoint x: 536, startPoint y: 243, endPoint x: 637, endPoint y: 258, distance: 102.2
type input "1.46"
click at [637, 253] on input "range" at bounding box center [538, 246] width 451 height 15
click at [730, 360] on icon at bounding box center [728, 366] width 16 height 13
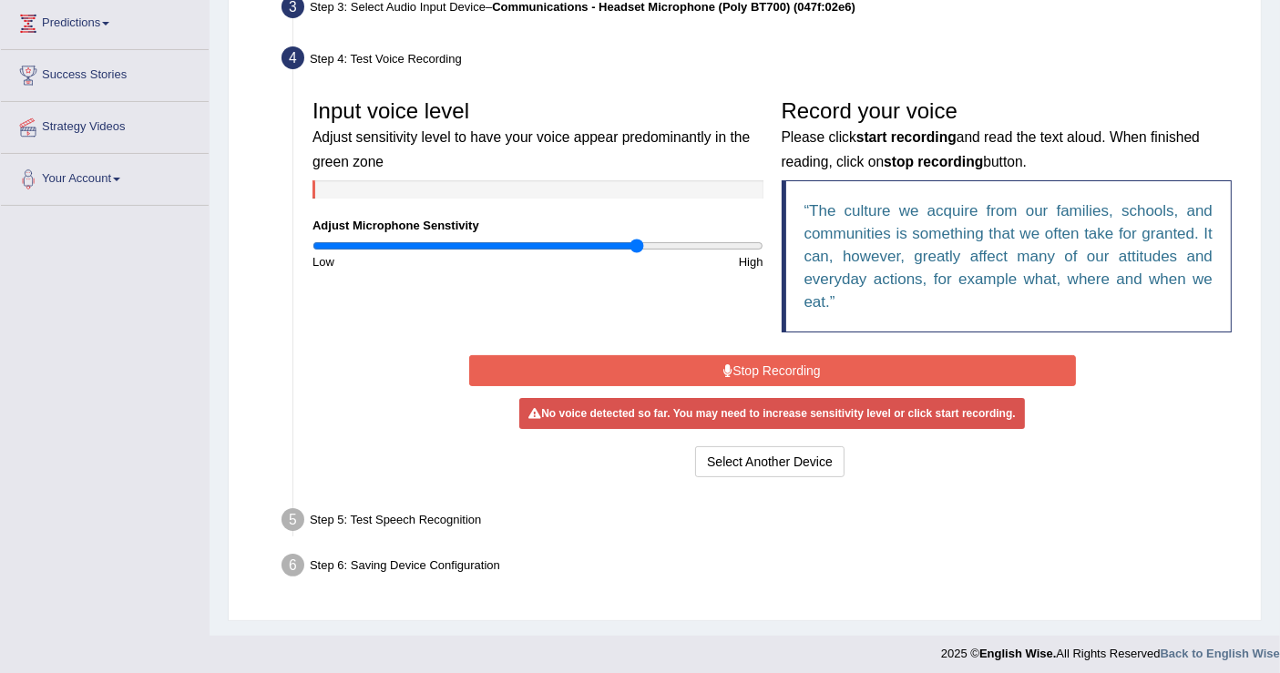
click at [737, 364] on button "Stop Recording" at bounding box center [772, 370] width 607 height 31
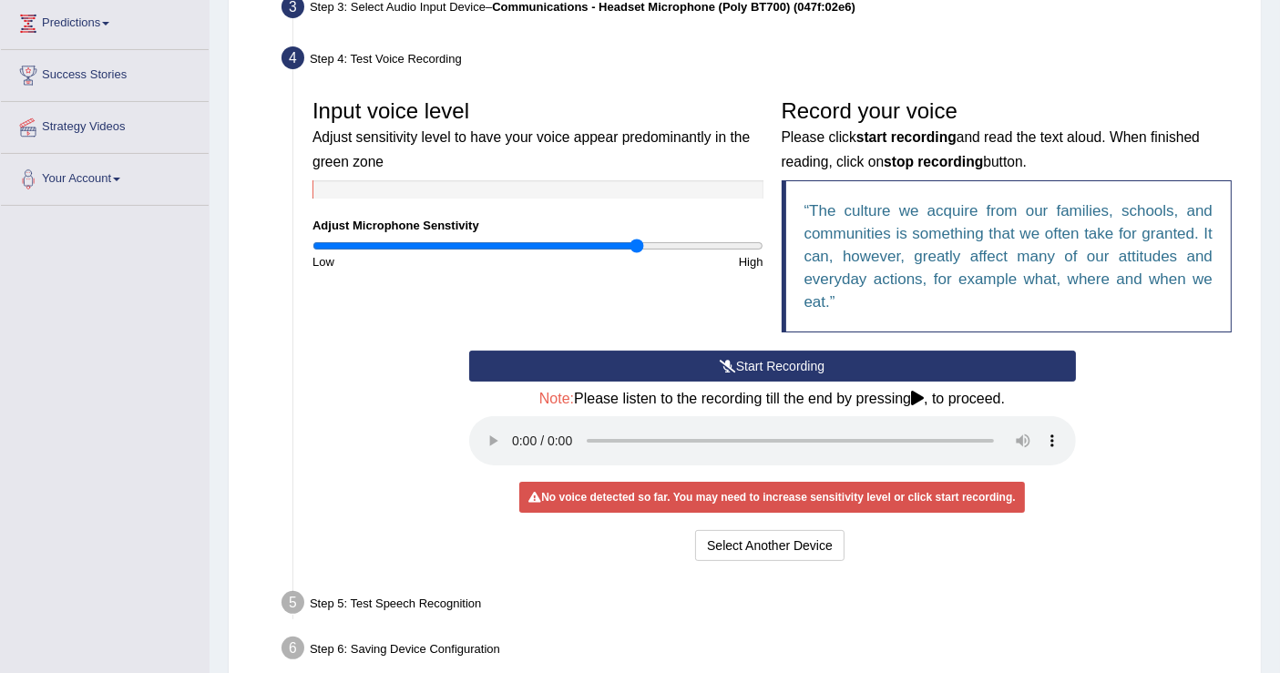
click at [668, 351] on button "Start Recording" at bounding box center [772, 366] width 607 height 31
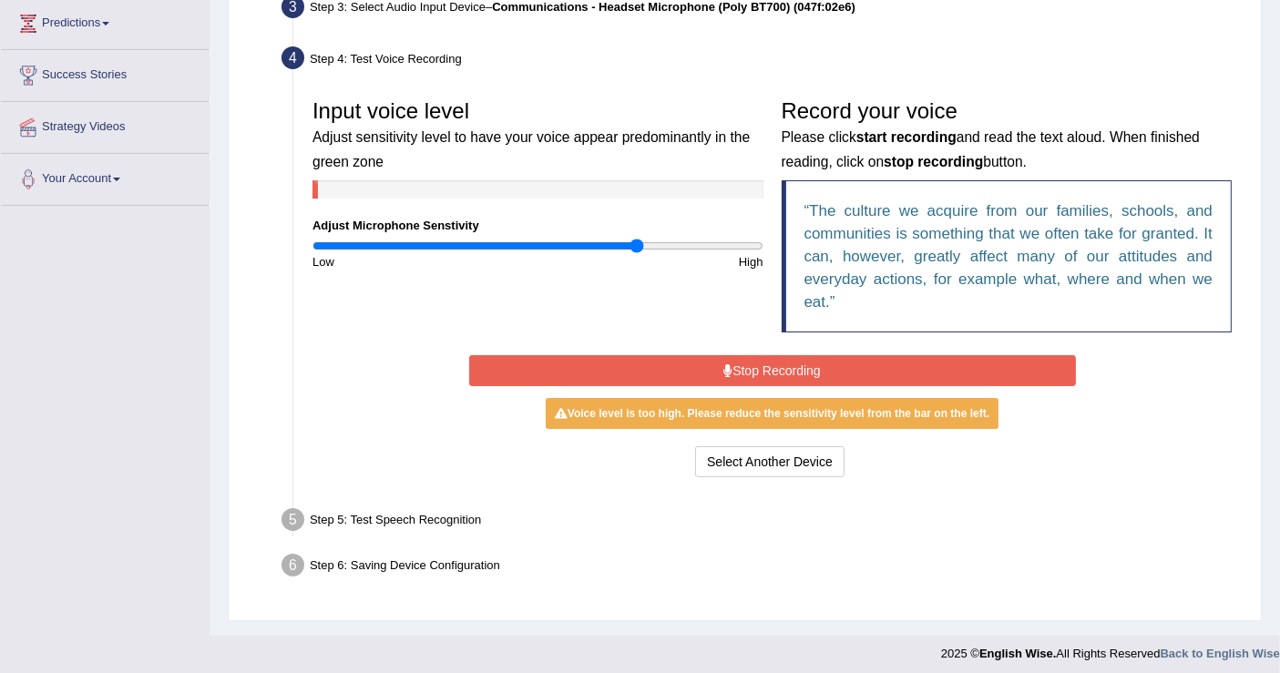
click at [725, 368] on icon at bounding box center [727, 370] width 9 height 13
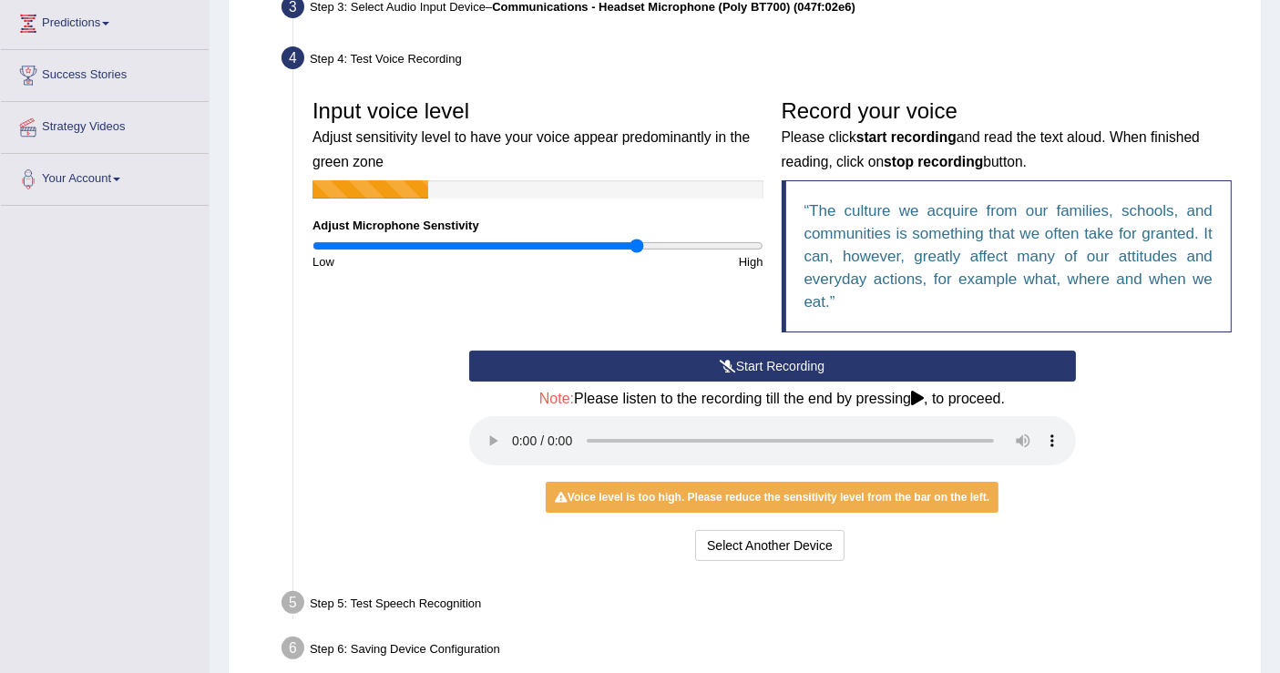
click at [702, 365] on button "Start Recording" at bounding box center [772, 366] width 607 height 31
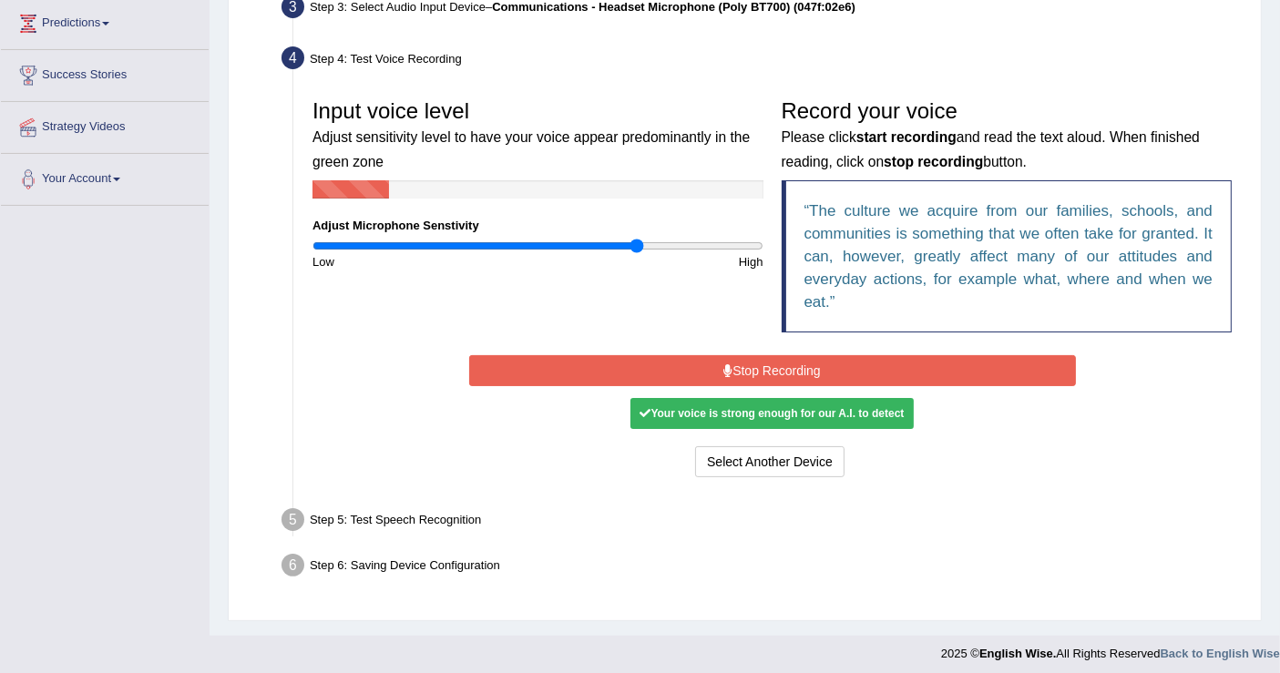
click at [788, 369] on button "Stop Recording" at bounding box center [772, 370] width 607 height 31
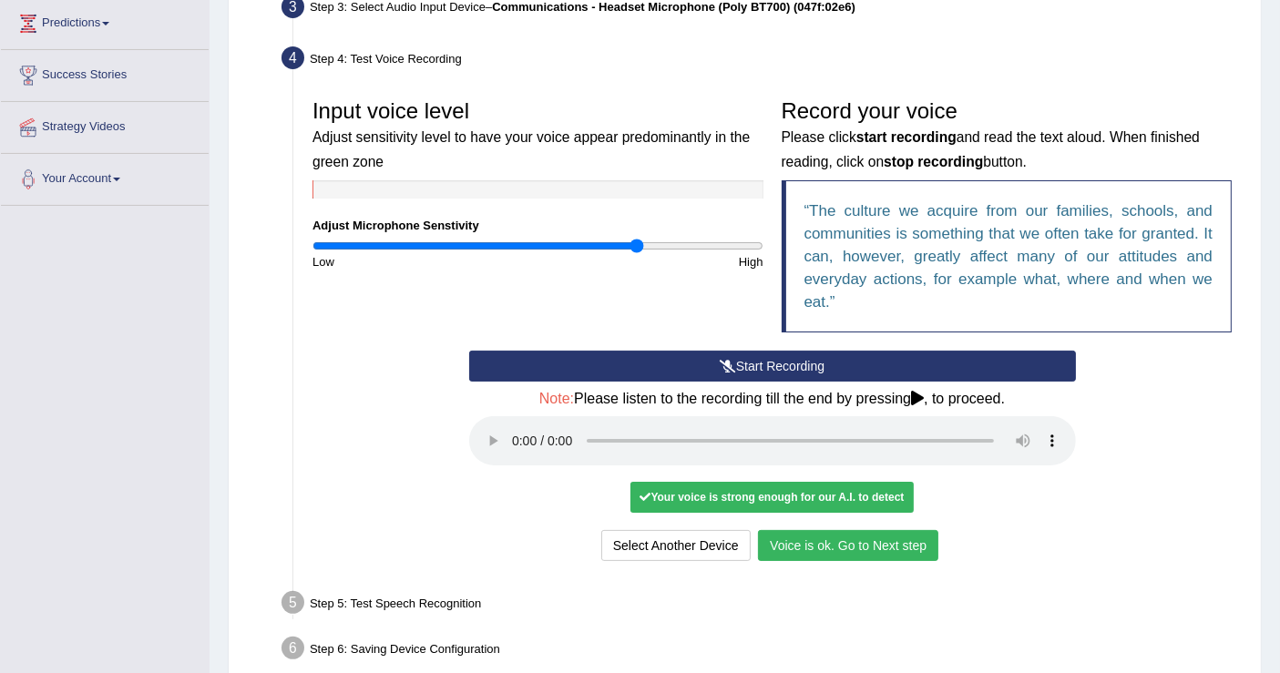
click at [796, 548] on button "Voice is ok. Go to Next step" at bounding box center [848, 545] width 180 height 31
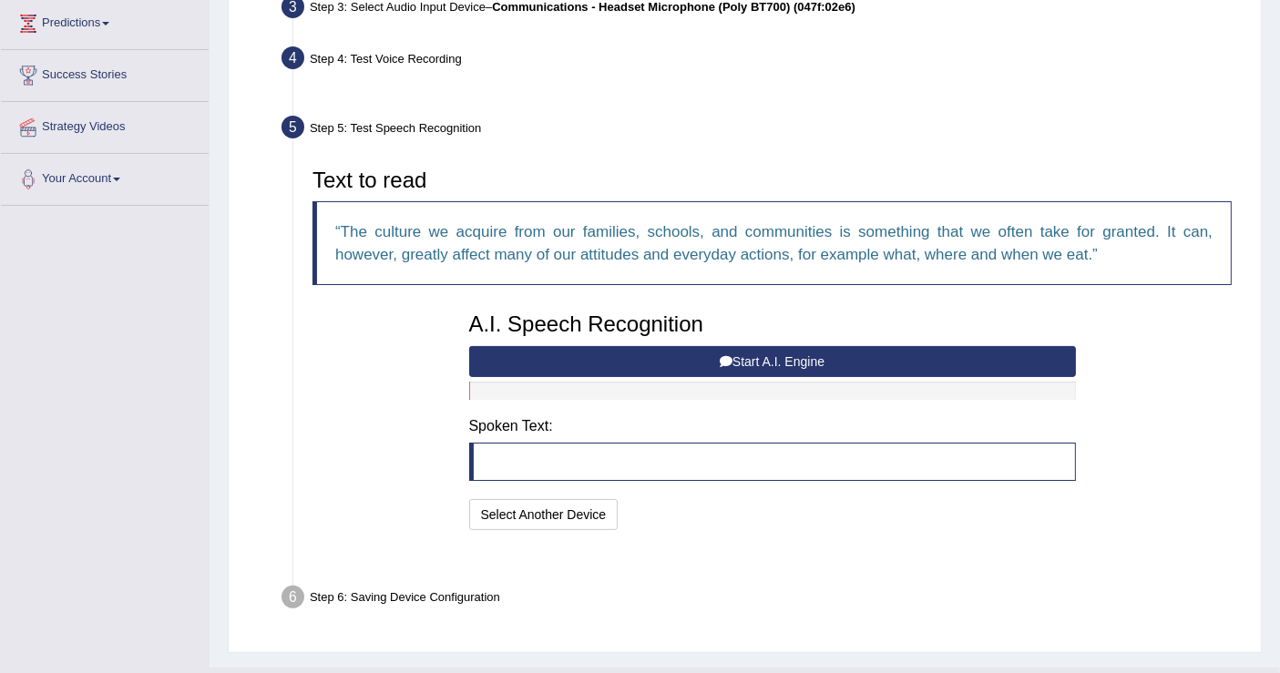
scroll to position [293, 0]
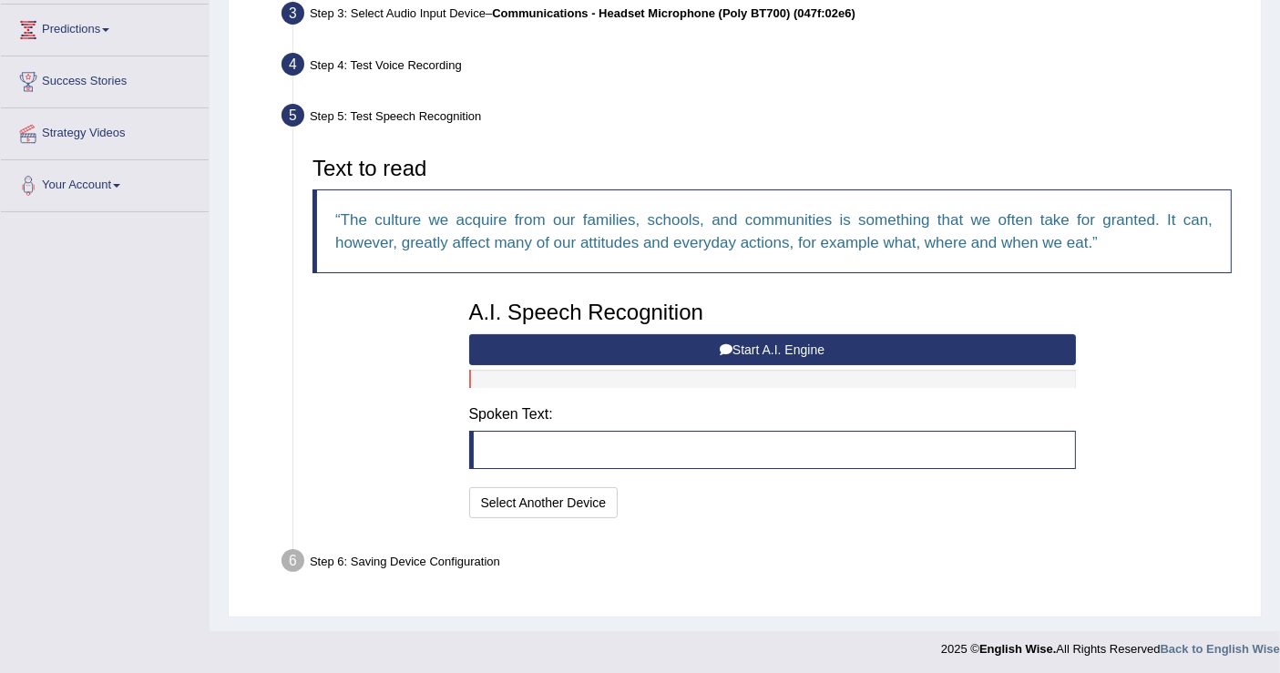
click at [692, 349] on button "Start A.I. Engine" at bounding box center [772, 349] width 607 height 31
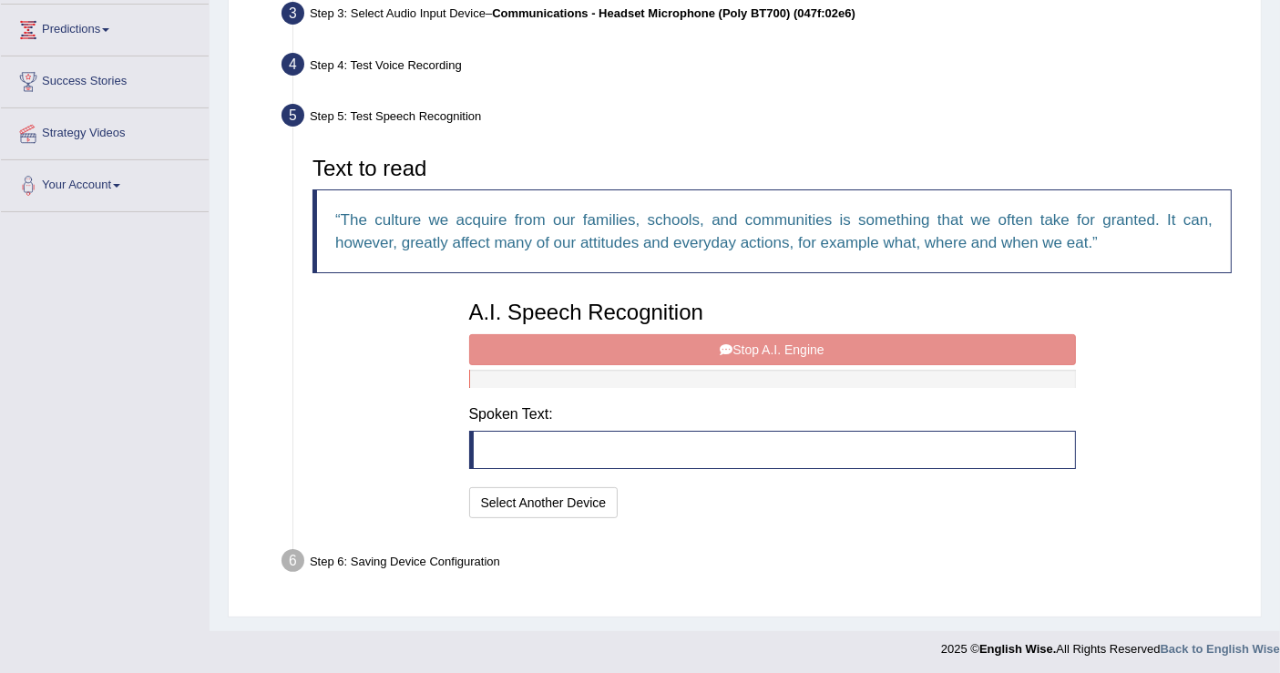
click at [754, 439] on blockquote at bounding box center [772, 450] width 607 height 38
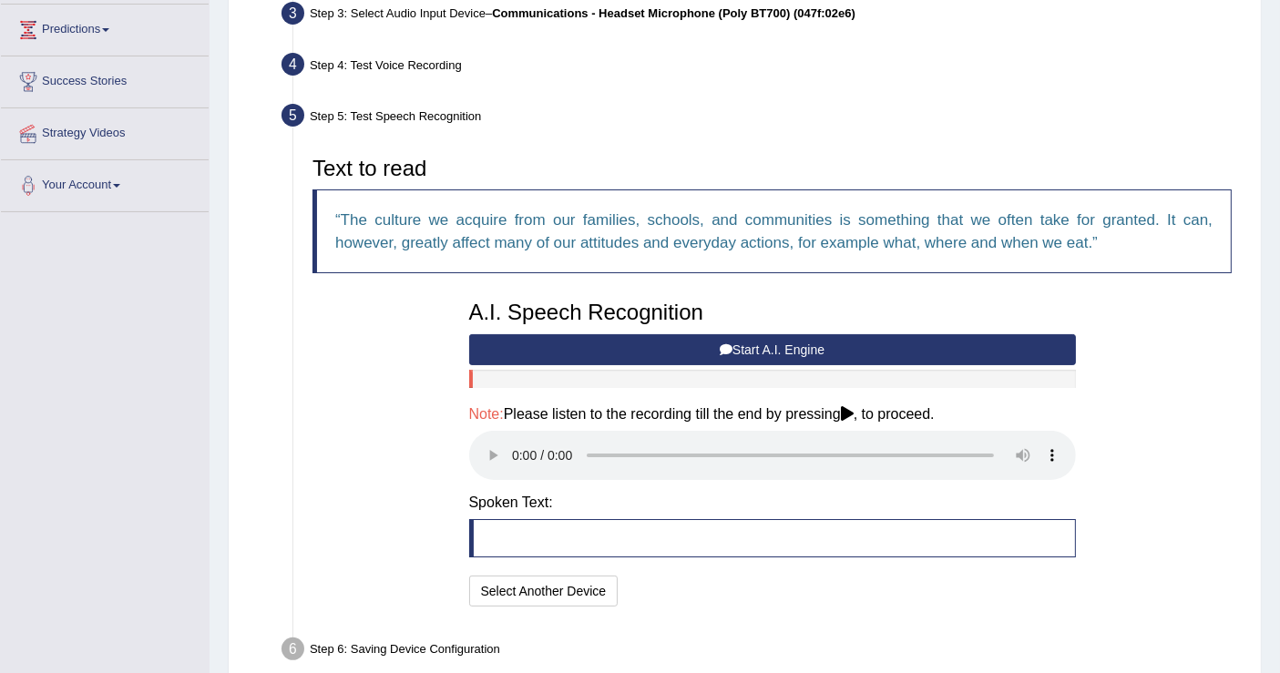
click at [723, 592] on div "I will practice without this feature Select Another Device Speech is ok. Go to …" at bounding box center [772, 594] width 607 height 36
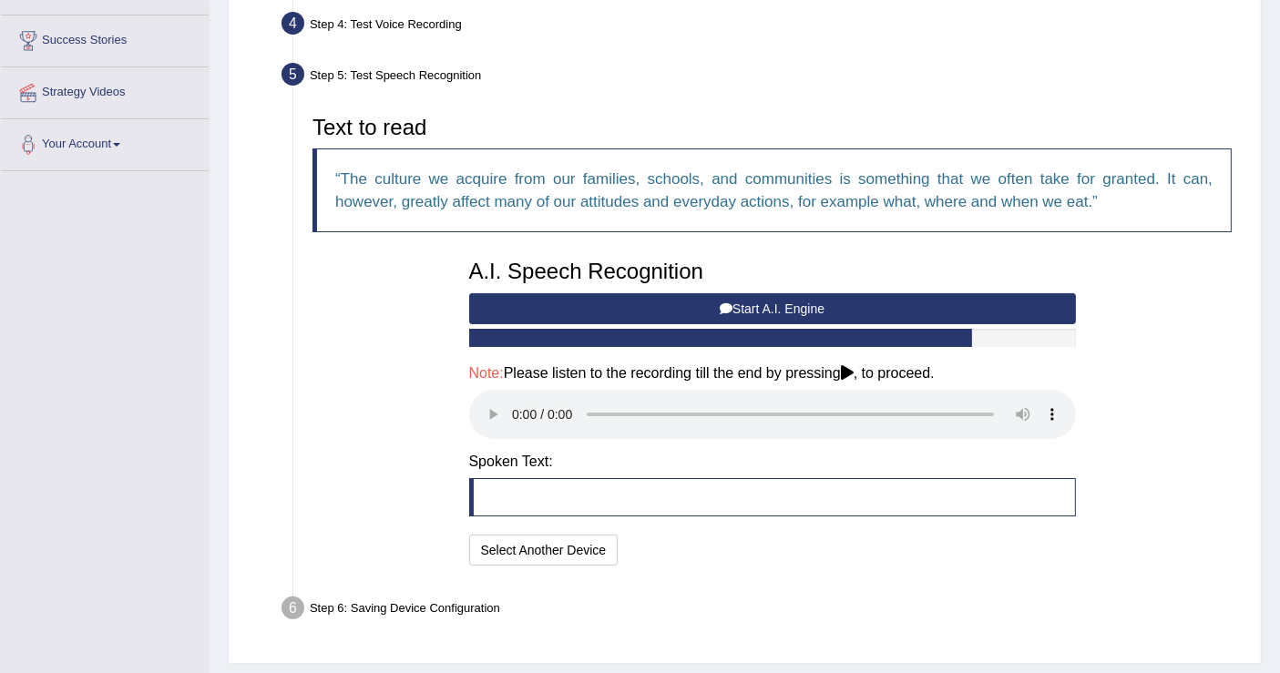
scroll to position [302, 0]
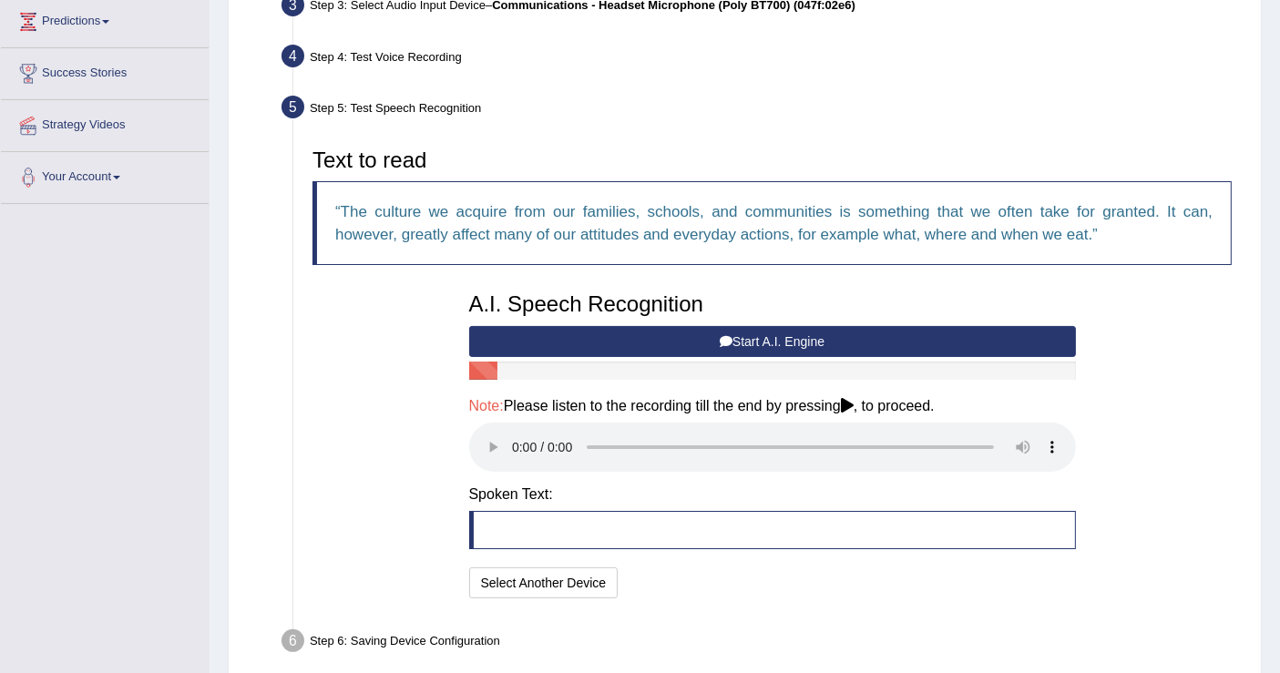
click at [759, 580] on div "I will practice without this feature Select Another Device Speech is ok. Go to …" at bounding box center [772, 586] width 607 height 36
click at [735, 344] on button "Start A.I. Engine" at bounding box center [772, 341] width 607 height 31
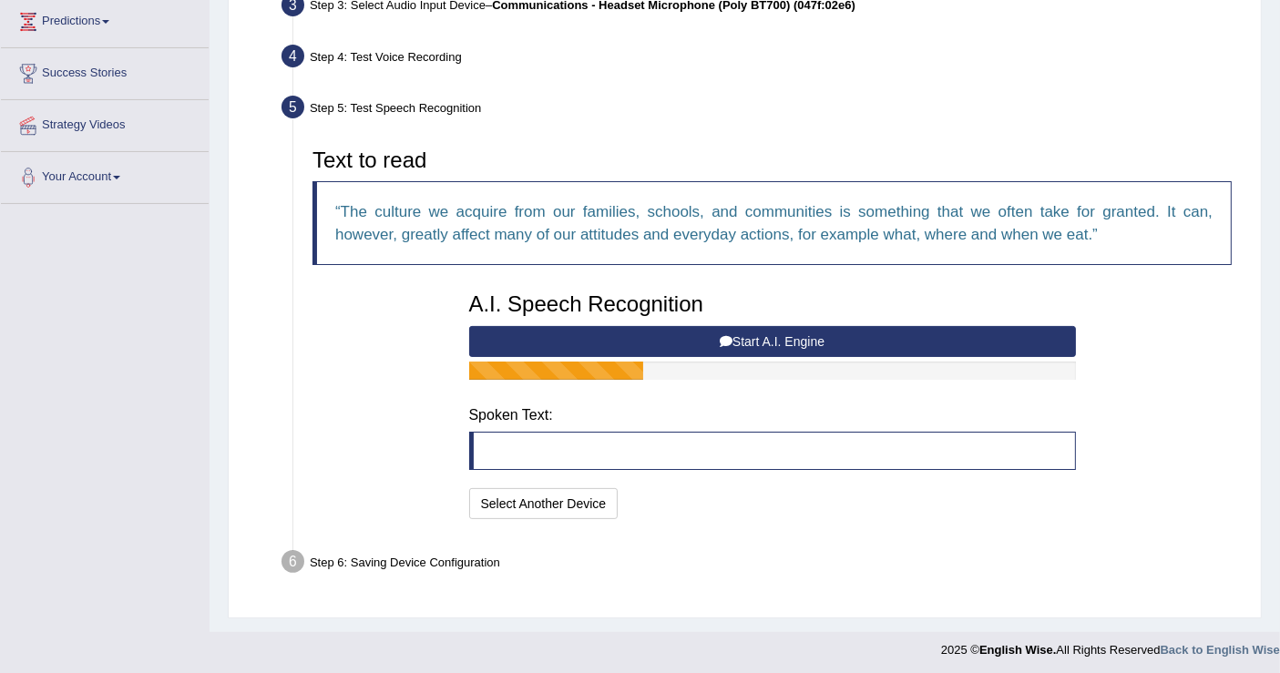
scroll to position [293, 0]
